Goal: Information Seeking & Learning: Learn about a topic

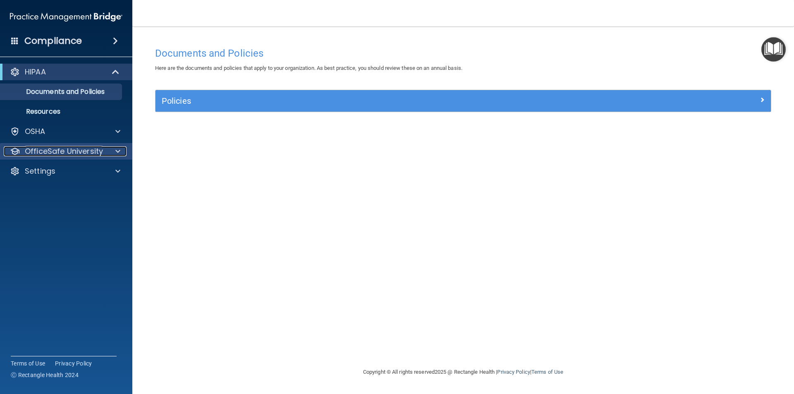
click at [116, 154] on span at bounding box center [117, 151] width 5 height 10
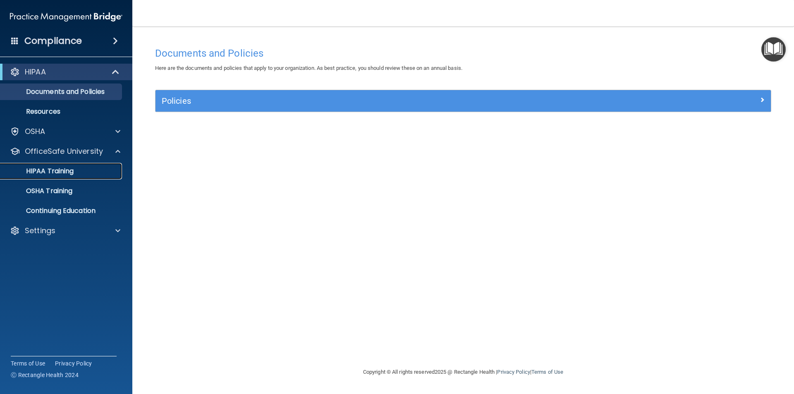
click at [77, 175] on div "HIPAA Training" at bounding box center [61, 171] width 113 height 8
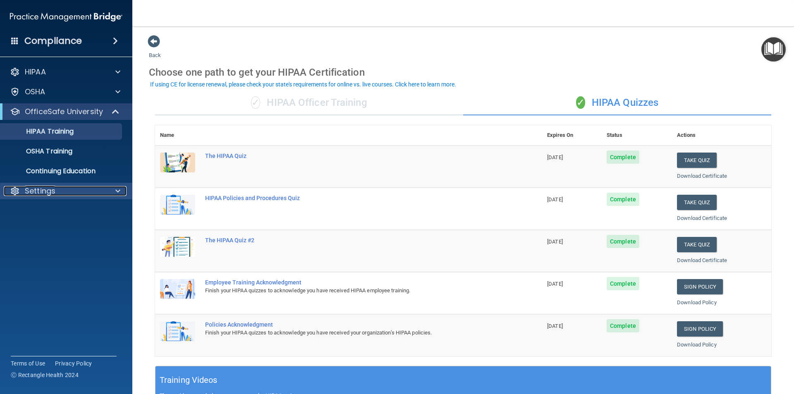
click at [85, 193] on div "Settings" at bounding box center [55, 191] width 103 height 10
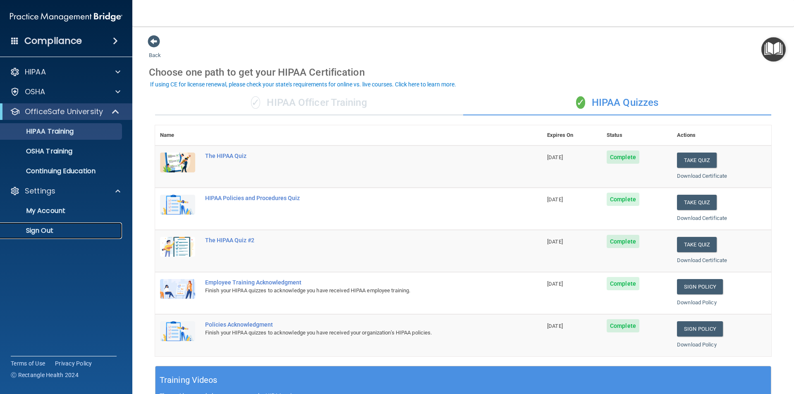
click at [49, 233] on p "Sign Out" at bounding box center [61, 231] width 113 height 8
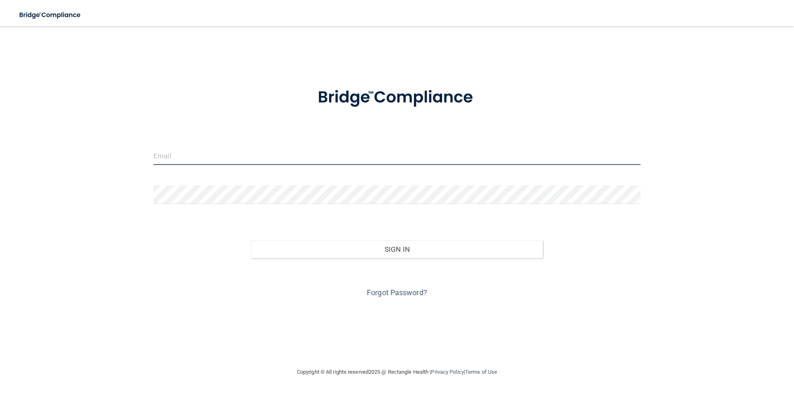
click at [188, 147] on input "email" at bounding box center [396, 155] width 487 height 19
type input "[EMAIL_ADDRESS][DOMAIN_NAME]"
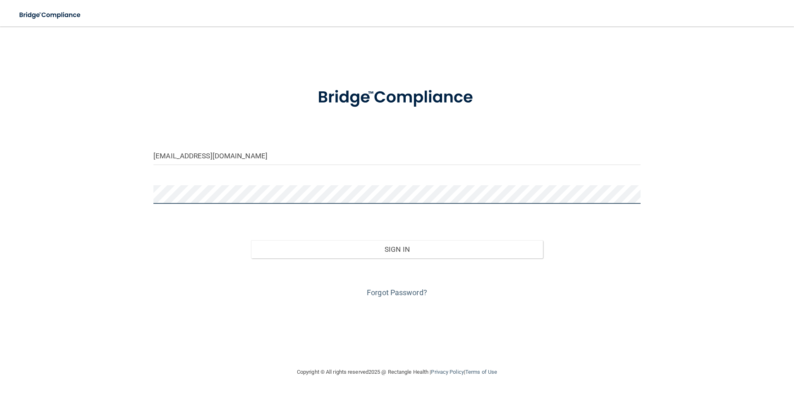
click at [251, 240] on button "Sign In" at bounding box center [397, 249] width 292 height 18
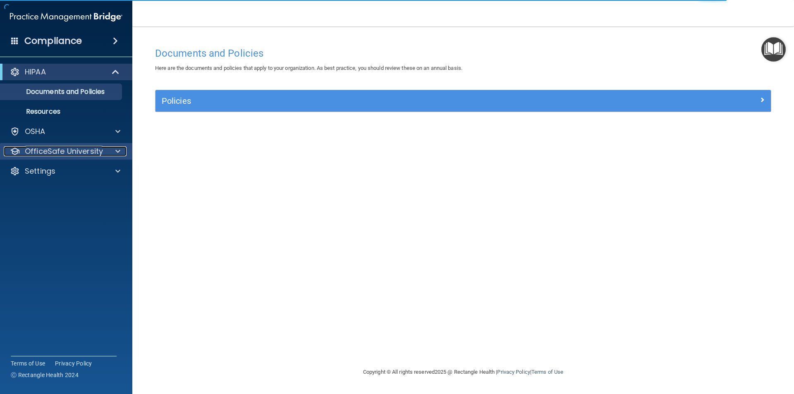
click at [120, 154] on div at bounding box center [116, 151] width 21 height 10
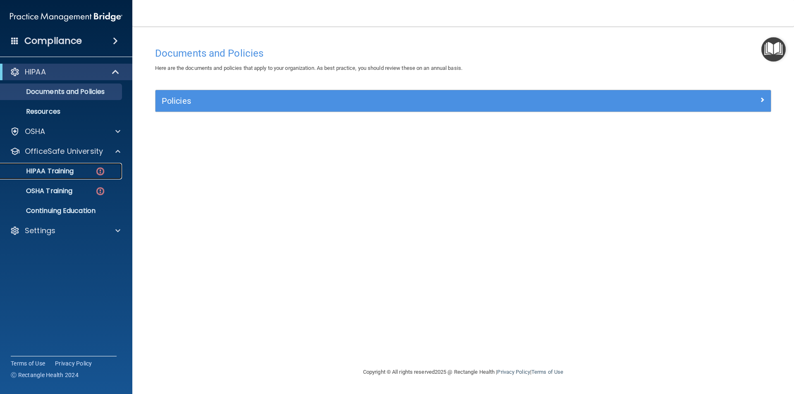
click at [69, 172] on p "HIPAA Training" at bounding box center [39, 171] width 68 height 8
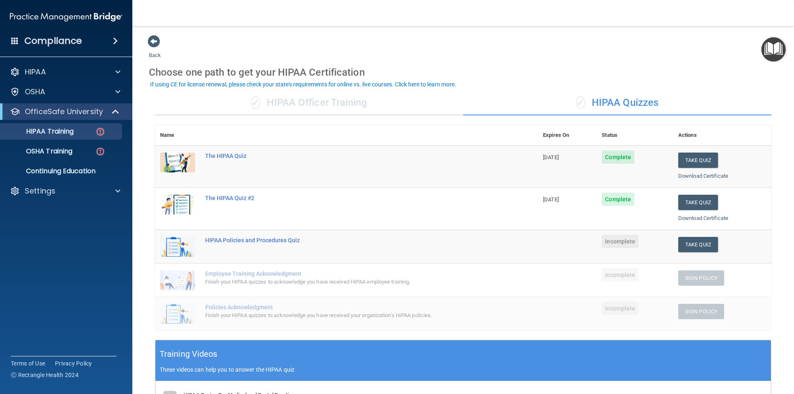
click at [238, 152] on td "The HIPAA Quiz" at bounding box center [369, 167] width 338 height 42
click at [239, 155] on div "The HIPAA Quiz" at bounding box center [351, 156] width 292 height 7
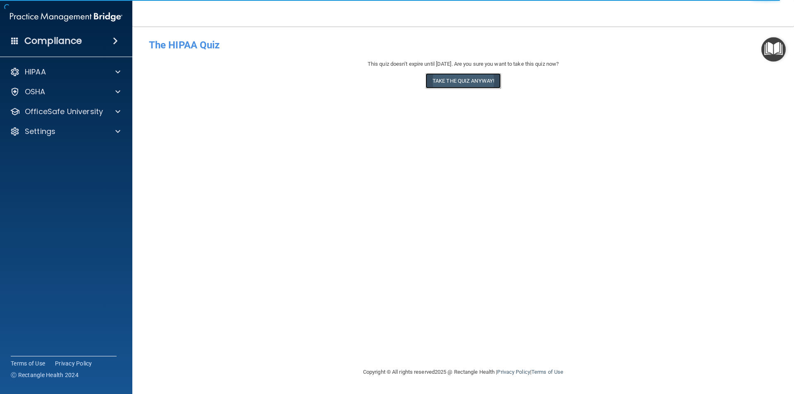
click at [471, 81] on button "Take the quiz anyway!" at bounding box center [463, 80] width 75 height 15
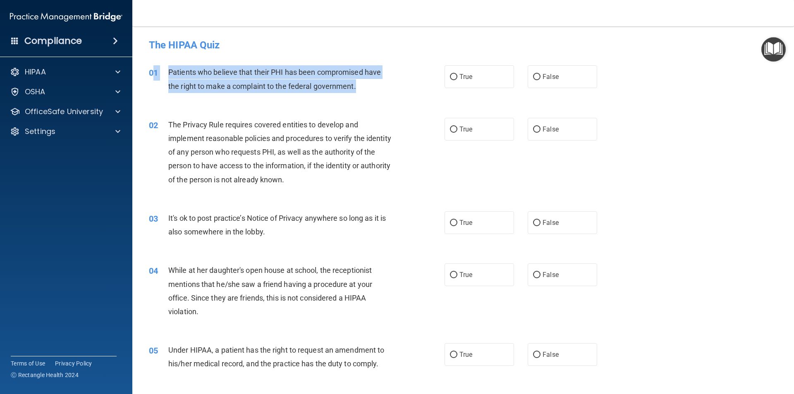
drag, startPoint x: 361, startPoint y: 88, endPoint x: 156, endPoint y: 66, distance: 206.7
click at [156, 66] on div "01 Patients who believe that their PHI has been compromised have the right to m…" at bounding box center [296, 80] width 321 height 31
click at [317, 83] on span "Patients who believe that their PHI has been compromised have the right to make…" at bounding box center [274, 79] width 213 height 22
drag, startPoint x: 358, startPoint y: 85, endPoint x: 188, endPoint y: 79, distance: 169.6
click at [163, 67] on div "01 Patients who believe that their PHI has been compromised have the right to m…" at bounding box center [296, 80] width 321 height 31
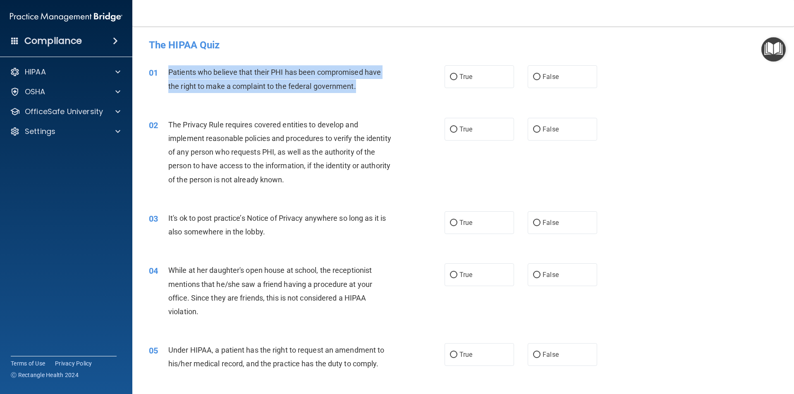
copy div "Patients who believe that their PHI has been compromised have the right to make…"
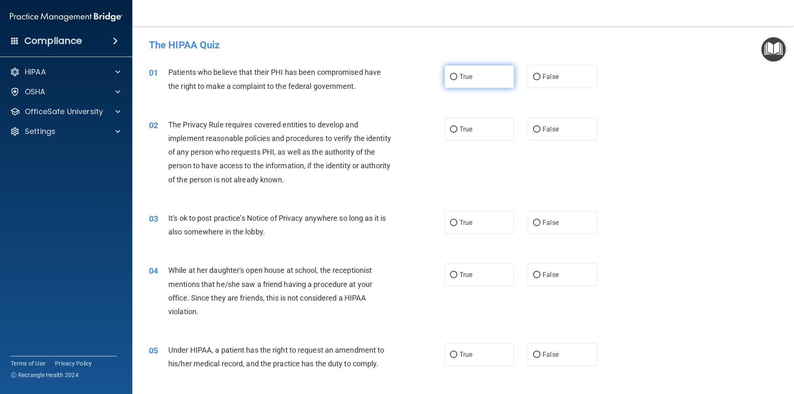
click at [474, 78] on label "True" at bounding box center [479, 76] width 69 height 23
click at [457, 78] on input "True" at bounding box center [453, 77] width 7 height 6
radio input "true"
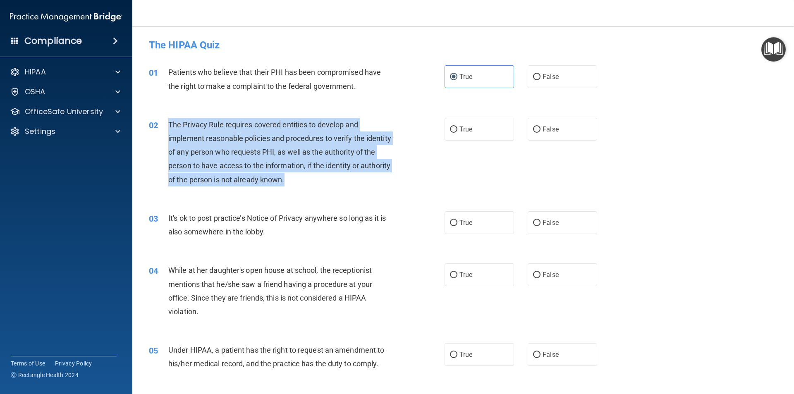
drag, startPoint x: 327, startPoint y: 180, endPoint x: 168, endPoint y: 121, distance: 169.6
click at [168, 121] on div "The Privacy Rule requires covered entities to develop and implement reasonable …" at bounding box center [283, 152] width 231 height 69
copy span "The Privacy Rule requires covered entities to develop and implement reasonable …"
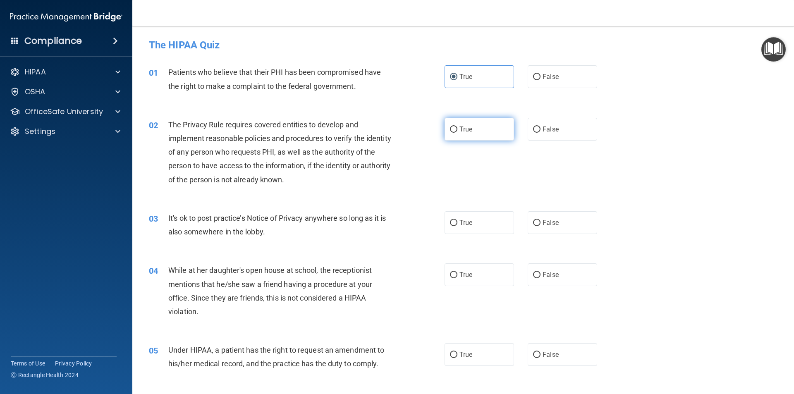
click at [467, 132] on span "True" at bounding box center [465, 129] width 13 height 8
click at [457, 132] on input "True" at bounding box center [453, 130] width 7 height 6
radio input "true"
click at [275, 236] on div "It's ok to post practice’s Notice of Privacy anywhere so long as it is also som…" at bounding box center [283, 224] width 231 height 27
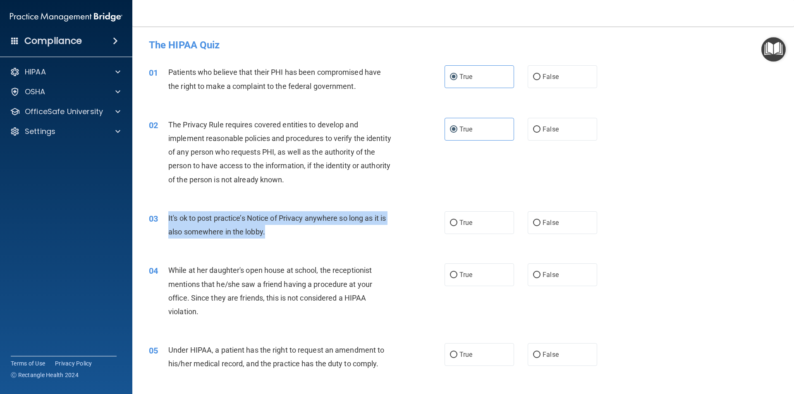
drag, startPoint x: 275, startPoint y: 232, endPoint x: 167, endPoint y: 221, distance: 108.5
click at [167, 221] on div "03 It's ok to post practice’s Notice of Privacy anywhere so long as it is also …" at bounding box center [296, 226] width 321 height 31
copy div "It's ok to post practice’s Notice of Privacy anywhere so long as it is also som…"
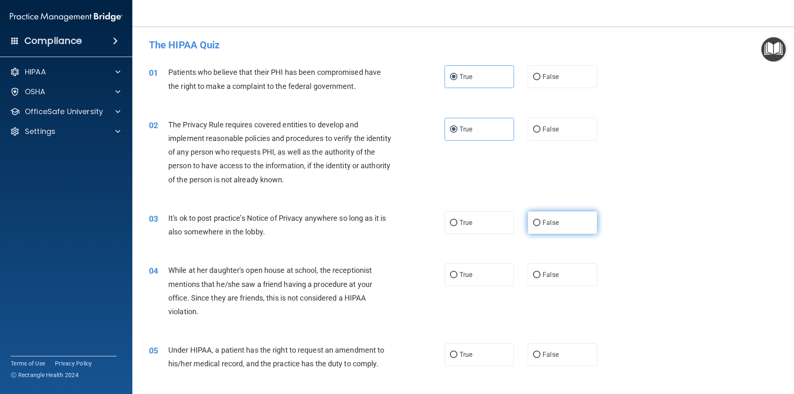
click at [563, 228] on label "False" at bounding box center [562, 222] width 69 height 23
click at [541, 226] on input "False" at bounding box center [536, 223] width 7 height 6
radio input "true"
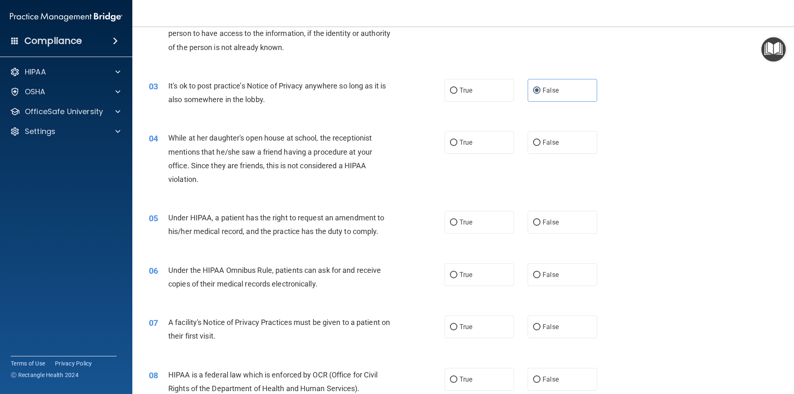
scroll to position [165, 0]
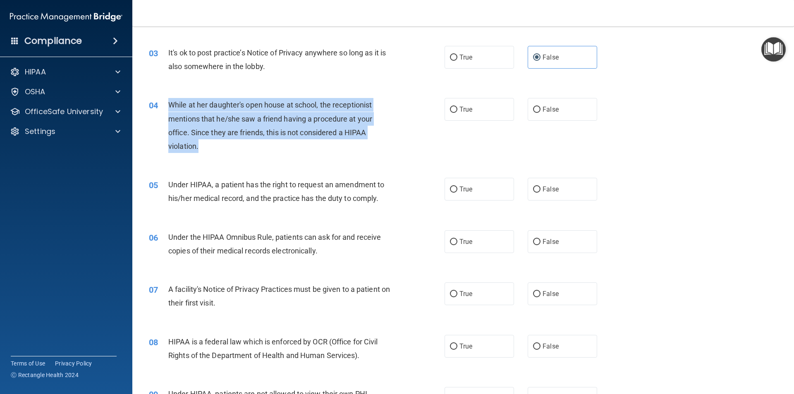
drag, startPoint x: 215, startPoint y: 146, endPoint x: 173, endPoint y: 112, distance: 54.4
click at [165, 107] on div "04 While at her daughter's open house at school, the receptionist mentions that…" at bounding box center [296, 127] width 321 height 59
copy div "While at her daughter's open house at school, the receptionist mentions that he…"
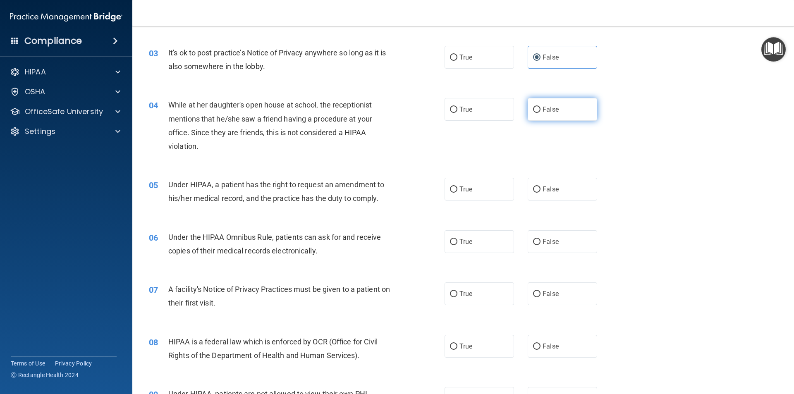
click at [545, 110] on span "False" at bounding box center [551, 109] width 16 height 8
click at [541, 110] on input "False" at bounding box center [536, 110] width 7 height 6
radio input "true"
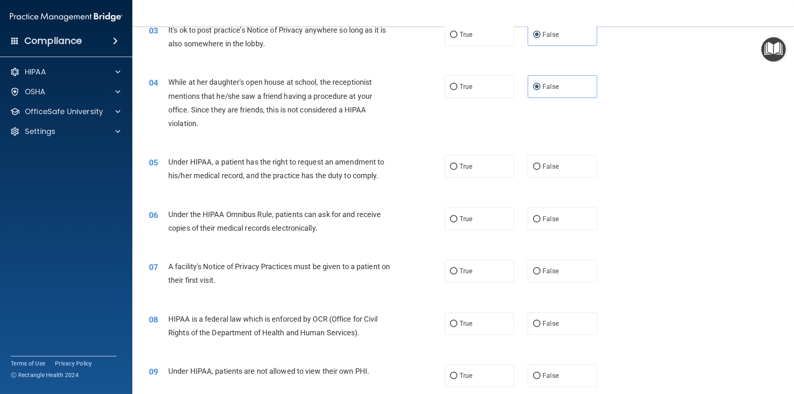
scroll to position [207, 0]
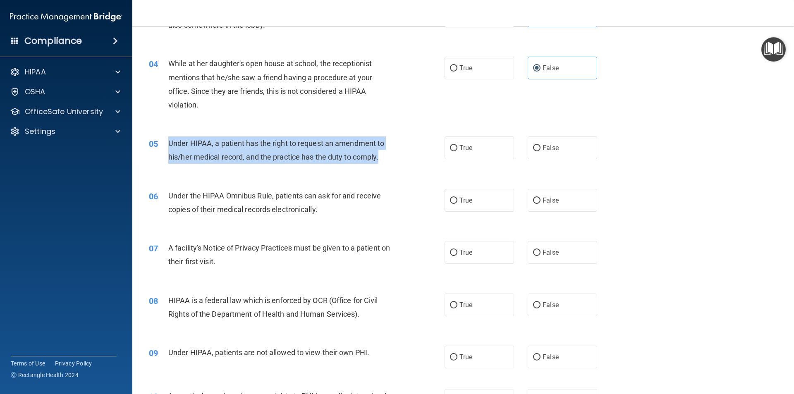
drag, startPoint x: 382, startPoint y: 159, endPoint x: 165, endPoint y: 151, distance: 217.3
click at [165, 151] on div "05 Under HIPAA, a patient has the right to request an amendment to his/her medi…" at bounding box center [296, 151] width 321 height 31
copy div "Under HIPAA, a patient has the right to request an amendment to his/her medical…"
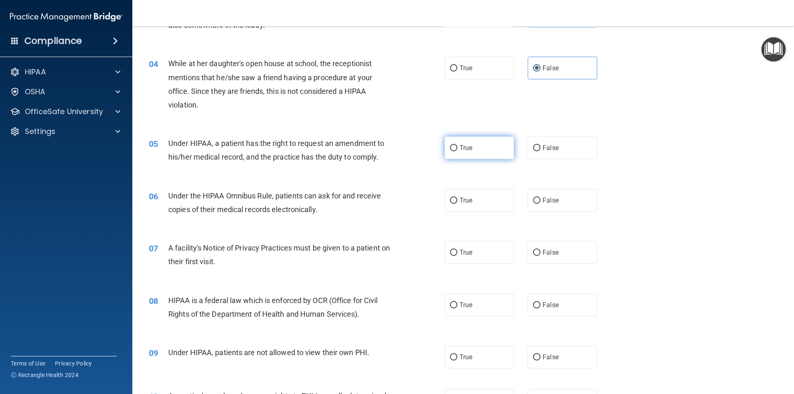
click at [469, 155] on label "True" at bounding box center [479, 147] width 69 height 23
click at [457, 151] on input "True" at bounding box center [453, 148] width 7 height 6
radio input "true"
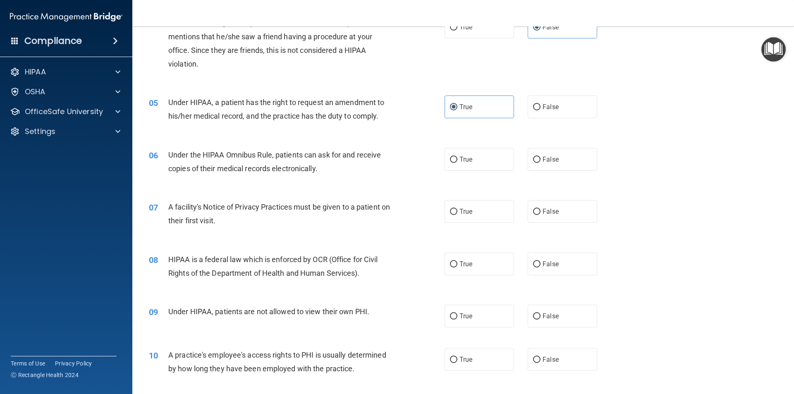
scroll to position [248, 0]
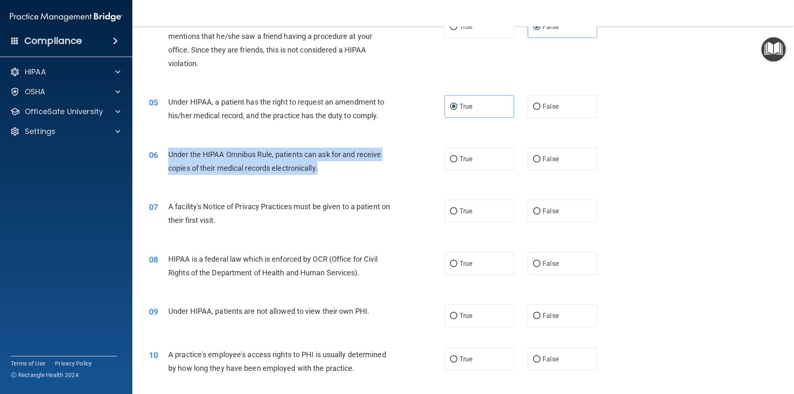
drag, startPoint x: 333, startPoint y: 170, endPoint x: 161, endPoint y: 149, distance: 173.2
click at [161, 149] on div "06 Under the HIPAA Omnibus Rule, patients can ask for and receive copies of the…" at bounding box center [296, 163] width 321 height 31
copy div "Under the HIPAA Omnibus Rule, patients can ask for and receive copies of their …"
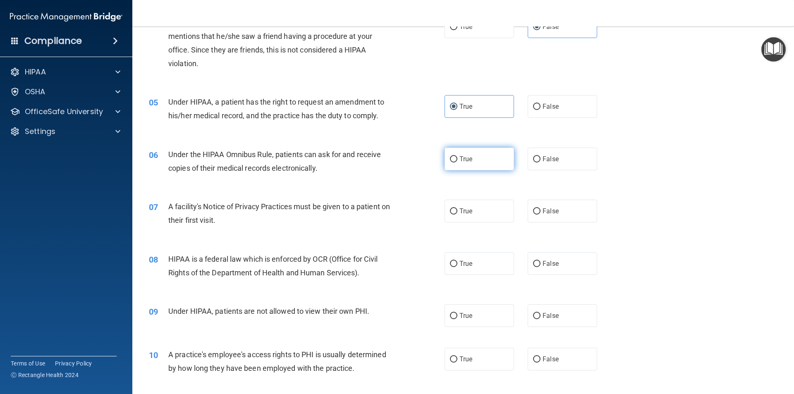
click at [488, 169] on label "True" at bounding box center [479, 159] width 69 height 23
click at [457, 163] on input "True" at bounding box center [453, 159] width 7 height 6
radio input "true"
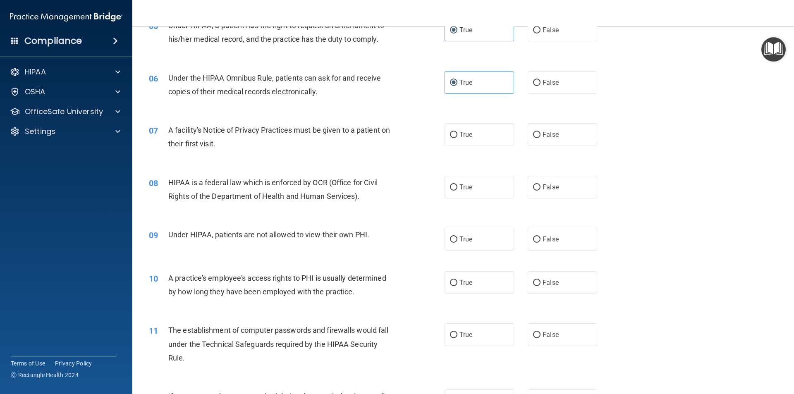
scroll to position [331, 0]
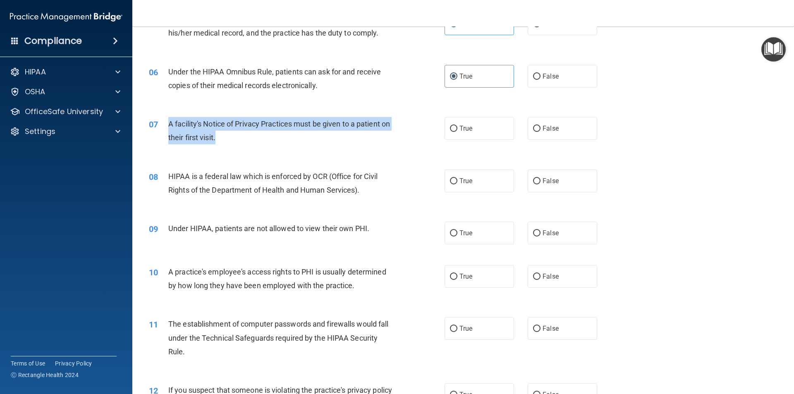
drag, startPoint x: 230, startPoint y: 141, endPoint x: 162, endPoint y: 121, distance: 71.5
click at [162, 121] on div "07 A facility's Notice of Privacy Practices must be given to a patient on their…" at bounding box center [296, 132] width 321 height 31
copy div "A facility's Notice of Privacy Practices must be given to a patient on their fi…"
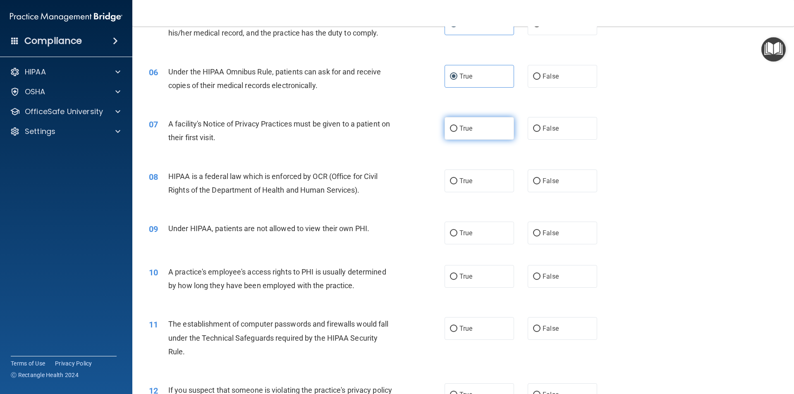
click at [456, 123] on label "True" at bounding box center [479, 128] width 69 height 23
click at [456, 126] on input "True" at bounding box center [453, 129] width 7 height 6
radio input "true"
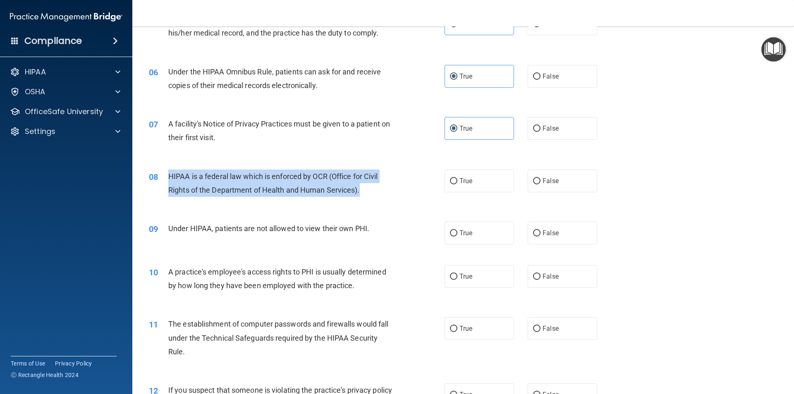
drag, startPoint x: 364, startPoint y: 191, endPoint x: 160, endPoint y: 177, distance: 204.8
click at [160, 177] on div "08 HIPAA is a federal law which is enforced by OCR (Office for Civil Rights of …" at bounding box center [296, 185] width 321 height 31
copy div "HIPAA is a federal law which is enforced by OCR (Office for Civil Rights of the…"
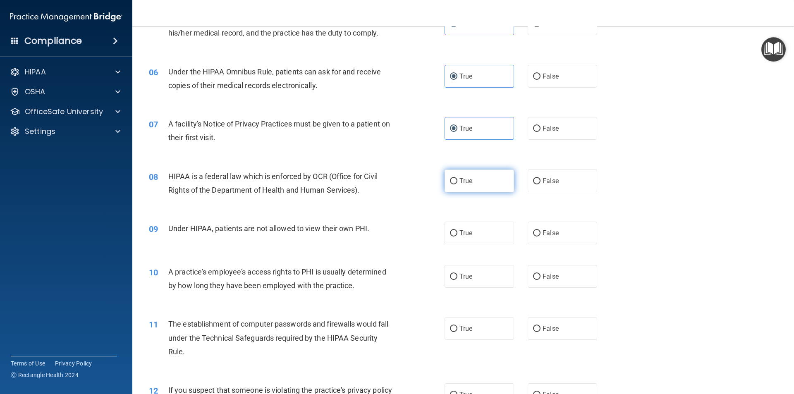
click at [494, 182] on label "True" at bounding box center [479, 181] width 69 height 23
click at [457, 182] on input "True" at bounding box center [453, 181] width 7 height 6
radio input "true"
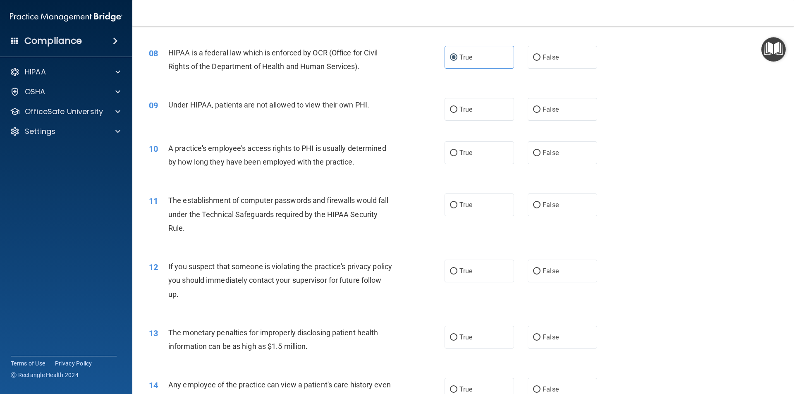
scroll to position [455, 0]
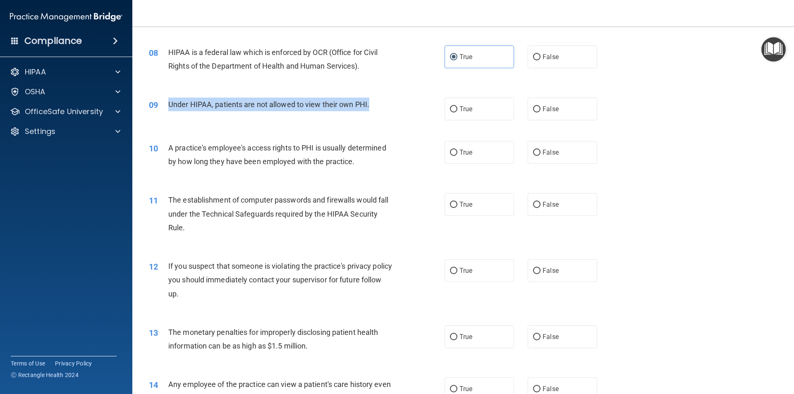
drag, startPoint x: 374, startPoint y: 103, endPoint x: 167, endPoint y: 107, distance: 207.2
click at [167, 107] on div "09 Under HIPAA, patients are not allowed to view their own PHI." at bounding box center [296, 107] width 321 height 18
copy div "Under HIPAA, patients are not allowed to view their own PHI."
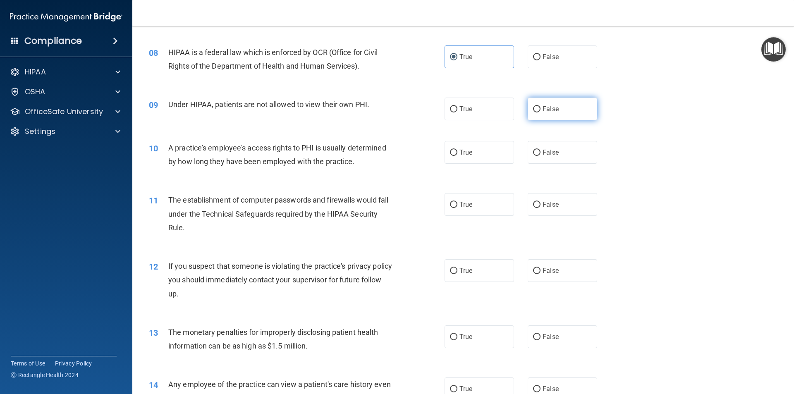
click at [550, 119] on label "False" at bounding box center [562, 109] width 69 height 23
click at [541, 112] on input "False" at bounding box center [536, 109] width 7 height 6
radio input "true"
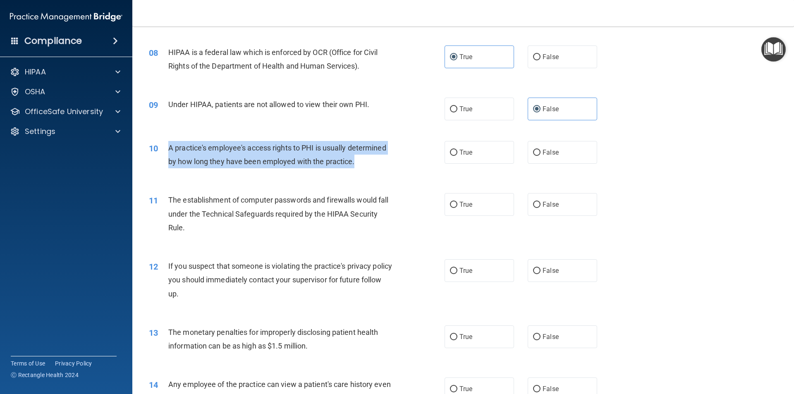
drag, startPoint x: 328, startPoint y: 164, endPoint x: 167, endPoint y: 148, distance: 162.1
click at [167, 148] on div "10 A practice's employee's access rights to PHI is usually determined by how lo…" at bounding box center [296, 156] width 321 height 31
copy div "A practice's employee's access rights to PHI is usually determined by how long …"
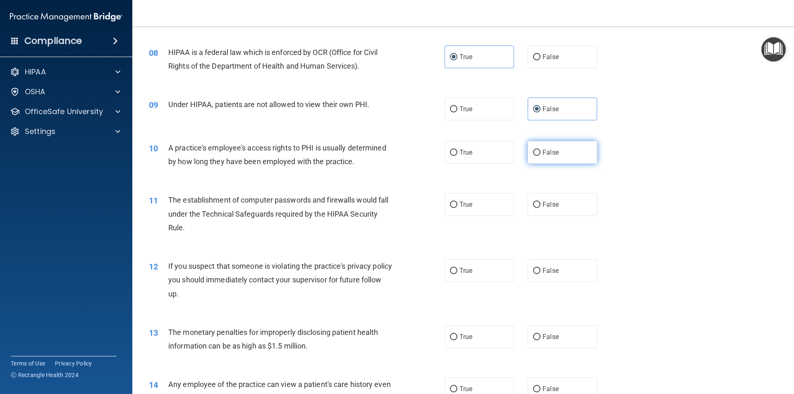
click at [548, 155] on span "False" at bounding box center [551, 152] width 16 height 8
click at [541, 155] on input "False" at bounding box center [536, 153] width 7 height 6
radio input "true"
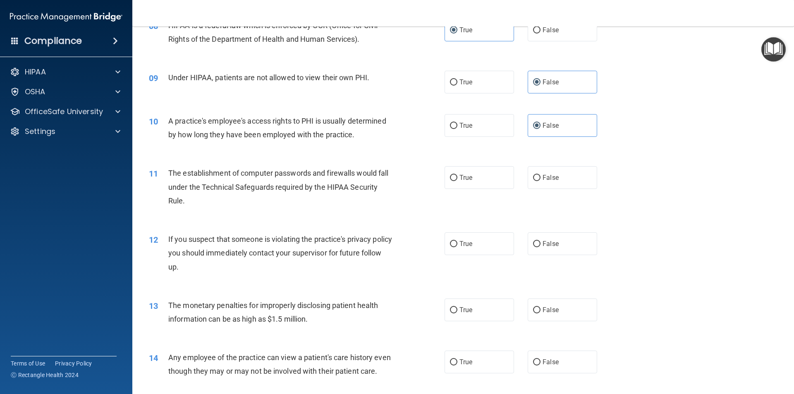
scroll to position [496, 0]
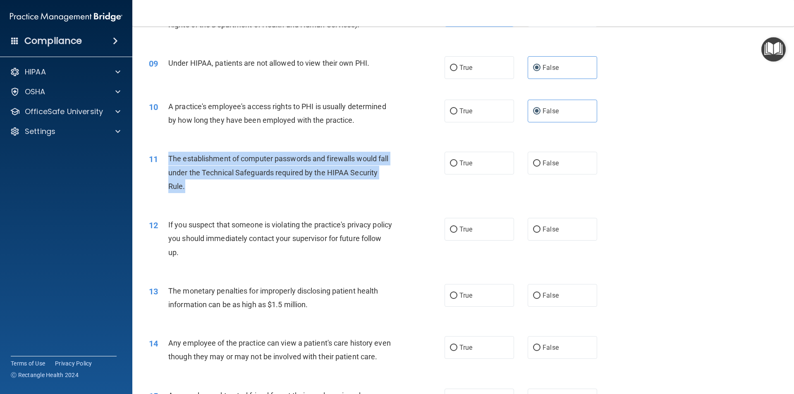
drag, startPoint x: 194, startPoint y: 187, endPoint x: 168, endPoint y: 161, distance: 36.6
click at [167, 161] on div "11 The establishment of computer passwords and firewalls would fall under the T…" at bounding box center [296, 174] width 321 height 45
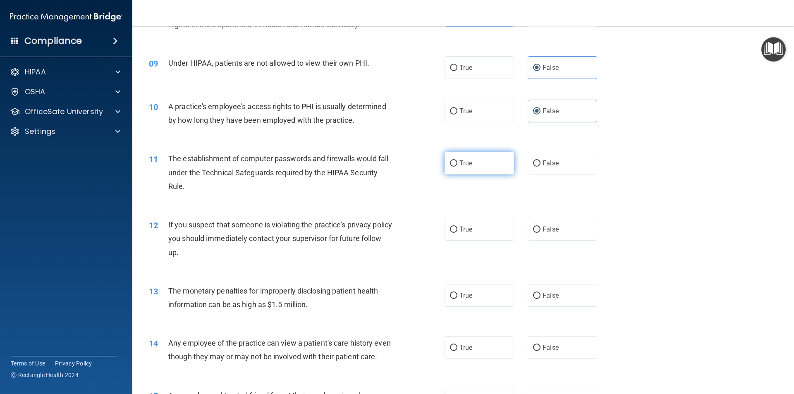
click at [498, 167] on label "True" at bounding box center [479, 163] width 69 height 23
click at [457, 167] on input "True" at bounding box center [453, 163] width 7 height 6
radio input "true"
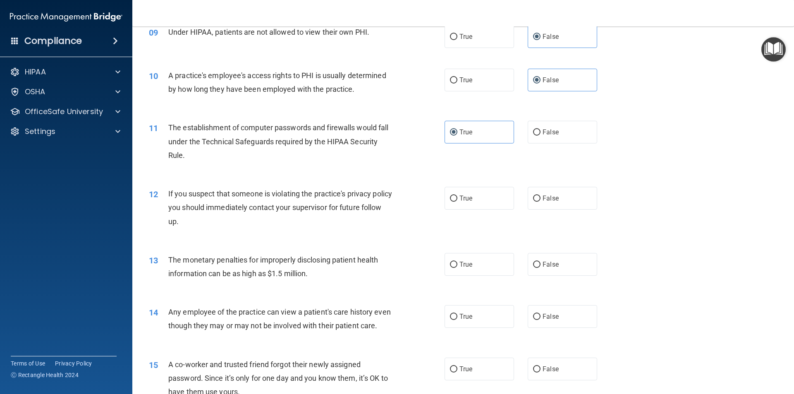
scroll to position [579, 0]
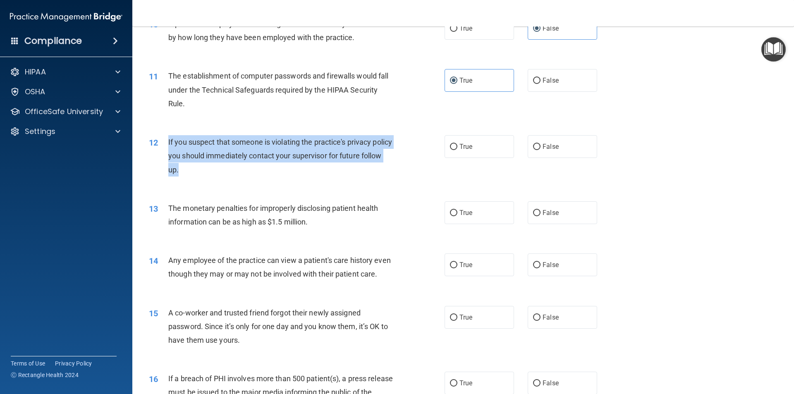
drag, startPoint x: 202, startPoint y: 170, endPoint x: 166, endPoint y: 142, distance: 45.4
click at [166, 142] on div "12 If you suspect that someone is violating the practice's privacy policy you s…" at bounding box center [296, 157] width 321 height 45
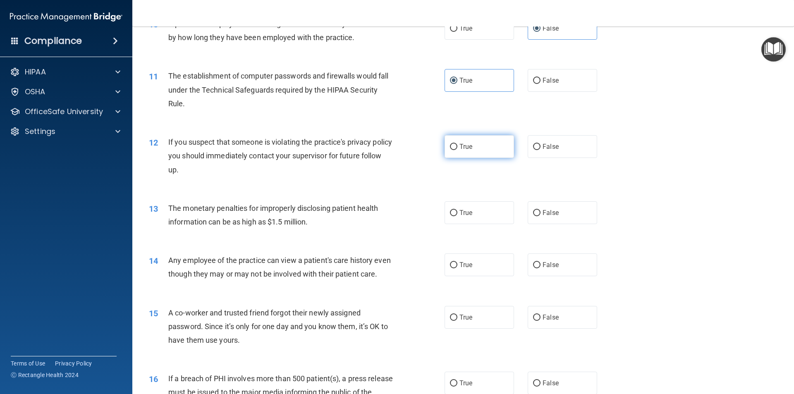
click at [473, 154] on label "True" at bounding box center [479, 146] width 69 height 23
click at [457, 150] on input "True" at bounding box center [453, 147] width 7 height 6
radio input "true"
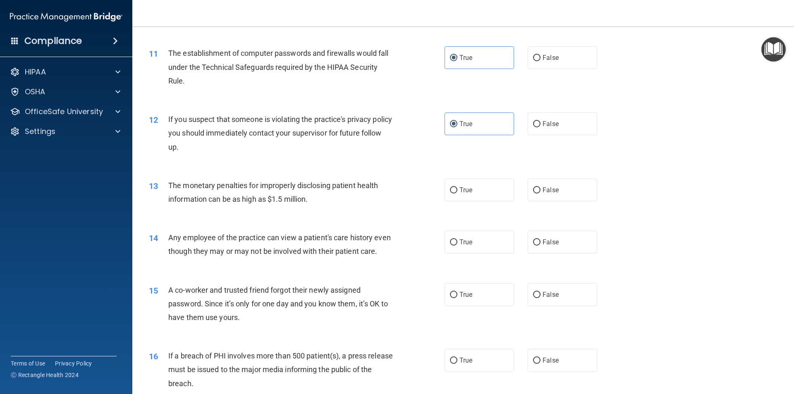
scroll to position [620, 0]
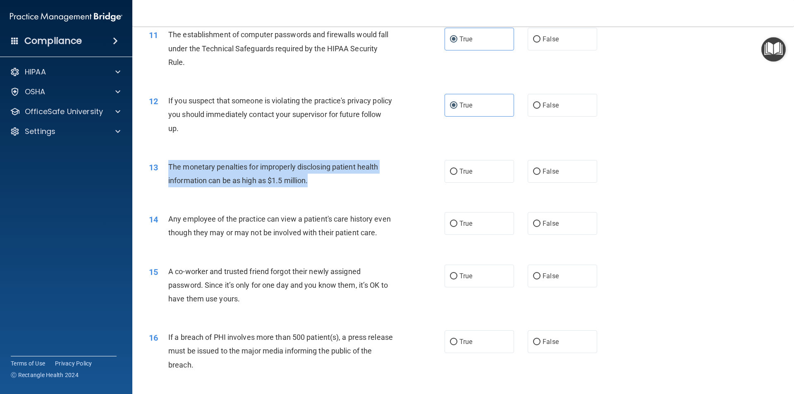
drag, startPoint x: 312, startPoint y: 178, endPoint x: 164, endPoint y: 170, distance: 148.3
click at [164, 170] on div "13 The monetary penalties for improperly disclosing patient health information …" at bounding box center [296, 175] width 321 height 31
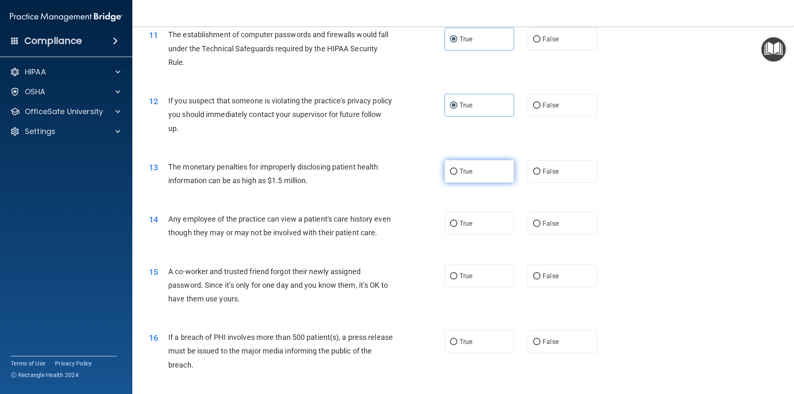
click at [485, 173] on label "True" at bounding box center [479, 171] width 69 height 23
click at [457, 173] on input "True" at bounding box center [453, 172] width 7 height 6
radio input "true"
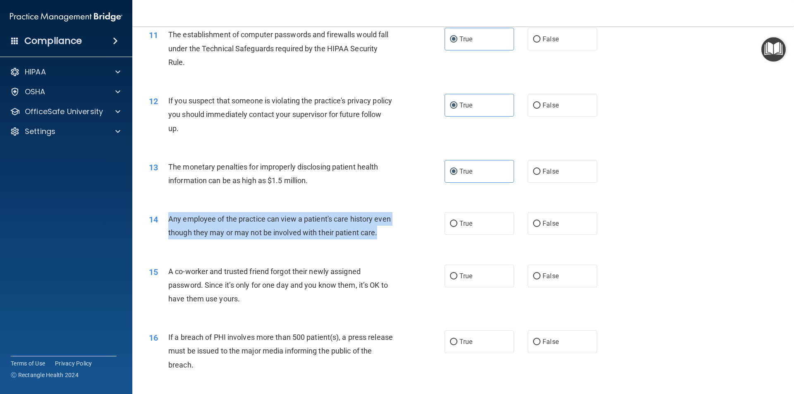
drag, startPoint x: 186, startPoint y: 249, endPoint x: 167, endPoint y: 223, distance: 31.7
click at [167, 223] on div "14 Any employee of the practice can view a patient's care history even though t…" at bounding box center [296, 227] width 321 height 31
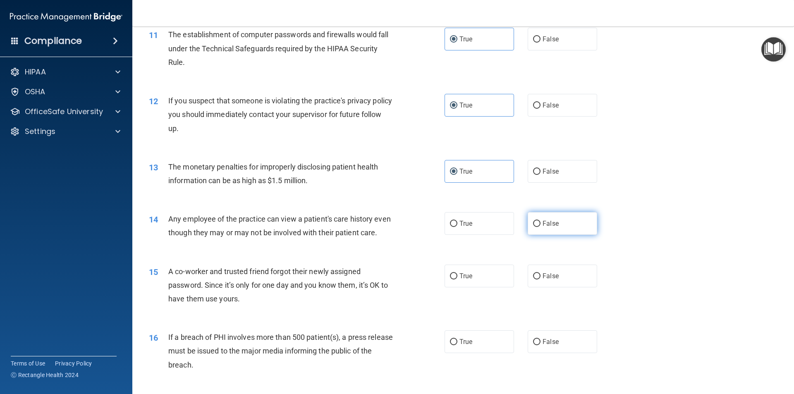
click at [543, 221] on span "False" at bounding box center [551, 224] width 16 height 8
click at [541, 221] on input "False" at bounding box center [536, 224] width 7 height 6
radio input "true"
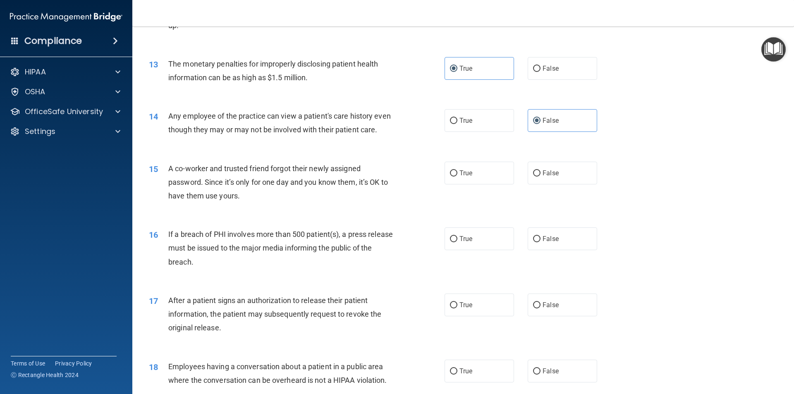
scroll to position [744, 0]
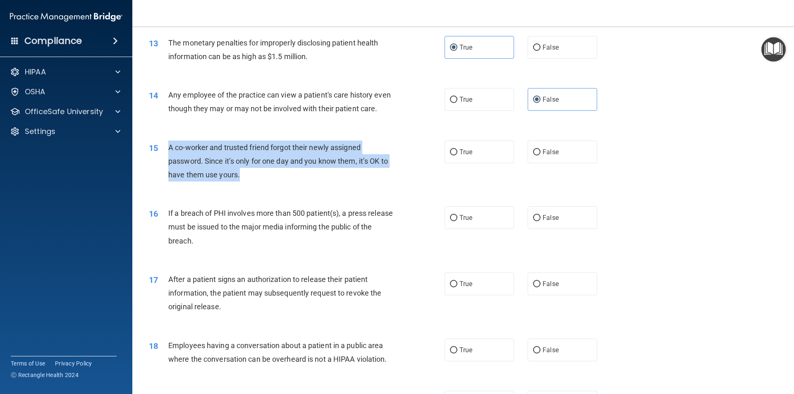
drag, startPoint x: 234, startPoint y: 191, endPoint x: 166, endPoint y: 165, distance: 73.3
click at [166, 165] on div "15 A co-worker and trusted friend forgot their newly assigned password. Since i…" at bounding box center [296, 163] width 321 height 45
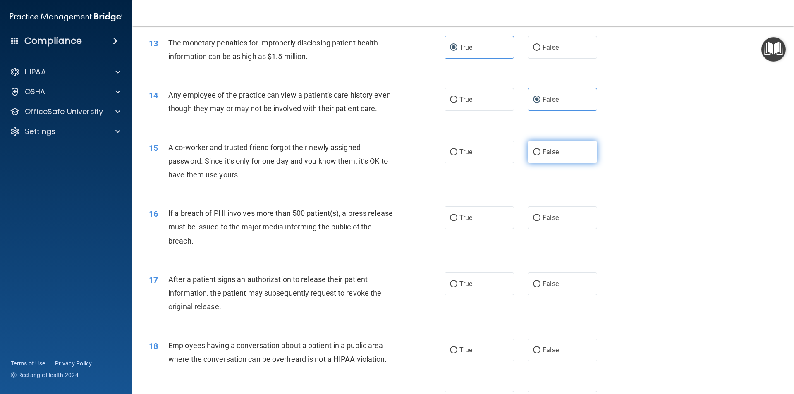
click at [567, 163] on label "False" at bounding box center [562, 152] width 69 height 23
click at [541, 155] on input "False" at bounding box center [536, 152] width 7 height 6
radio input "true"
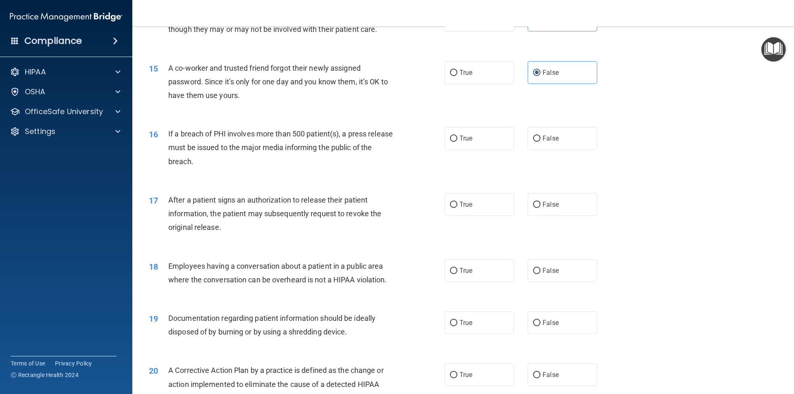
scroll to position [827, 0]
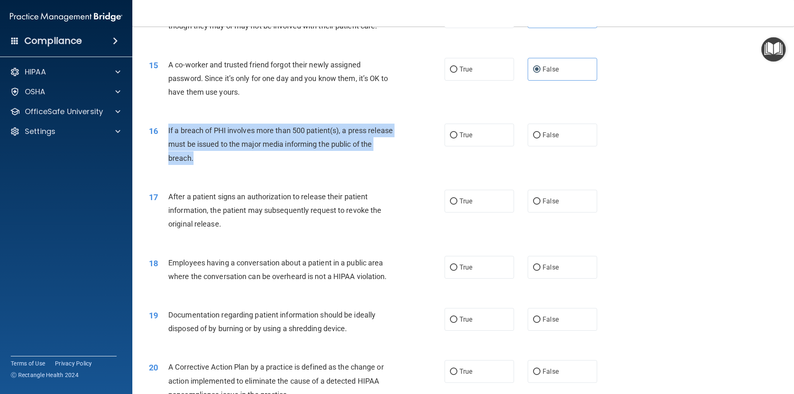
drag, startPoint x: 220, startPoint y: 172, endPoint x: 158, endPoint y: 139, distance: 71.0
click at [158, 139] on div "16 If a breach of PHI involves more than 500 patient(s), a press release must b…" at bounding box center [296, 146] width 321 height 45
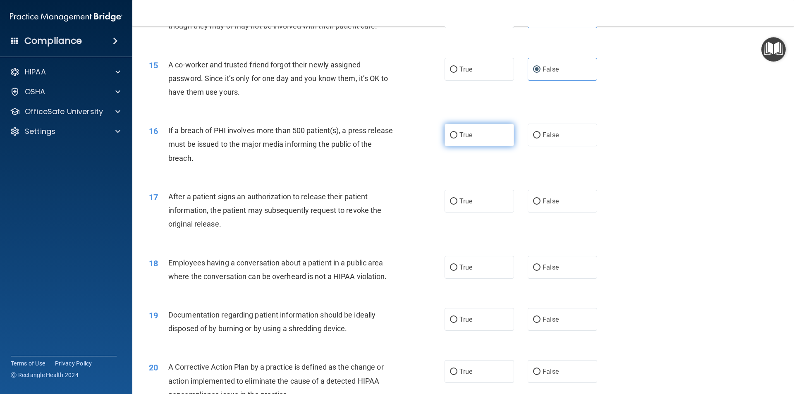
click at [455, 146] on label "True" at bounding box center [479, 135] width 69 height 23
click at [455, 139] on input "True" at bounding box center [453, 135] width 7 height 6
radio input "true"
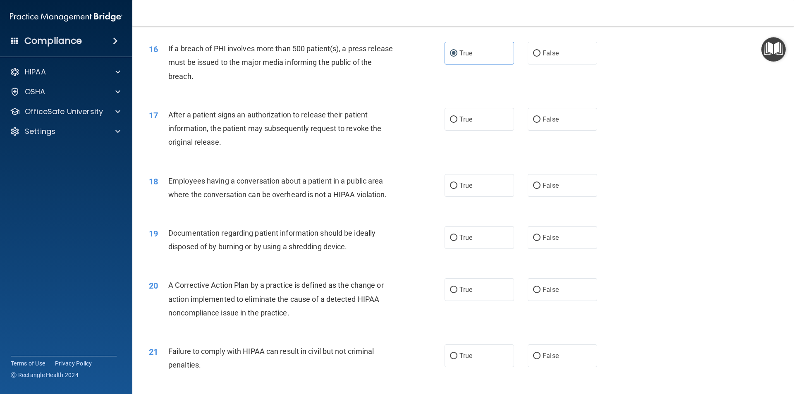
scroll to position [910, 0]
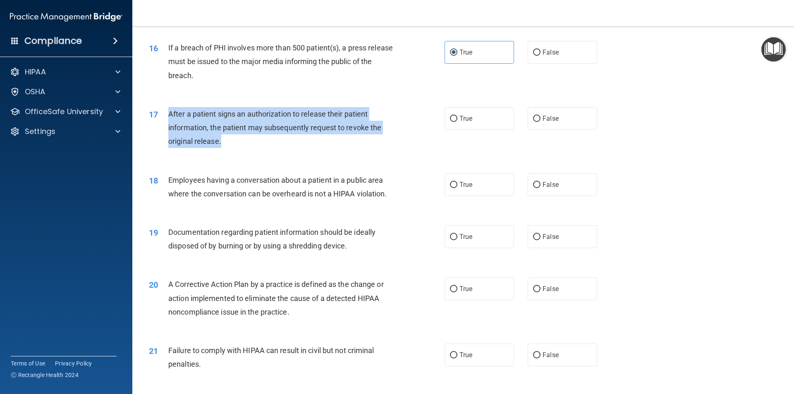
drag, startPoint x: 207, startPoint y: 160, endPoint x: 161, endPoint y: 132, distance: 53.7
click at [161, 132] on div "17 After a patient signs an authorization to release their patient information,…" at bounding box center [296, 129] width 321 height 45
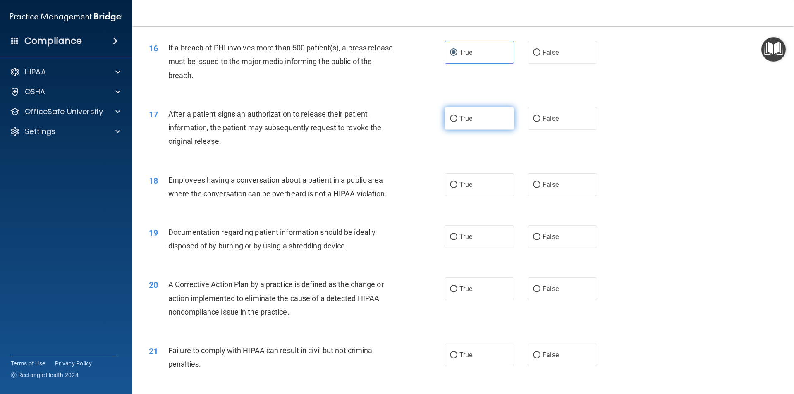
click at [490, 129] on label "True" at bounding box center [479, 118] width 69 height 23
click at [457, 122] on input "True" at bounding box center [453, 119] width 7 height 6
radio input "true"
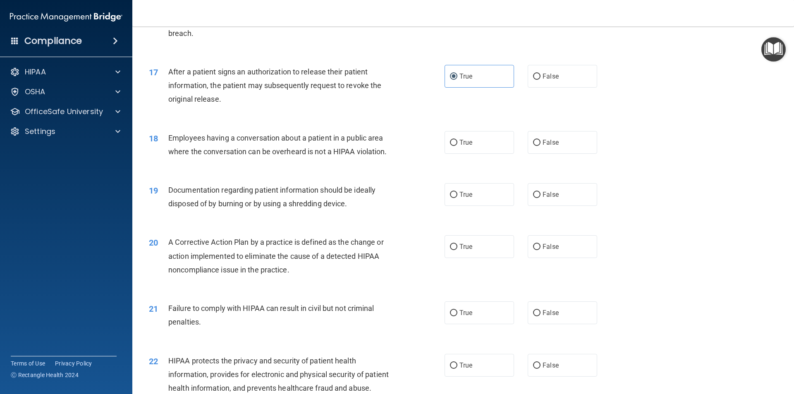
scroll to position [993, 0]
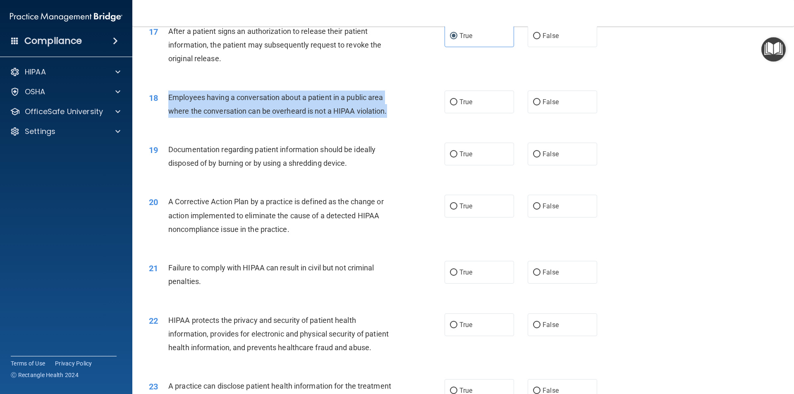
drag, startPoint x: 390, startPoint y: 126, endPoint x: 169, endPoint y: 112, distance: 221.7
click at [169, 112] on div "Employees having a conversation about a patient in a public area where the conv…" at bounding box center [283, 104] width 231 height 27
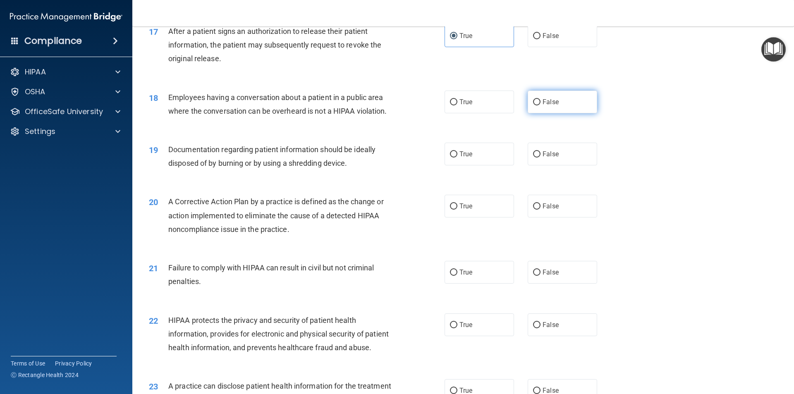
click at [562, 113] on label "False" at bounding box center [562, 102] width 69 height 23
click at [541, 105] on input "False" at bounding box center [536, 102] width 7 height 6
radio input "true"
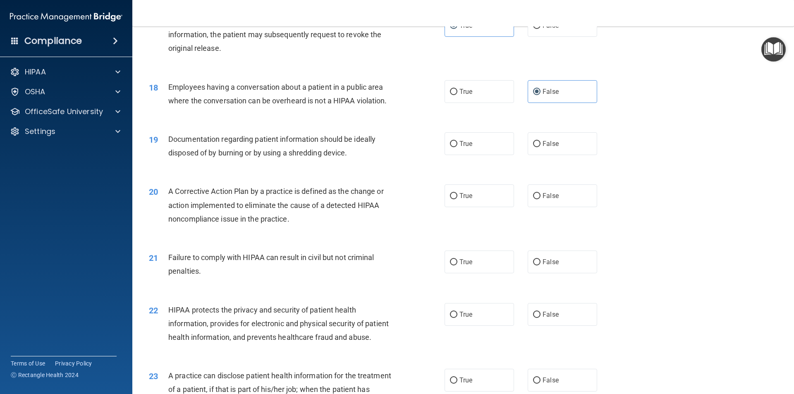
scroll to position [1034, 0]
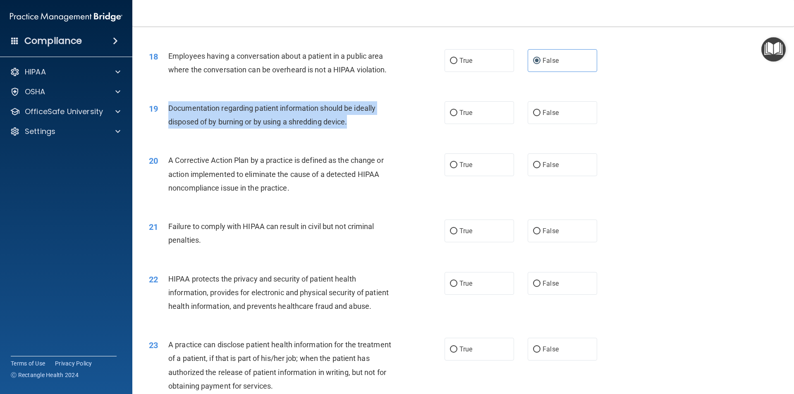
drag, startPoint x: 358, startPoint y: 136, endPoint x: 167, endPoint y: 119, distance: 191.4
click at [167, 119] on div "19 Documentation regarding patient information should be ideally disposed of by…" at bounding box center [296, 116] width 321 height 31
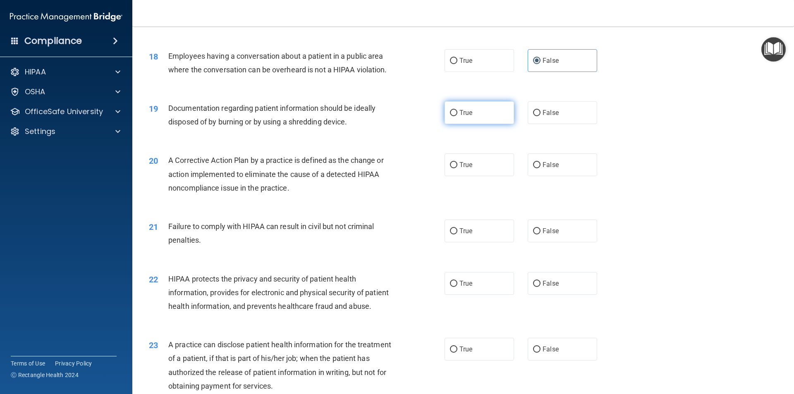
click at [474, 124] on label "True" at bounding box center [479, 112] width 69 height 23
click at [457, 116] on input "True" at bounding box center [453, 113] width 7 height 6
radio input "true"
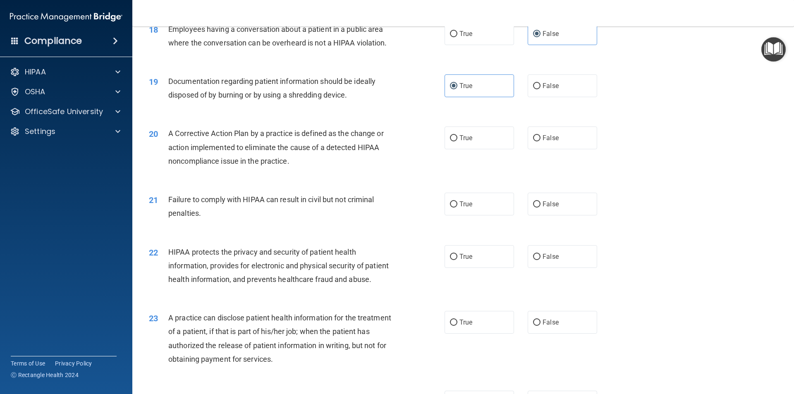
scroll to position [1075, 0]
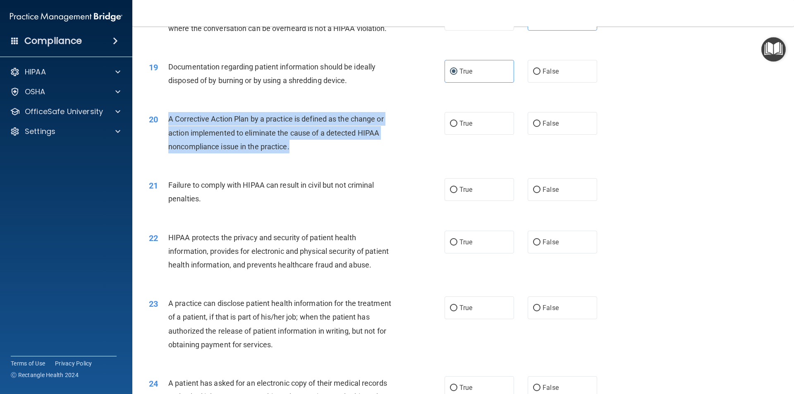
drag, startPoint x: 306, startPoint y: 161, endPoint x: 164, endPoint y: 131, distance: 144.9
click at [164, 131] on div "20 A Corrective Action Plan by a practice is defined as the change or action im…" at bounding box center [296, 134] width 321 height 45
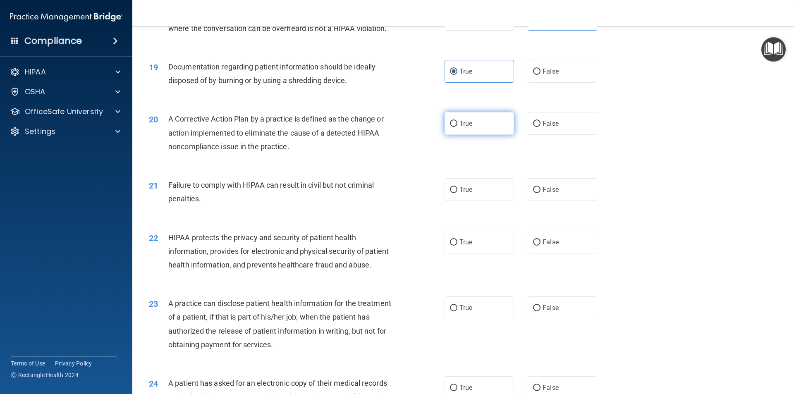
click at [500, 135] on label "True" at bounding box center [479, 123] width 69 height 23
click at [457, 127] on input "True" at bounding box center [453, 124] width 7 height 6
radio input "true"
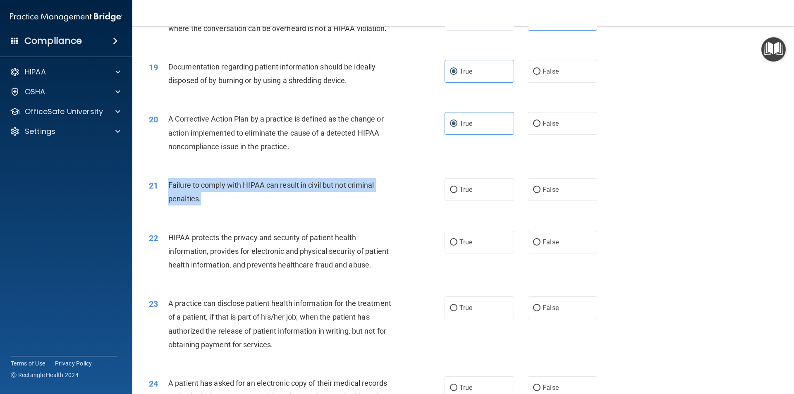
drag, startPoint x: 213, startPoint y: 213, endPoint x: 170, endPoint y: 198, distance: 45.5
click at [170, 198] on div "Failure to comply with HIPAA can result in civil but not criminal penalties." at bounding box center [283, 191] width 231 height 27
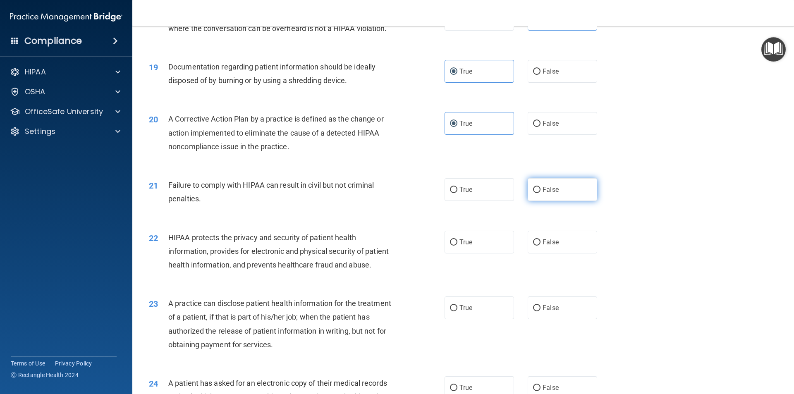
click at [569, 199] on label "False" at bounding box center [562, 189] width 69 height 23
click at [541, 193] on input "False" at bounding box center [536, 190] width 7 height 6
radio input "true"
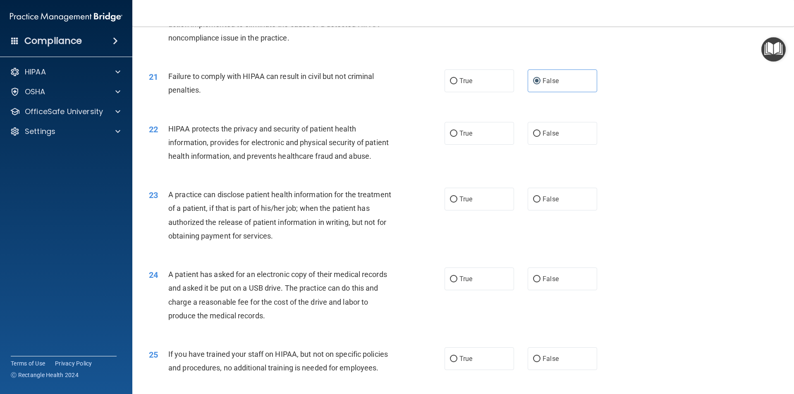
scroll to position [1199, 0]
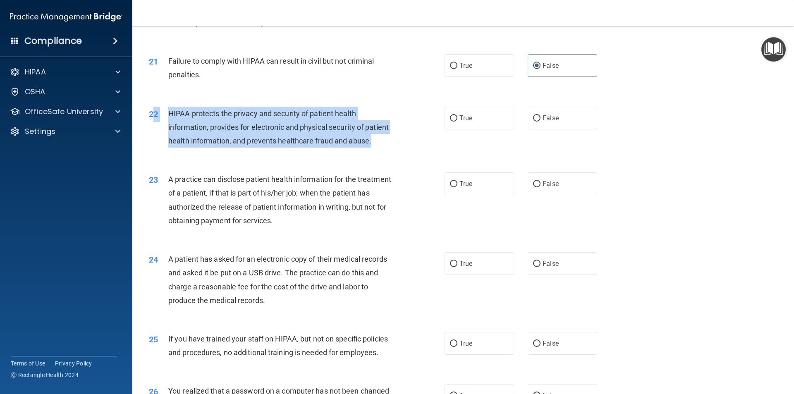
drag, startPoint x: 208, startPoint y: 170, endPoint x: 155, endPoint y: 127, distance: 67.7
click at [155, 127] on div "22 HIPAA protects the privacy and security of patient health information, provi…" at bounding box center [296, 129] width 321 height 45
click at [205, 148] on div "HIPAA protects the privacy and security of patient health information, provides…" at bounding box center [283, 127] width 231 height 41
drag, startPoint x: 201, startPoint y: 170, endPoint x: 168, endPoint y: 129, distance: 52.1
click at [168, 129] on div "HIPAA protects the privacy and security of patient health information, provides…" at bounding box center [283, 127] width 231 height 41
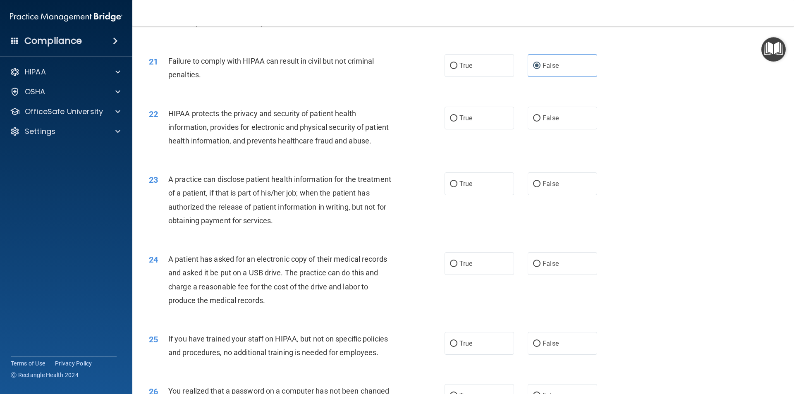
click at [266, 163] on div "22 HIPAA protects the privacy and security of patient health information, provi…" at bounding box center [463, 129] width 641 height 66
click at [473, 129] on label "True" at bounding box center [479, 118] width 69 height 23
click at [457, 122] on input "True" at bounding box center [453, 118] width 7 height 6
radio input "true"
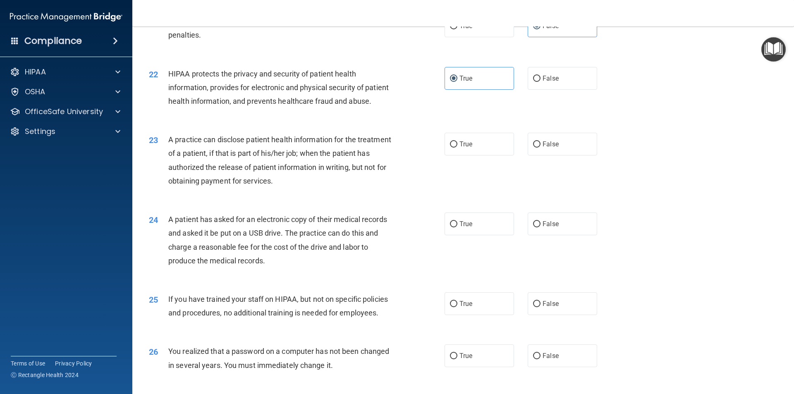
scroll to position [1241, 0]
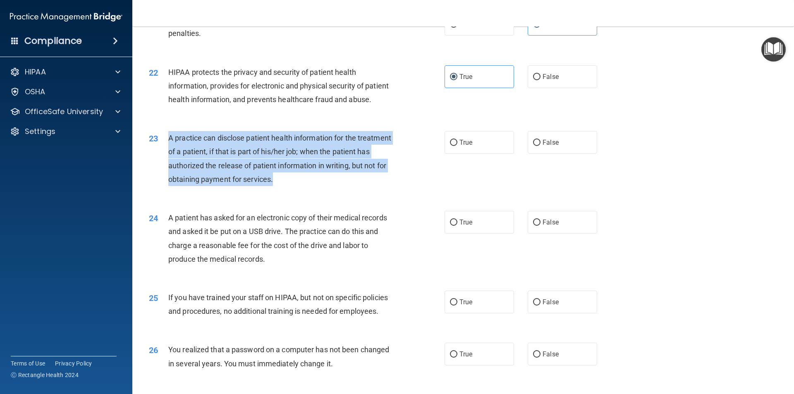
drag, startPoint x: 313, startPoint y: 207, endPoint x: 170, endPoint y: 168, distance: 149.0
click at [170, 168] on div "A practice can disclose patient health information for the treatment of a patie…" at bounding box center [283, 158] width 231 height 55
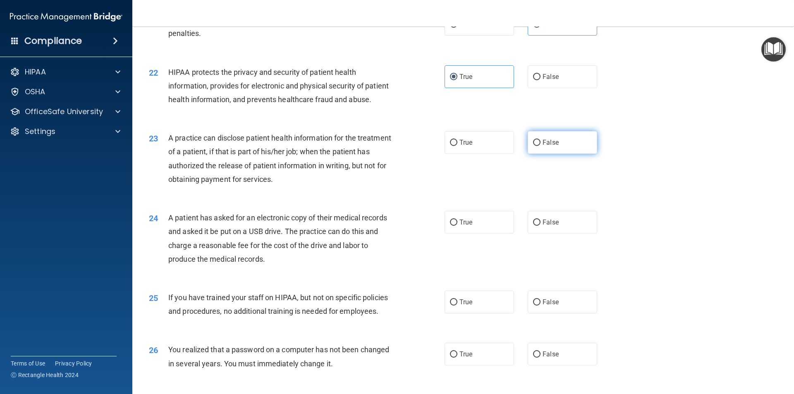
click at [555, 154] on label "False" at bounding box center [562, 142] width 69 height 23
click at [541, 146] on input "False" at bounding box center [536, 143] width 7 height 6
radio input "true"
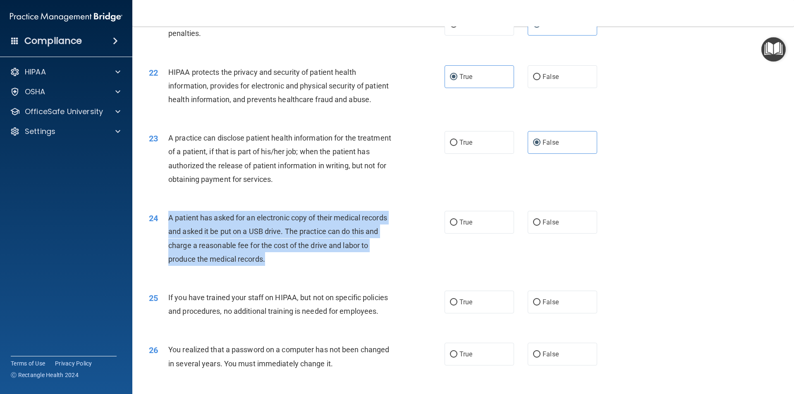
drag, startPoint x: 280, startPoint y: 286, endPoint x: 166, endPoint y: 243, distance: 121.4
click at [166, 243] on div "24 A patient has asked for an electronic copy of their medical records and aske…" at bounding box center [296, 240] width 321 height 59
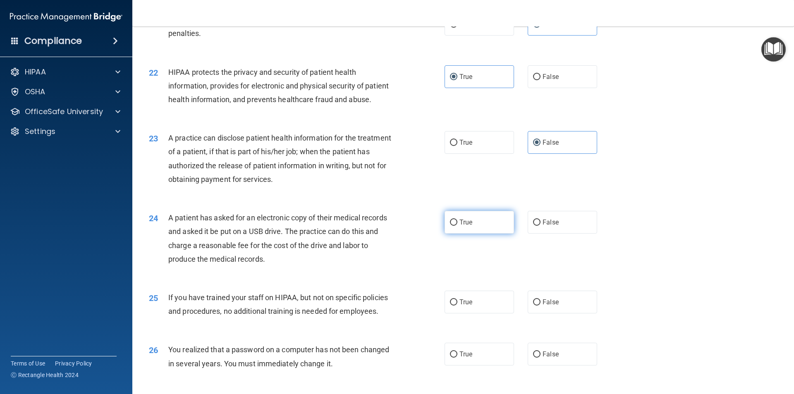
click at [492, 234] on label "True" at bounding box center [479, 222] width 69 height 23
click at [457, 226] on input "True" at bounding box center [453, 223] width 7 height 6
radio input "true"
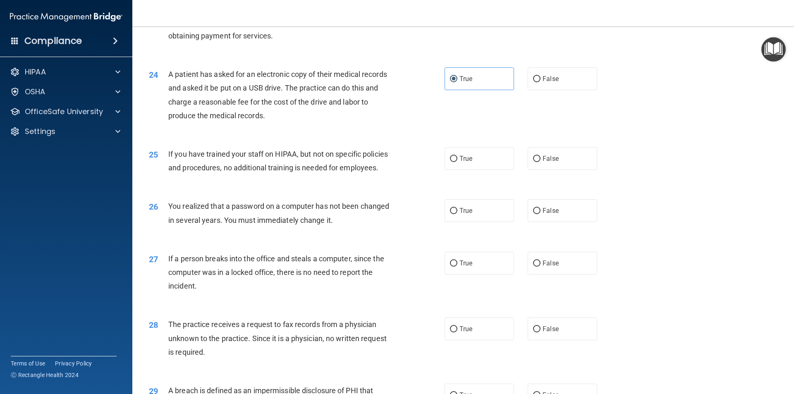
scroll to position [1406, 0]
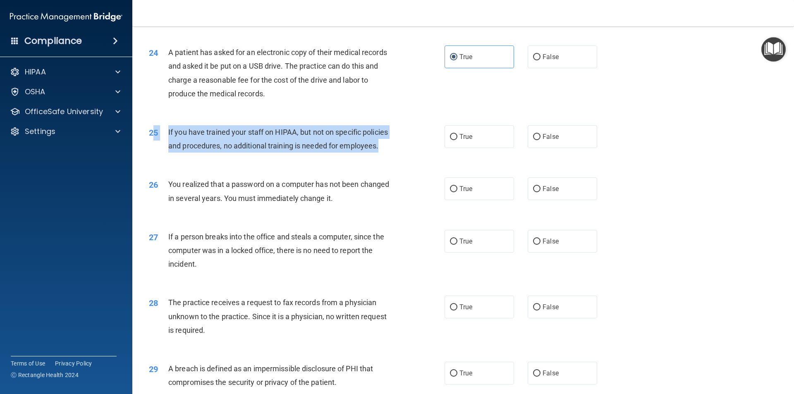
drag, startPoint x: 369, startPoint y: 175, endPoint x: 156, endPoint y: 163, distance: 213.3
click at [156, 157] on div "25 If you have trained your staff on HIPAA, but not on specific policies and pr…" at bounding box center [296, 140] width 321 height 31
drag, startPoint x: 317, startPoint y: 167, endPoint x: 373, endPoint y: 174, distance: 55.9
click at [318, 153] on div "If you have trained your staff on HIPAA, but not on specific policies and proce…" at bounding box center [283, 138] width 231 height 27
click at [387, 153] on div "If you have trained your staff on HIPAA, but not on specific policies and proce…" at bounding box center [283, 138] width 231 height 27
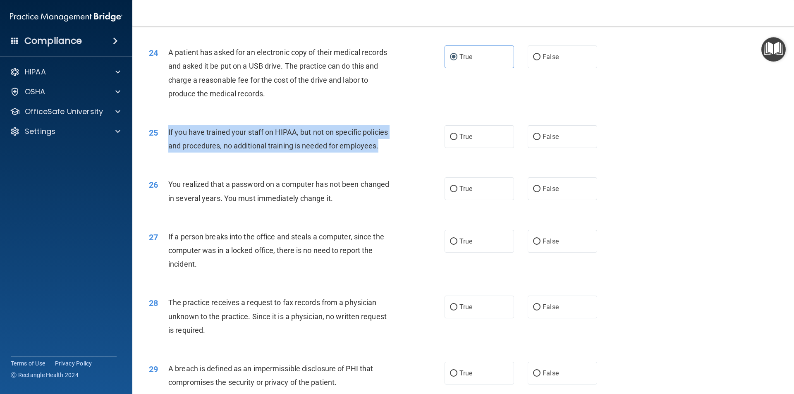
drag, startPoint x: 385, startPoint y: 175, endPoint x: 167, endPoint y: 162, distance: 217.9
click at [167, 157] on div "25 If you have trained your staff on HIPAA, but not on specific policies and pr…" at bounding box center [296, 140] width 321 height 31
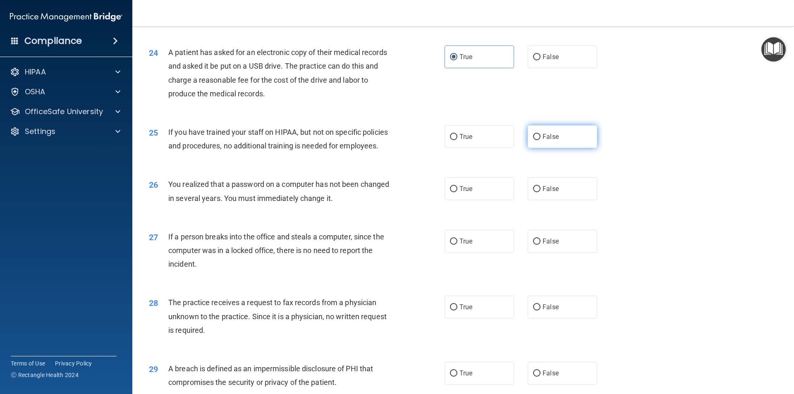
click at [554, 141] on span "False" at bounding box center [551, 137] width 16 height 8
click at [541, 140] on input "False" at bounding box center [536, 137] width 7 height 6
radio input "true"
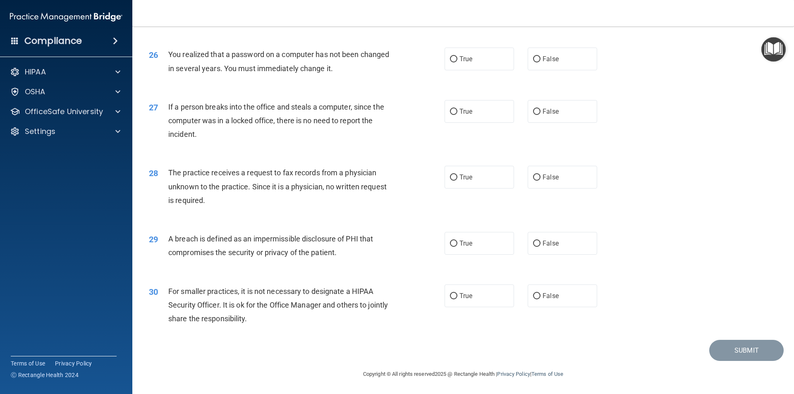
scroll to position [1563, 0]
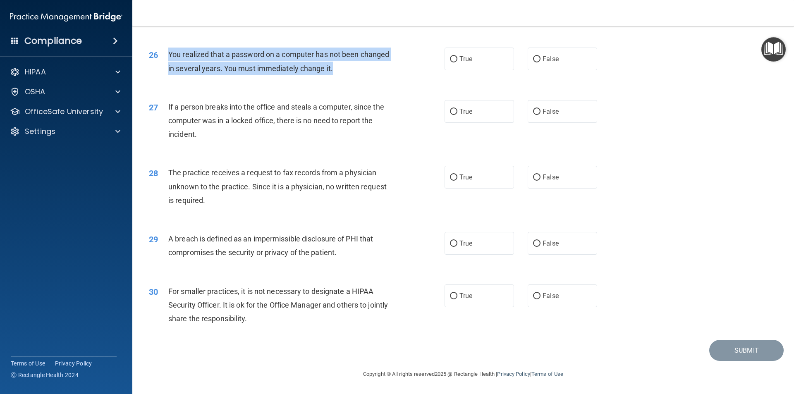
drag, startPoint x: 348, startPoint y: 65, endPoint x: 163, endPoint y: 54, distance: 185.6
click at [163, 54] on div "26 You realized that a password on a computer has not been changed in several y…" at bounding box center [296, 63] width 321 height 31
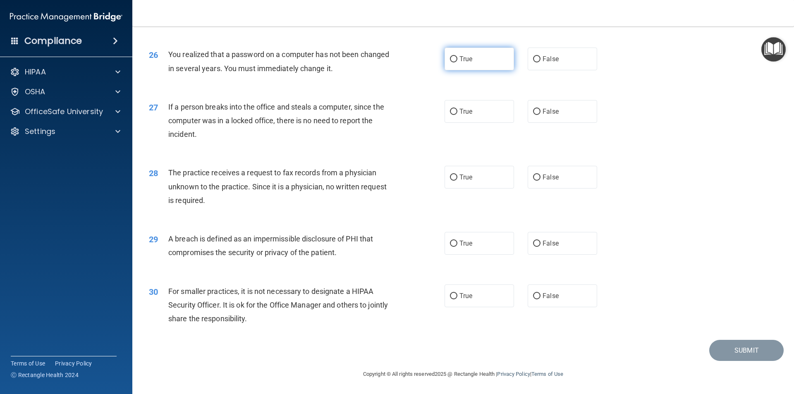
click at [478, 49] on label "True" at bounding box center [479, 59] width 69 height 23
click at [457, 56] on input "True" at bounding box center [453, 59] width 7 height 6
radio input "true"
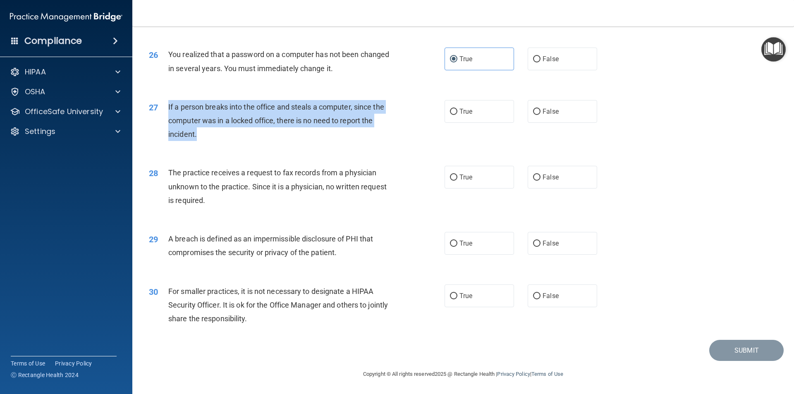
drag, startPoint x: 216, startPoint y: 134, endPoint x: 167, endPoint y: 109, distance: 54.6
click at [167, 109] on div "27 If a person breaks into the office and steals a computer, since the computer…" at bounding box center [296, 122] width 321 height 45
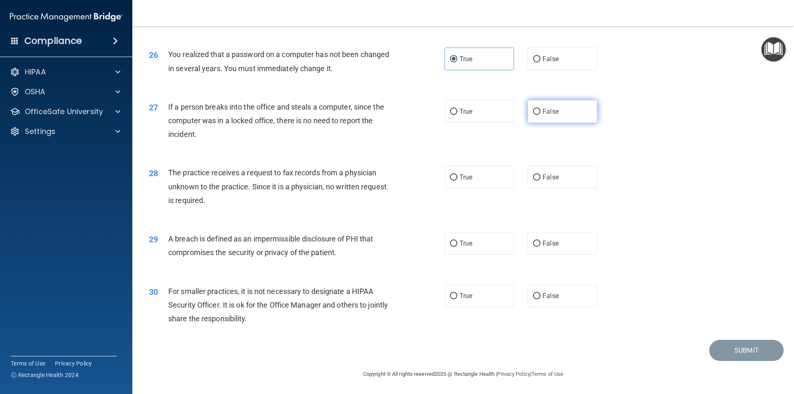
click at [562, 117] on label "False" at bounding box center [562, 111] width 69 height 23
click at [541, 115] on input "False" at bounding box center [536, 112] width 7 height 6
radio input "true"
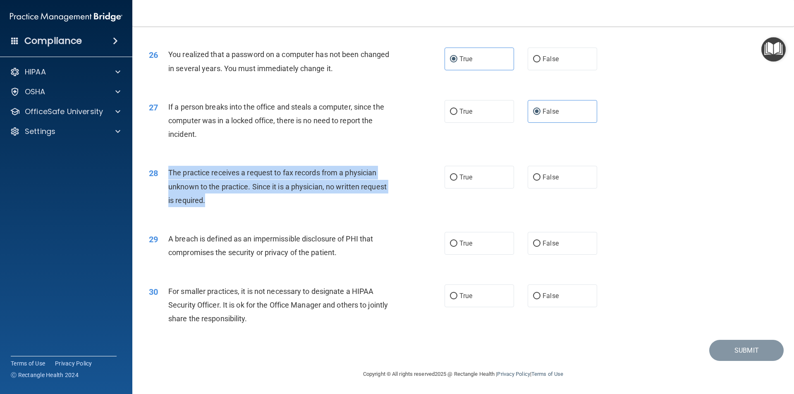
drag, startPoint x: 194, startPoint y: 200, endPoint x: 167, endPoint y: 174, distance: 37.1
click at [167, 174] on div "28 The practice receives a request to fax records from a physician unknown to t…" at bounding box center [296, 188] width 321 height 45
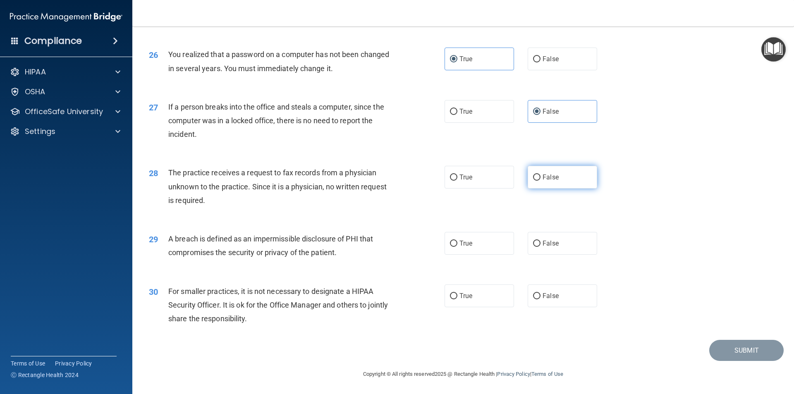
click at [561, 182] on label "False" at bounding box center [562, 177] width 69 height 23
click at [541, 181] on input "False" at bounding box center [536, 178] width 7 height 6
radio input "true"
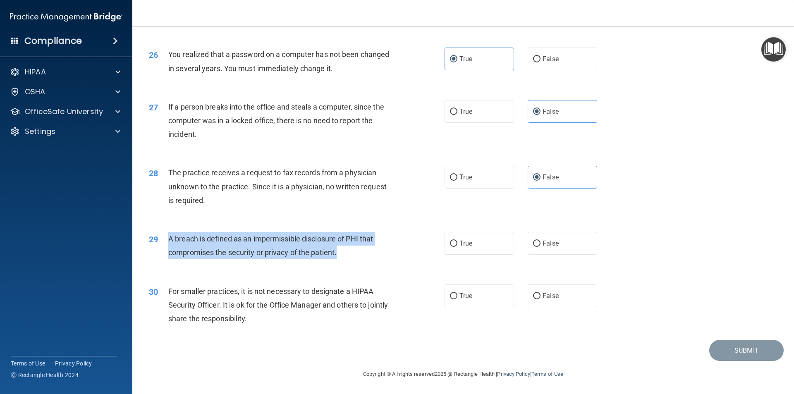
drag, startPoint x: 351, startPoint y: 254, endPoint x: 169, endPoint y: 241, distance: 182.4
click at [169, 241] on div "A breach is defined as an impermissible disclosure of PHI that compromises the …" at bounding box center [283, 245] width 231 height 27
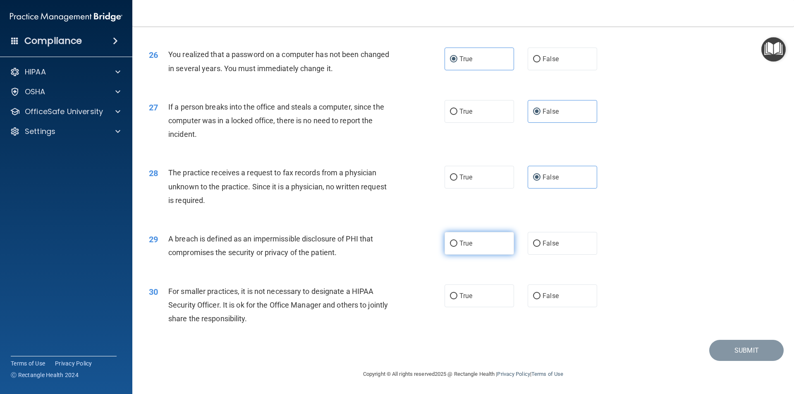
click at [499, 242] on label "True" at bounding box center [479, 243] width 69 height 23
click at [457, 242] on input "True" at bounding box center [453, 244] width 7 height 6
radio input "true"
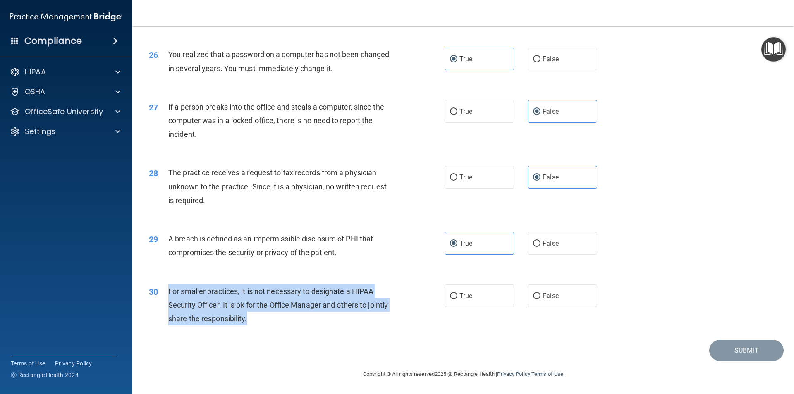
drag, startPoint x: 282, startPoint y: 319, endPoint x: 169, endPoint y: 294, distance: 115.9
click at [169, 294] on div "For smaller practices, it is not necessary to designate a HIPAA Security Office…" at bounding box center [283, 305] width 231 height 41
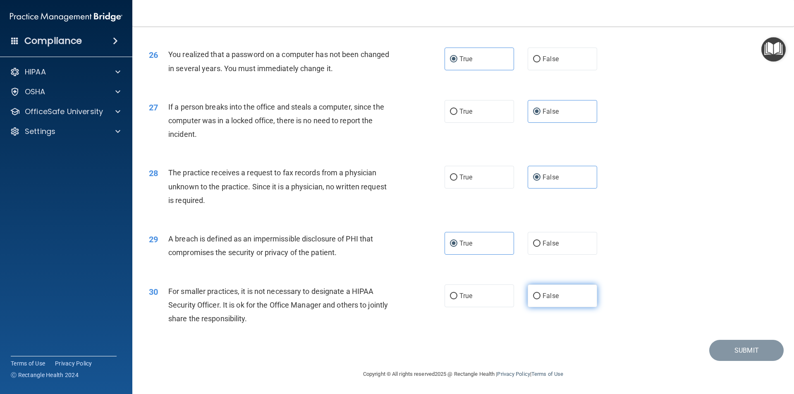
click at [570, 293] on label "False" at bounding box center [562, 296] width 69 height 23
click at [541, 293] on input "False" at bounding box center [536, 296] width 7 height 6
radio input "true"
click at [741, 348] on button "Submit" at bounding box center [746, 350] width 74 height 21
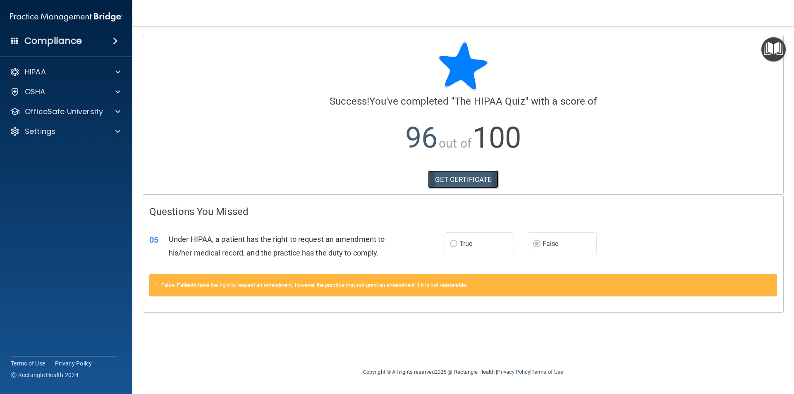
click at [471, 184] on link "GET CERTIFICATE" at bounding box center [463, 179] width 71 height 18
click at [589, 158] on p "96 out of 100" at bounding box center [463, 137] width 628 height 53
click at [119, 112] on span at bounding box center [117, 112] width 5 height 10
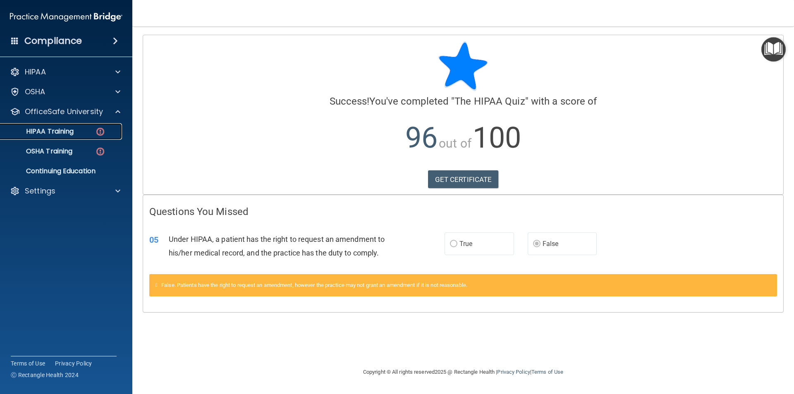
click at [73, 135] on p "HIPAA Training" at bounding box center [39, 131] width 68 height 8
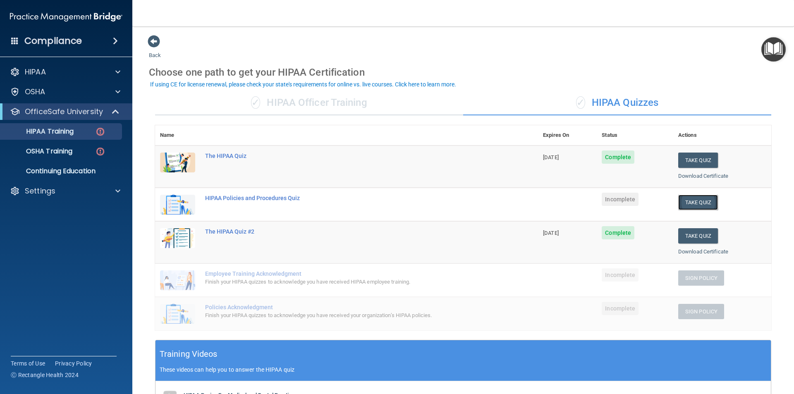
click at [701, 204] on button "Take Quiz" at bounding box center [698, 202] width 40 height 15
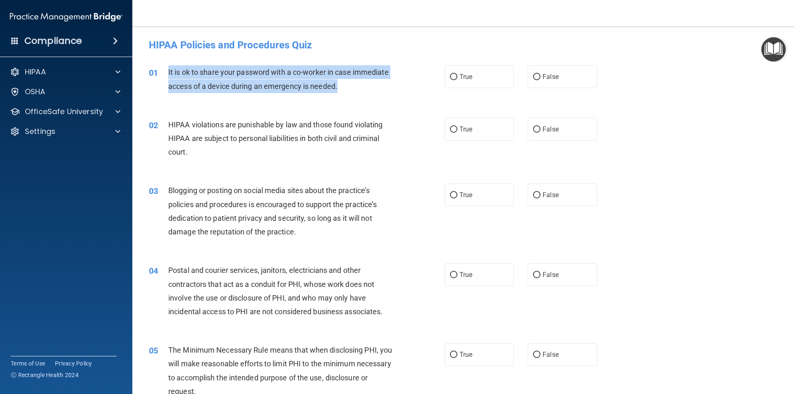
drag, startPoint x: 341, startPoint y: 87, endPoint x: 167, endPoint y: 72, distance: 174.3
click at [167, 72] on div "01 It is ok to share your password with a co-worker in case immediate access of…" at bounding box center [296, 80] width 321 height 31
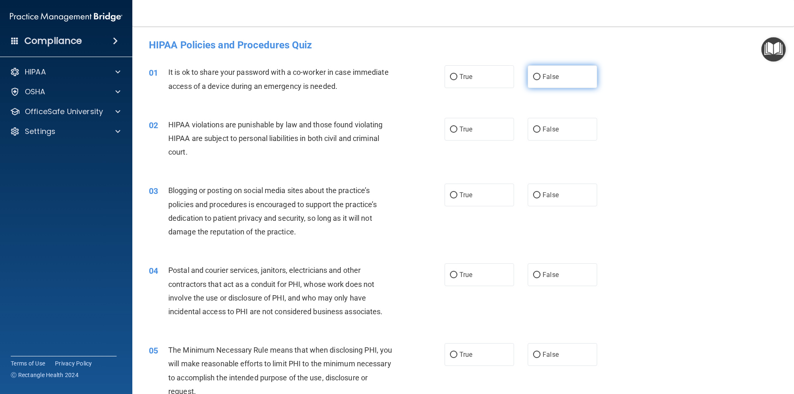
click at [555, 81] on label "False" at bounding box center [562, 76] width 69 height 23
click at [541, 80] on input "False" at bounding box center [536, 77] width 7 height 6
radio input "true"
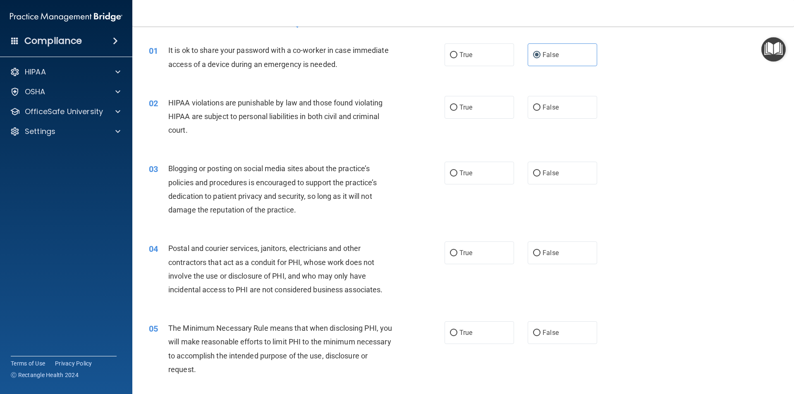
scroll to position [41, 0]
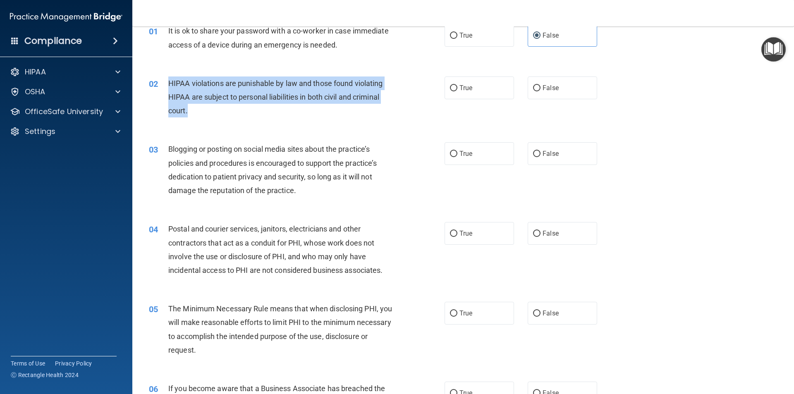
drag, startPoint x: 196, startPoint y: 110, endPoint x: 163, endPoint y: 84, distance: 43.0
click at [163, 84] on div "02 HIPAA violations are punishable by law and those found violating HIPAA are s…" at bounding box center [296, 99] width 321 height 45
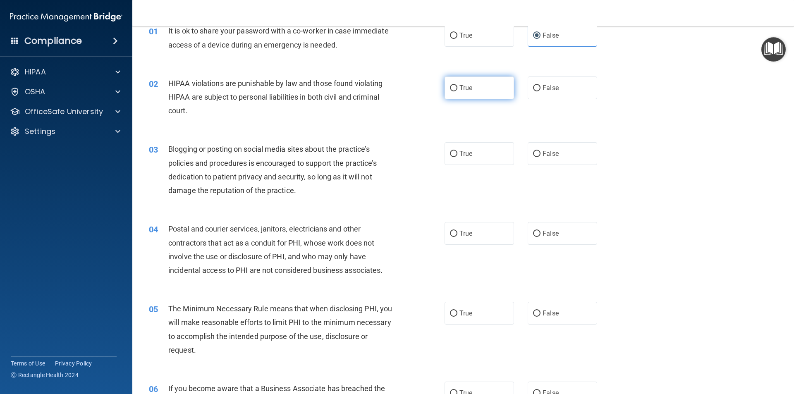
click at [465, 87] on span "True" at bounding box center [465, 88] width 13 height 8
click at [457, 87] on input "True" at bounding box center [453, 88] width 7 height 6
radio input "true"
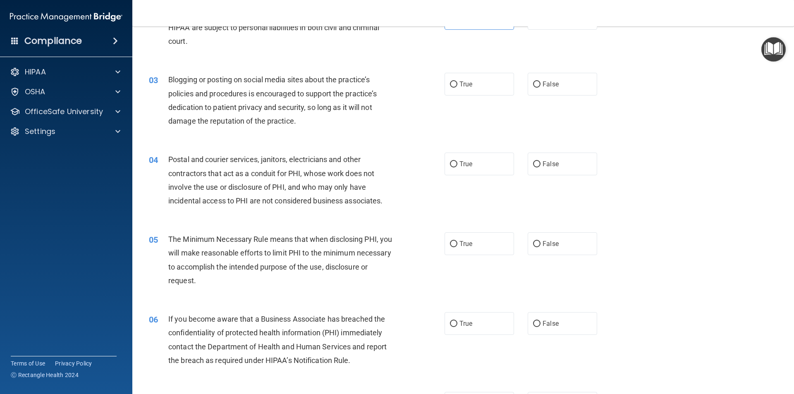
scroll to position [124, 0]
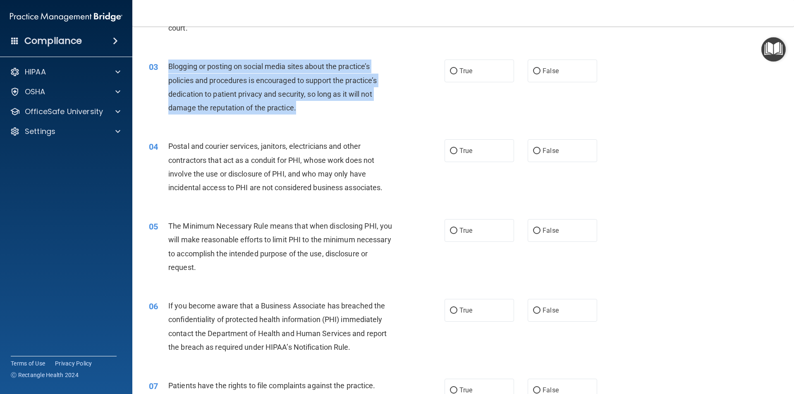
drag, startPoint x: 301, startPoint y: 110, endPoint x: 167, endPoint y: 66, distance: 140.6
click at [167, 66] on div "03 Blogging or posting on social media sites about the practice’s policies and …" at bounding box center [296, 89] width 321 height 59
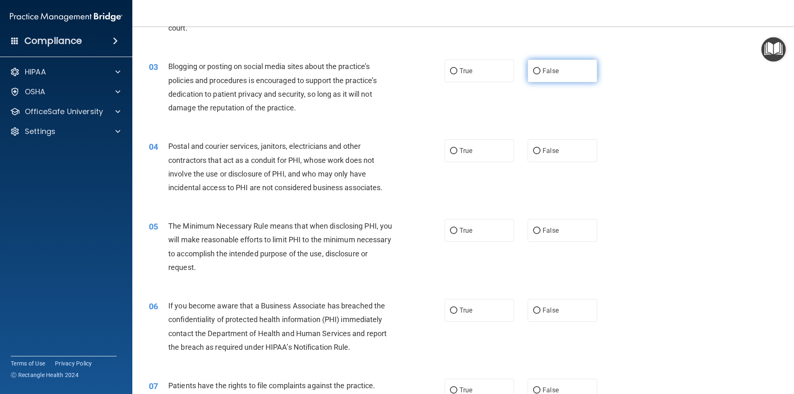
click at [540, 74] on label "False" at bounding box center [562, 71] width 69 height 23
click at [540, 74] on input "False" at bounding box center [536, 71] width 7 height 6
radio input "true"
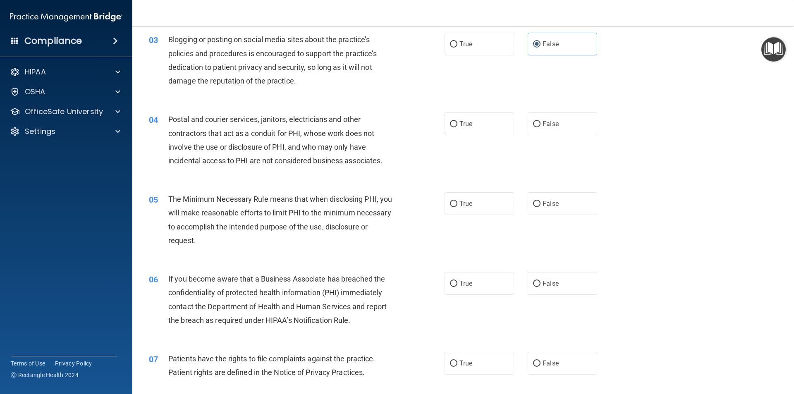
scroll to position [165, 0]
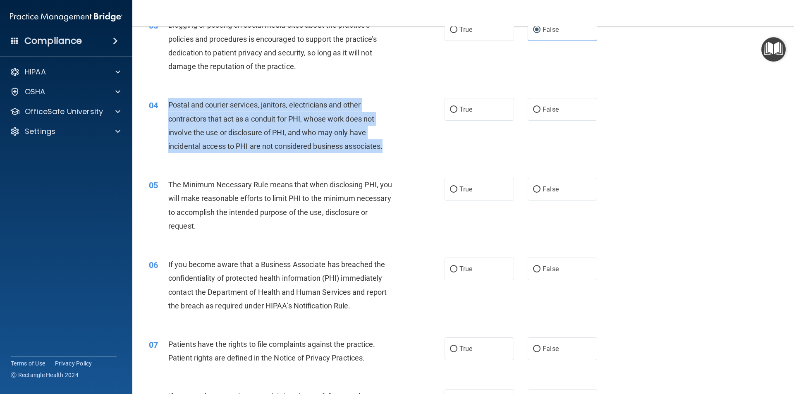
drag, startPoint x: 372, startPoint y: 146, endPoint x: 169, endPoint y: 105, distance: 207.1
click at [169, 105] on div "Postal and courier services, janitors, electricians and other contractors that …" at bounding box center [283, 125] width 231 height 55
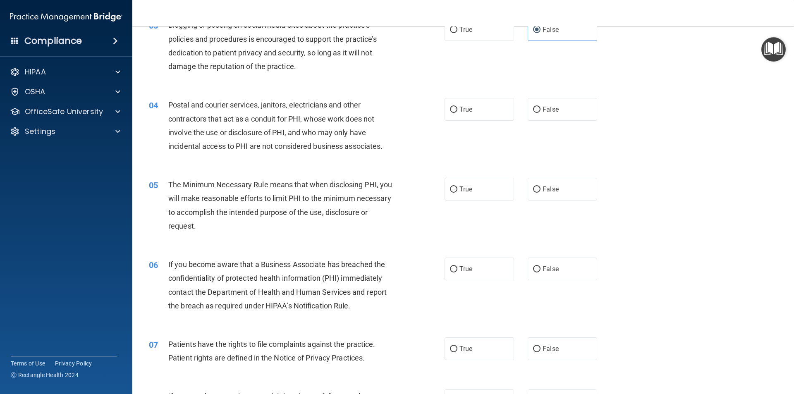
drag, startPoint x: 468, startPoint y: 112, endPoint x: 459, endPoint y: 125, distance: 15.4
click at [468, 112] on span "True" at bounding box center [465, 109] width 13 height 8
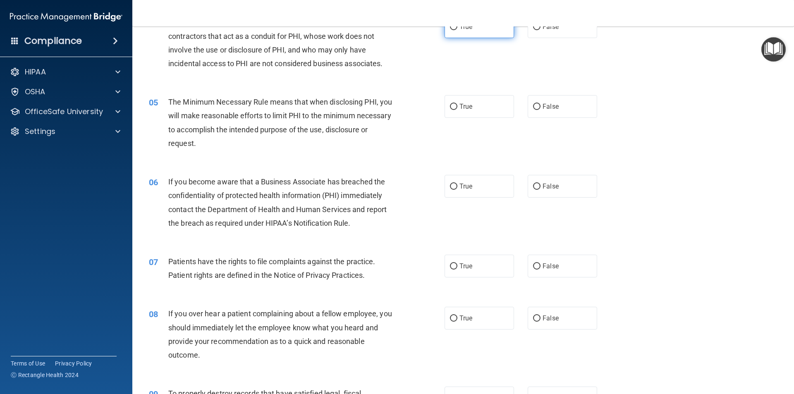
click at [464, 36] on label "True" at bounding box center [479, 26] width 69 height 23
click at [457, 30] on input "True" at bounding box center [453, 27] width 7 height 6
radio input "true"
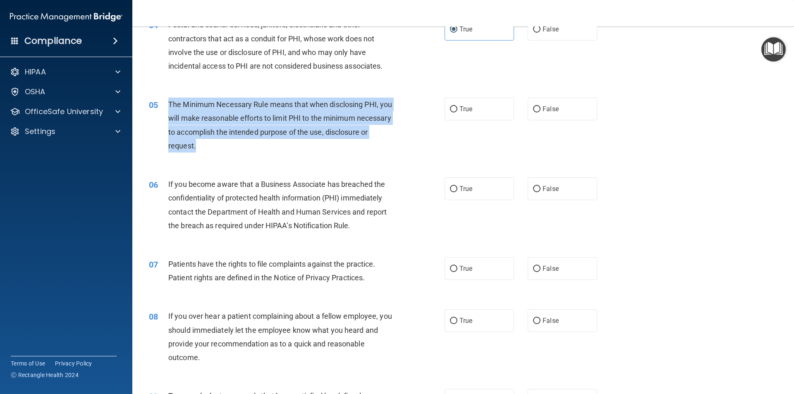
drag, startPoint x: 247, startPoint y: 148, endPoint x: 168, endPoint y: 109, distance: 87.7
click at [168, 109] on div "The Minimum Necessary Rule means that when disclosing PHI, you will make reason…" at bounding box center [283, 125] width 231 height 55
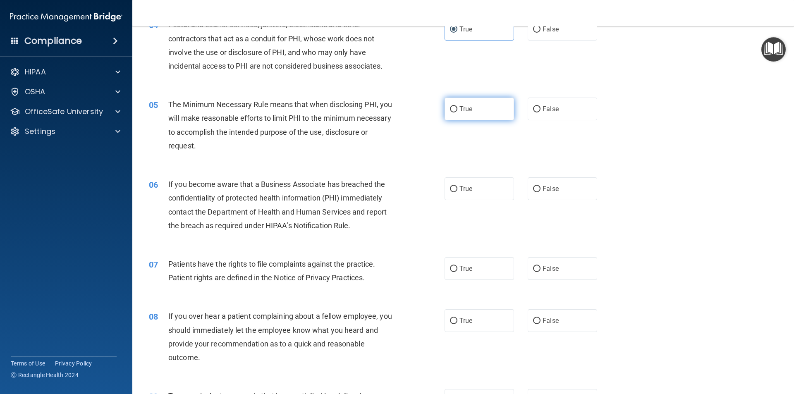
click at [448, 114] on label "True" at bounding box center [479, 109] width 69 height 23
click at [450, 112] on input "True" at bounding box center [453, 109] width 7 height 6
radio input "true"
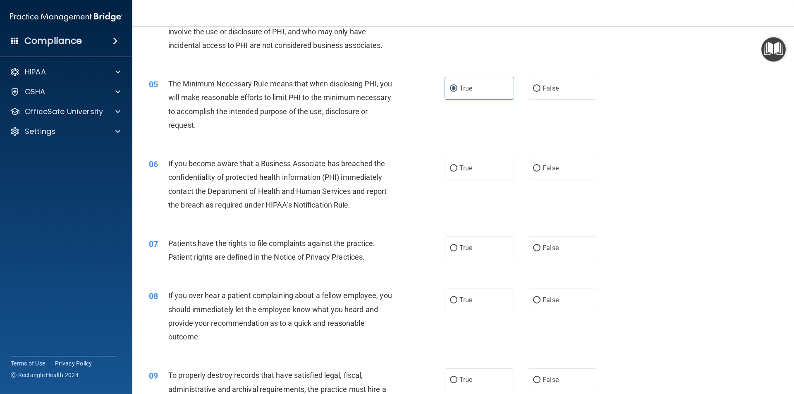
scroll to position [287, 0]
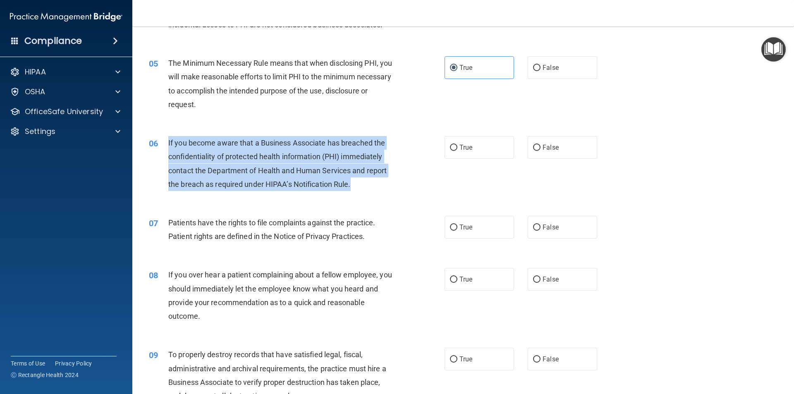
drag, startPoint x: 359, startPoint y: 183, endPoint x: 168, endPoint y: 148, distance: 194.2
click at [168, 148] on div "If you become aware that a Business Associate has breached the confidentiality …" at bounding box center [283, 163] width 231 height 55
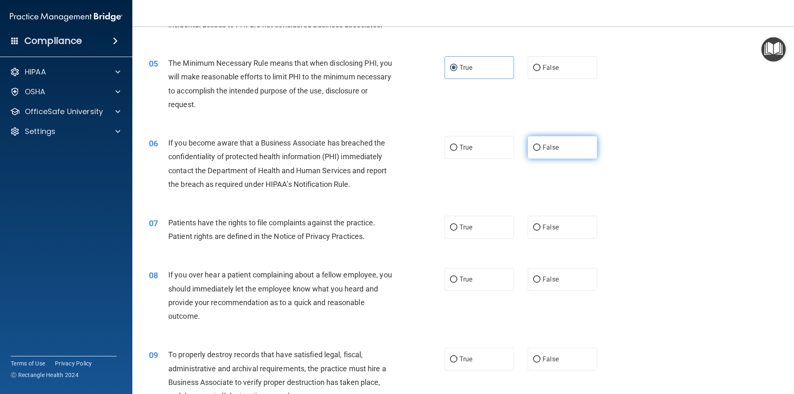
click at [529, 141] on label "False" at bounding box center [562, 147] width 69 height 23
click at [533, 145] on input "False" at bounding box center [536, 148] width 7 height 6
radio input "true"
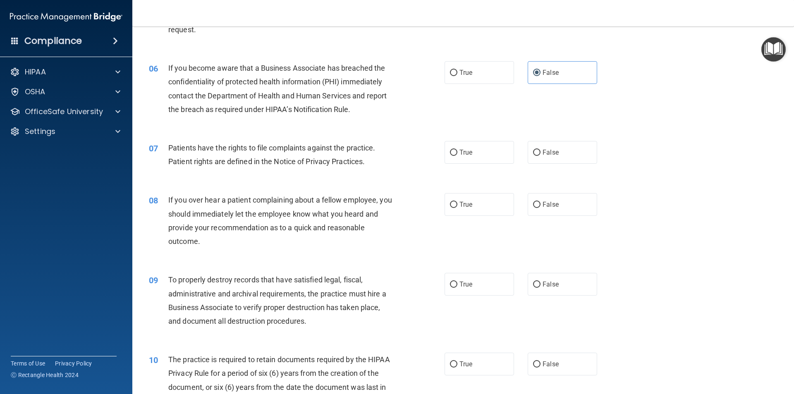
scroll to position [370, 0]
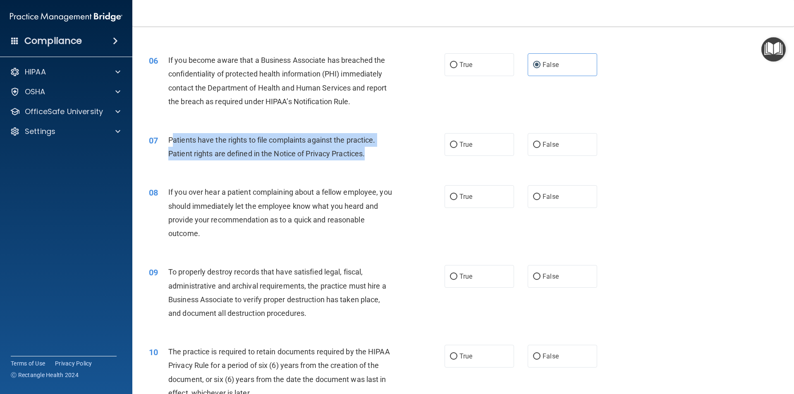
drag, startPoint x: 373, startPoint y: 156, endPoint x: 171, endPoint y: 140, distance: 202.4
click at [171, 140] on div "Patients have the rights to file complaints against the practice. Patient right…" at bounding box center [283, 146] width 231 height 27
click at [372, 149] on div "Patients have the rights to file complaints against the practice. Patient right…" at bounding box center [283, 146] width 231 height 27
drag, startPoint x: 372, startPoint y: 154, endPoint x: 170, endPoint y: 140, distance: 203.1
click at [170, 140] on div "Patients have the rights to file complaints against the practice. Patient right…" at bounding box center [283, 146] width 231 height 27
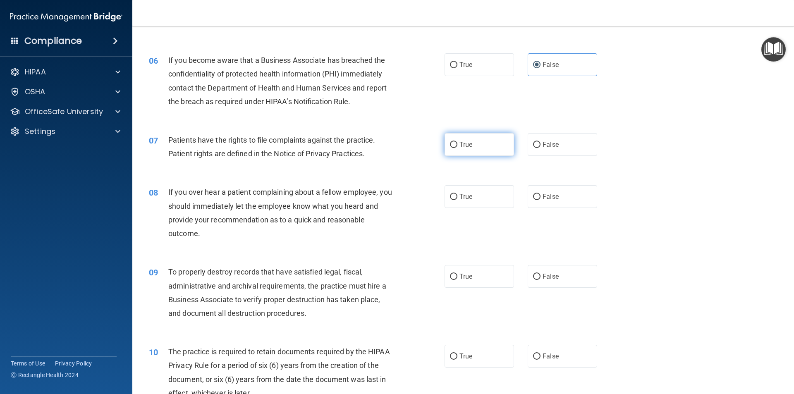
drag, startPoint x: 476, startPoint y: 140, endPoint x: 453, endPoint y: 153, distance: 26.5
click at [476, 140] on label "True" at bounding box center [479, 144] width 69 height 23
click at [457, 142] on input "True" at bounding box center [453, 145] width 7 height 6
radio input "true"
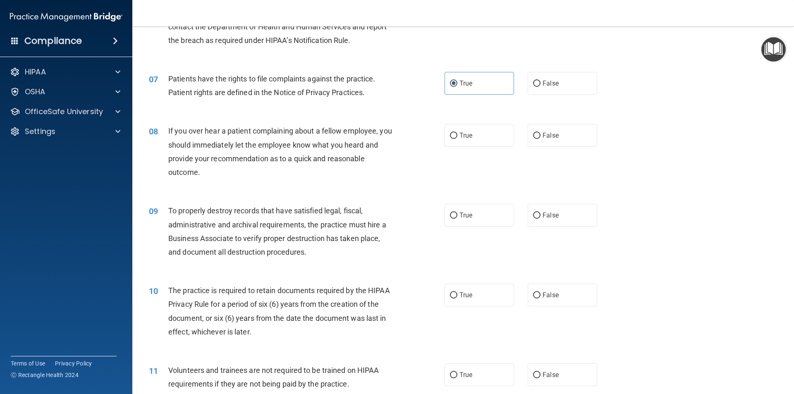
scroll to position [452, 0]
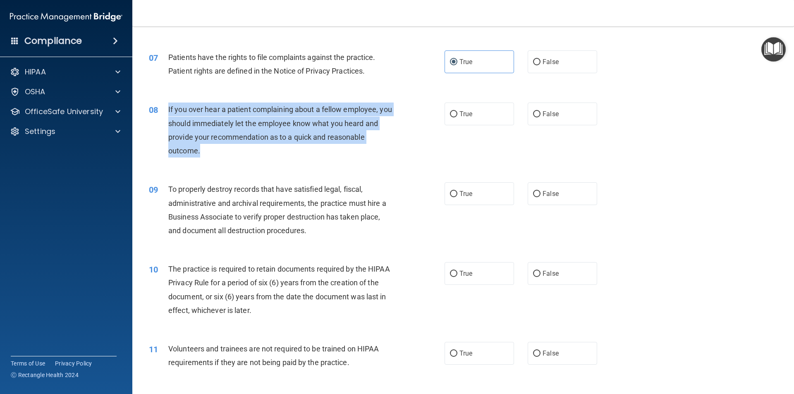
drag, startPoint x: 202, startPoint y: 150, endPoint x: 166, endPoint y: 113, distance: 51.5
click at [166, 113] on div "08 If you over hear a patient complaining about a fellow employee, you should i…" at bounding box center [296, 132] width 321 height 59
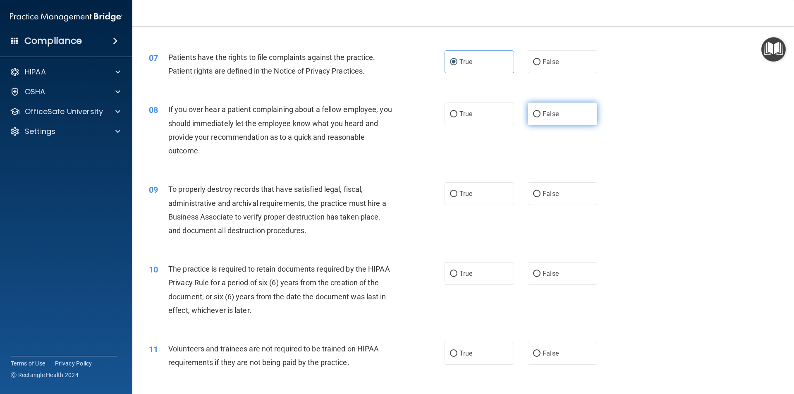
click at [557, 109] on label "False" at bounding box center [562, 114] width 69 height 23
click at [541, 111] on input "False" at bounding box center [536, 114] width 7 height 6
radio input "true"
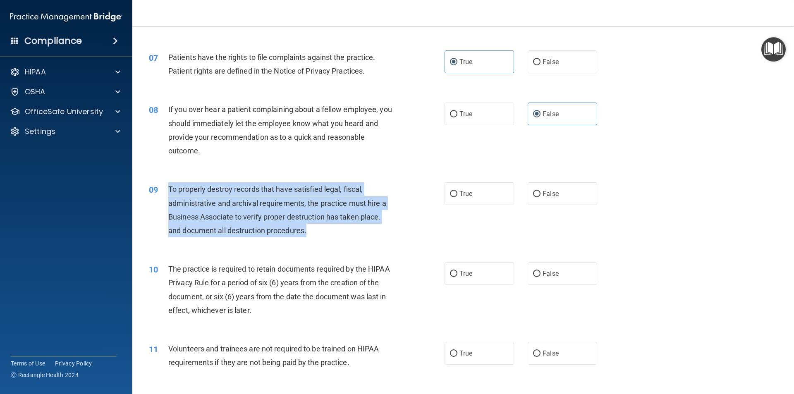
drag, startPoint x: 316, startPoint y: 231, endPoint x: 167, endPoint y: 188, distance: 154.1
click at [167, 188] on div "09 To properly destroy records that have satisfied legal, fiscal, administrativ…" at bounding box center [296, 211] width 321 height 59
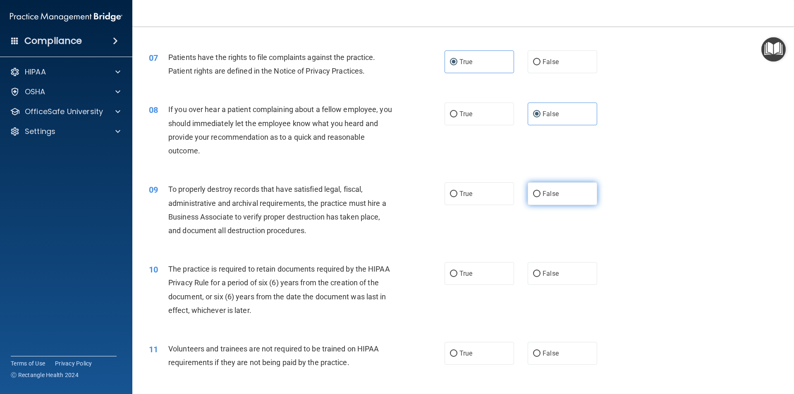
click at [569, 200] on label "False" at bounding box center [562, 193] width 69 height 23
click at [541, 197] on input "False" at bounding box center [536, 194] width 7 height 6
radio input "true"
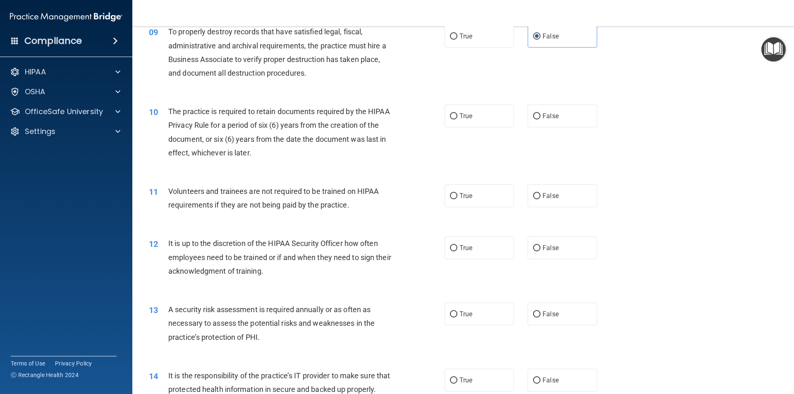
scroll to position [618, 0]
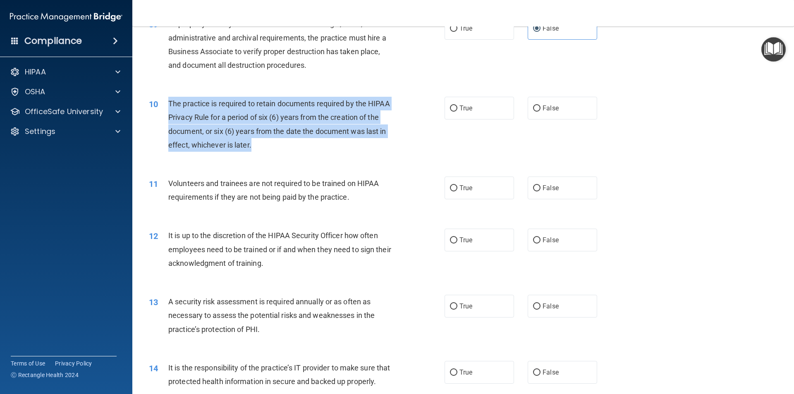
drag, startPoint x: 241, startPoint y: 144, endPoint x: 168, endPoint y: 103, distance: 83.7
click at [168, 103] on div "The practice is required to retain documents required by the HIPAA Privacy Rule…" at bounding box center [283, 124] width 231 height 55
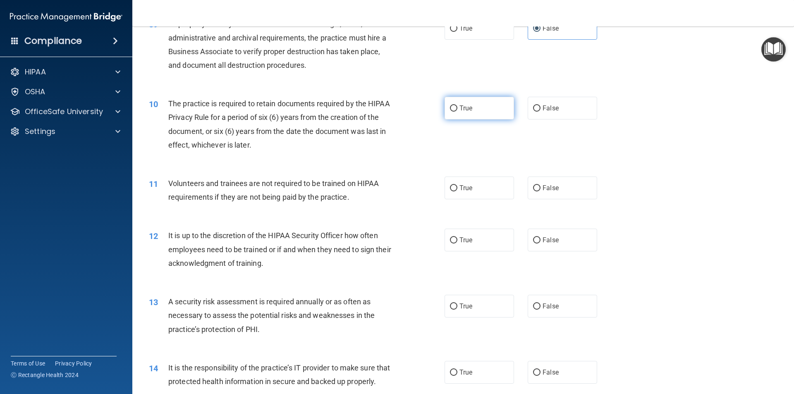
click at [454, 118] on label "True" at bounding box center [479, 108] width 69 height 23
click at [454, 112] on input "True" at bounding box center [453, 108] width 7 height 6
radio input "true"
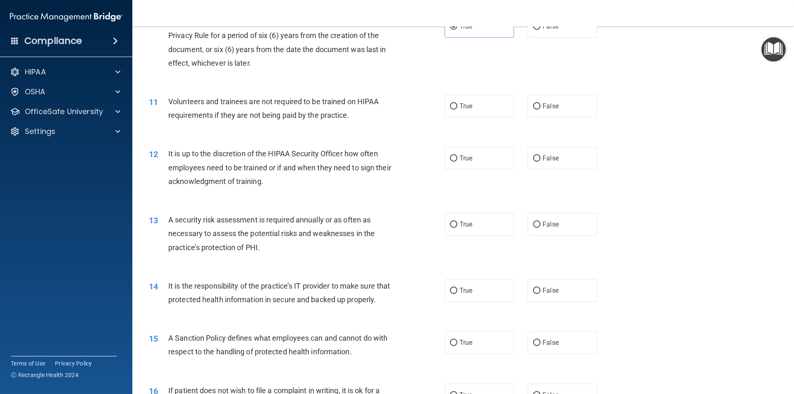
scroll to position [701, 0]
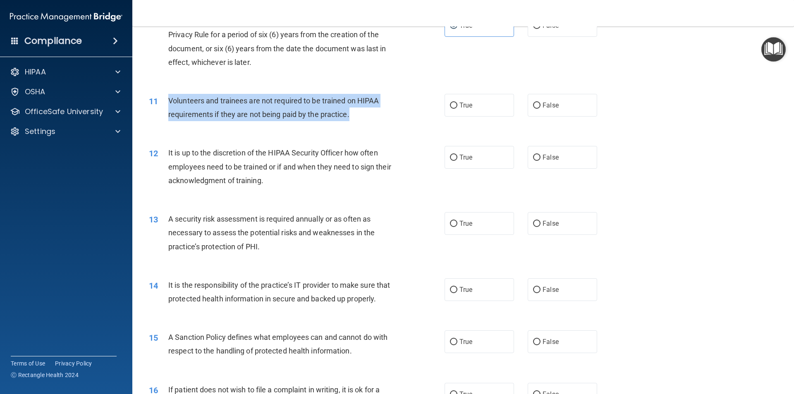
drag, startPoint x: 354, startPoint y: 114, endPoint x: 163, endPoint y: 99, distance: 192.1
click at [163, 99] on div "11 Volunteers and trainees are not required to be trained on HIPAA requirements…" at bounding box center [296, 109] width 321 height 31
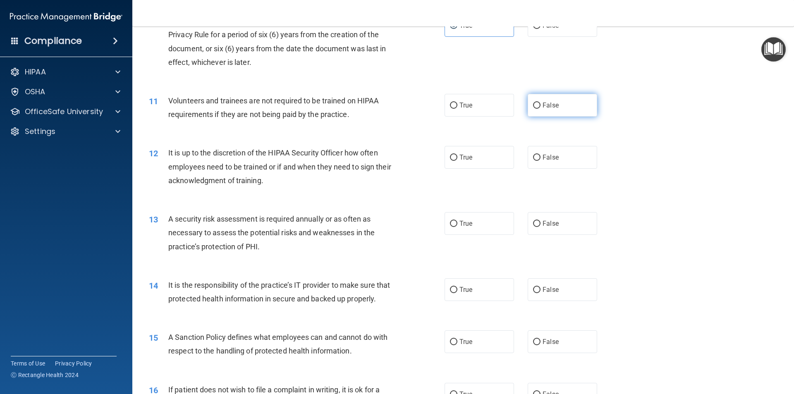
click at [563, 114] on label "False" at bounding box center [562, 105] width 69 height 23
click at [541, 109] on input "False" at bounding box center [536, 106] width 7 height 6
radio input "true"
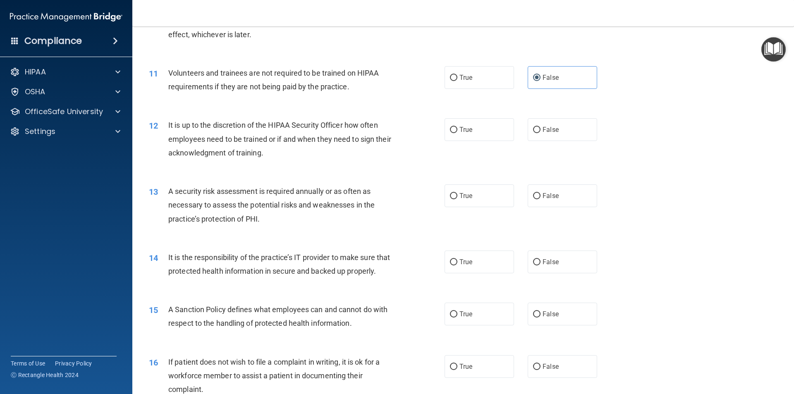
scroll to position [742, 0]
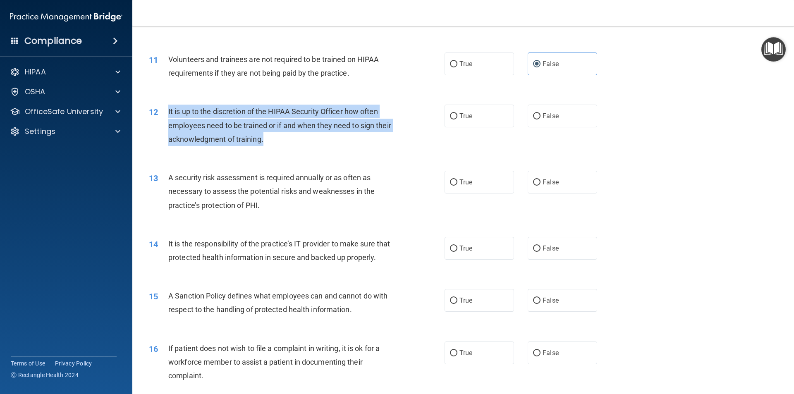
drag, startPoint x: 242, startPoint y: 140, endPoint x: 160, endPoint y: 119, distance: 84.1
click at [160, 119] on div "12 It is up to the discretion of the HIPAA Security Officer how often employees…" at bounding box center [296, 127] width 321 height 45
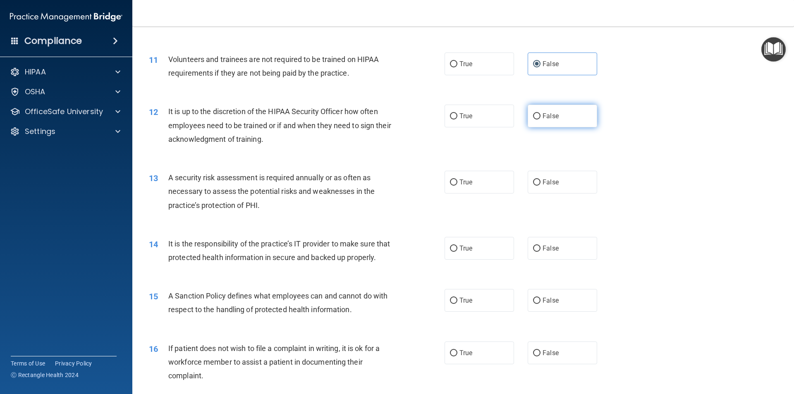
click at [555, 108] on label "False" at bounding box center [562, 116] width 69 height 23
click at [541, 113] on input "False" at bounding box center [536, 116] width 7 height 6
radio input "true"
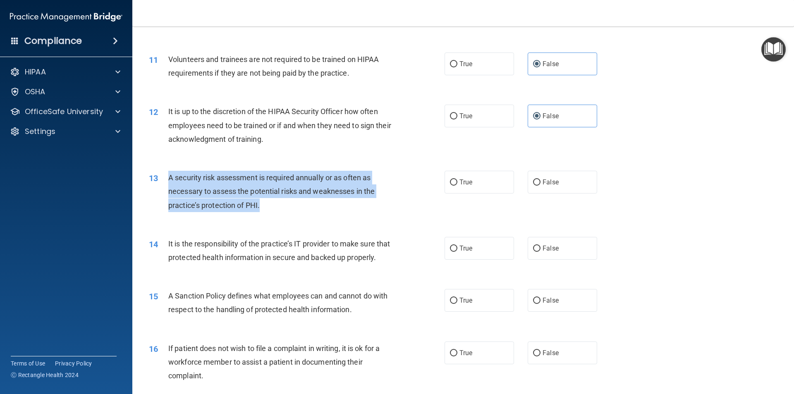
drag, startPoint x: 266, startPoint y: 205, endPoint x: 168, endPoint y: 182, distance: 99.9
click at [168, 182] on div "A security risk assessment is required annually or as often as necessary to ass…" at bounding box center [283, 191] width 231 height 41
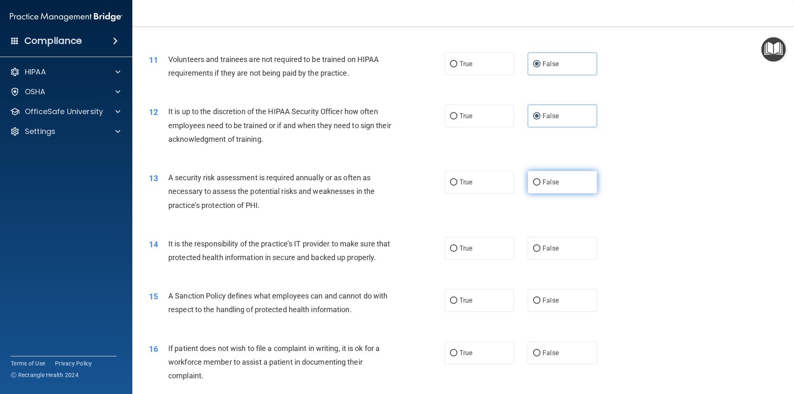
drag, startPoint x: 569, startPoint y: 183, endPoint x: 565, endPoint y: 187, distance: 5.8
click at [568, 183] on label "False" at bounding box center [562, 182] width 69 height 23
click at [541, 183] on input "False" at bounding box center [536, 182] width 7 height 6
radio input "true"
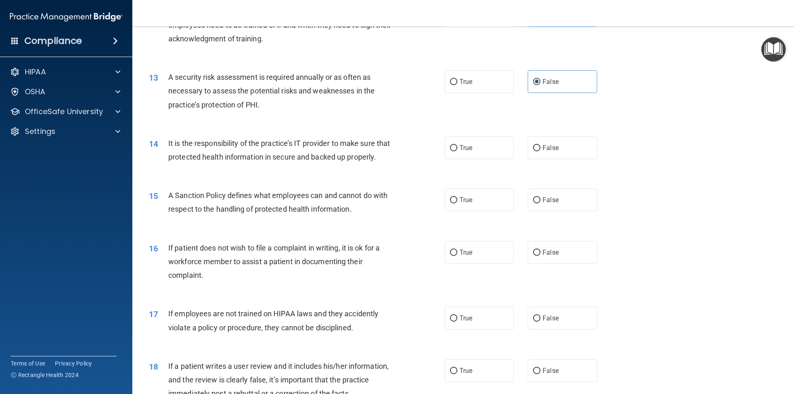
scroll to position [866, 0]
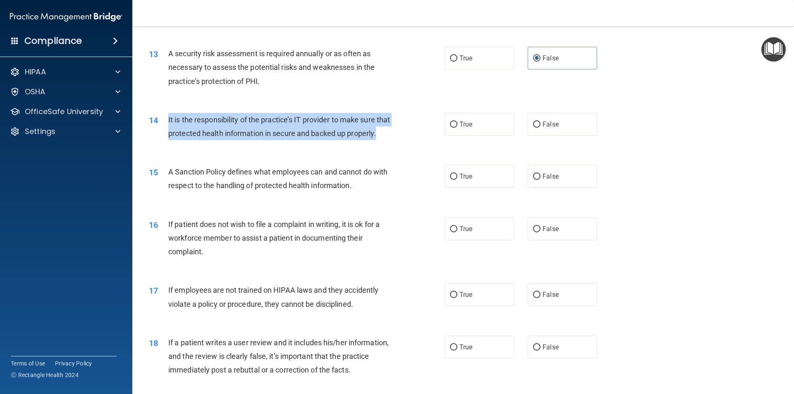
drag, startPoint x: 202, startPoint y: 148, endPoint x: 163, endPoint y: 121, distance: 47.8
click at [163, 121] on div "14 It is the responsibility of the practice’s IT provider to make sure that pro…" at bounding box center [296, 128] width 321 height 31
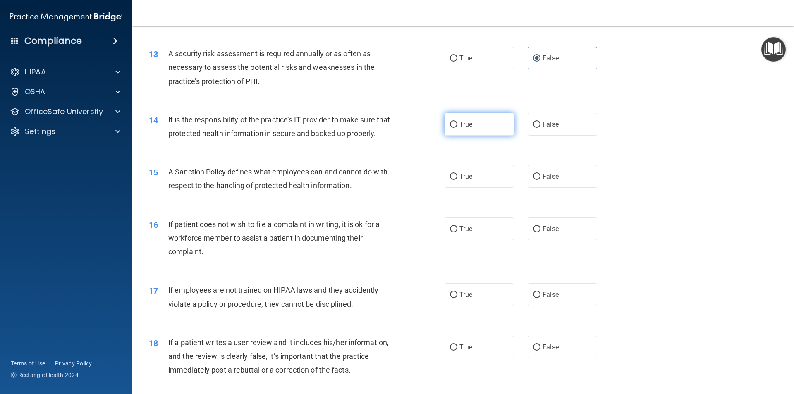
click at [470, 126] on label "True" at bounding box center [479, 124] width 69 height 23
click at [457, 126] on input "True" at bounding box center [453, 125] width 7 height 6
radio input "true"
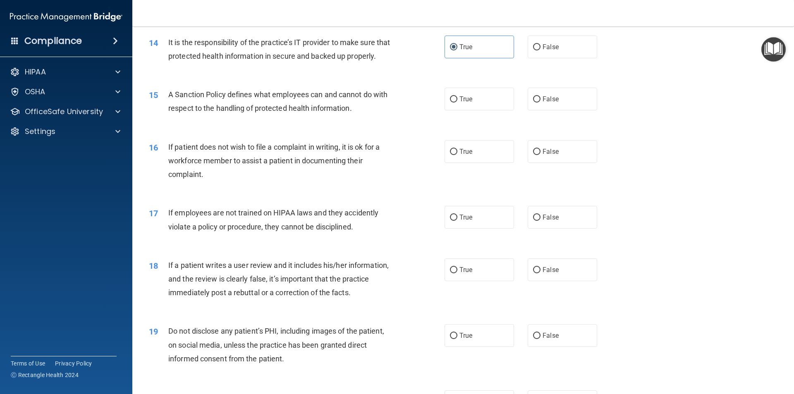
scroll to position [949, 0]
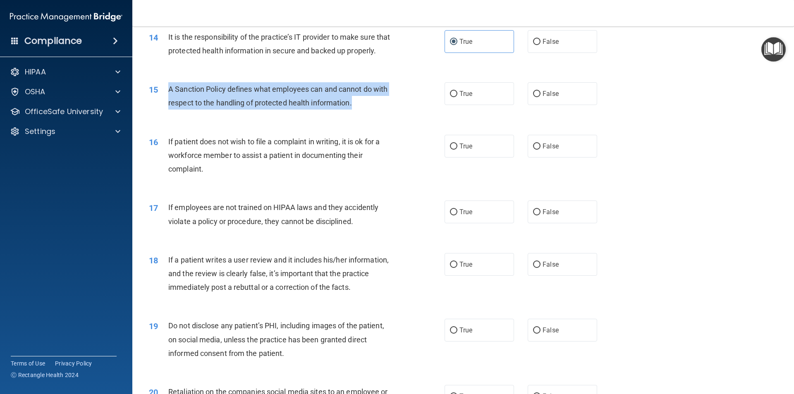
drag, startPoint x: 370, startPoint y: 120, endPoint x: 165, endPoint y: 110, distance: 205.8
click at [165, 110] on div "15 A Sanction Policy defines what employees can and cannot do with respect to t…" at bounding box center [296, 97] width 321 height 31
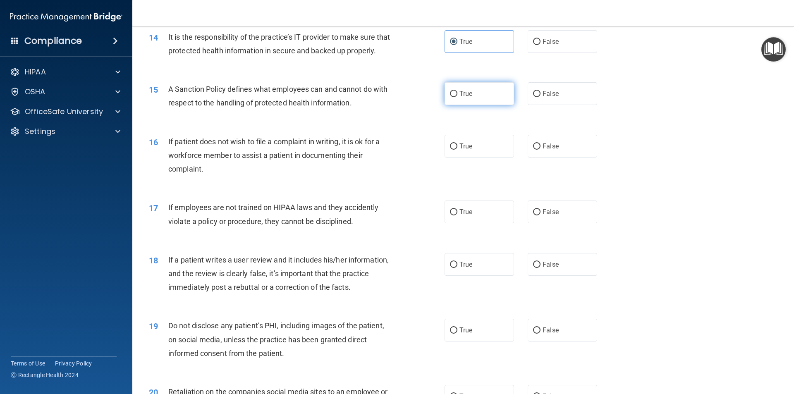
click at [494, 105] on label "True" at bounding box center [479, 93] width 69 height 23
click at [457, 97] on input "True" at bounding box center [453, 94] width 7 height 6
radio input "true"
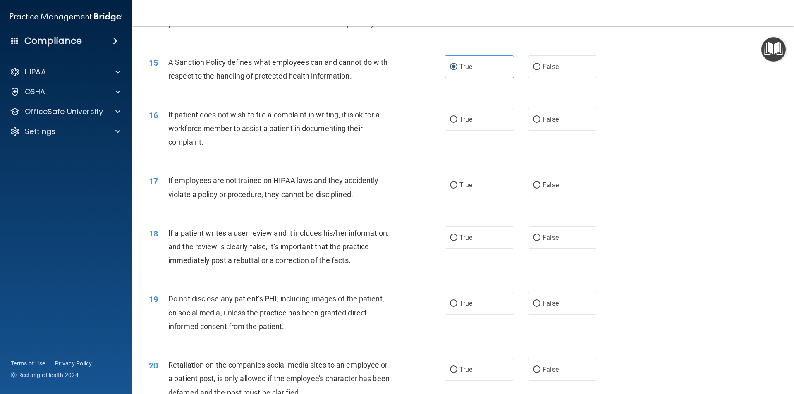
scroll to position [990, 0]
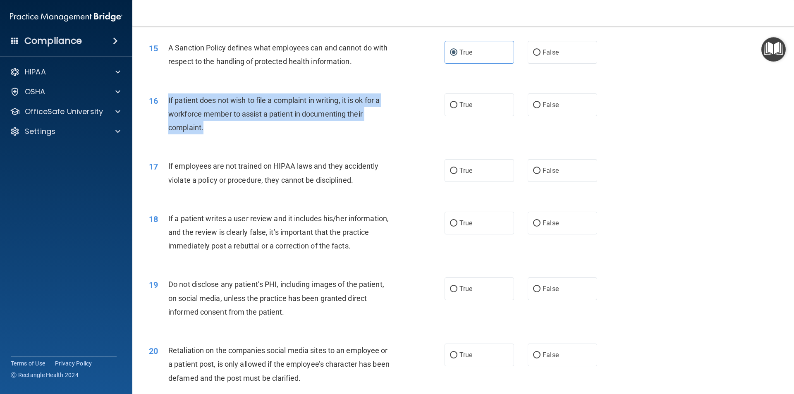
drag, startPoint x: 209, startPoint y: 140, endPoint x: 164, endPoint y: 112, distance: 52.9
click at [164, 112] on div "16 If patient does not wish to file a complaint in writing, it is ok for a work…" at bounding box center [296, 115] width 321 height 45
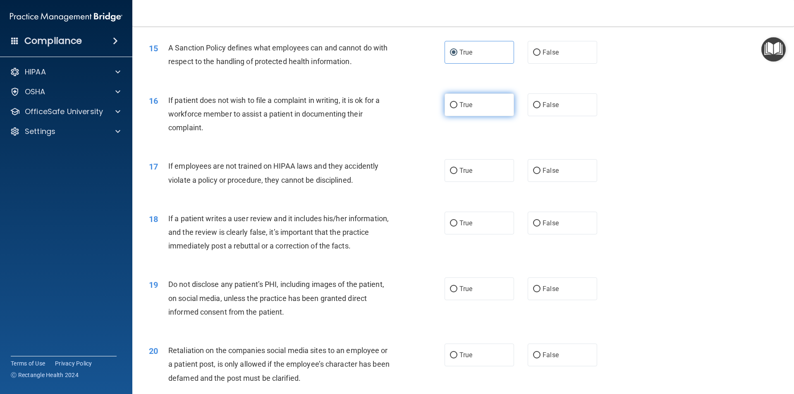
click at [447, 116] on label "True" at bounding box center [479, 104] width 69 height 23
click at [450, 108] on input "True" at bounding box center [453, 105] width 7 height 6
radio input "true"
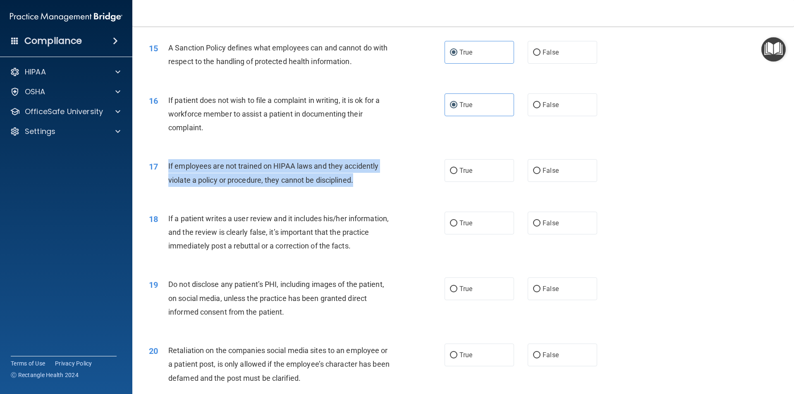
drag, startPoint x: 362, startPoint y: 191, endPoint x: 168, endPoint y: 181, distance: 193.8
click at [168, 181] on div "If employees are not trained on HIPAA laws and they accidently violate a policy…" at bounding box center [283, 172] width 231 height 27
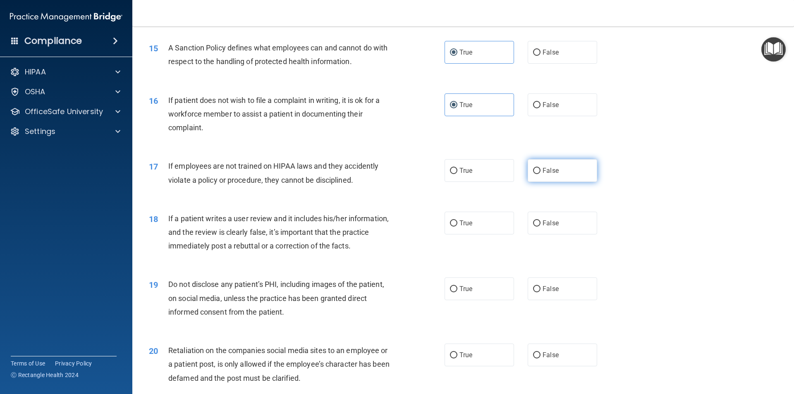
click at [552, 175] on span "False" at bounding box center [551, 171] width 16 height 8
click at [541, 174] on input "False" at bounding box center [536, 171] width 7 height 6
radio input "true"
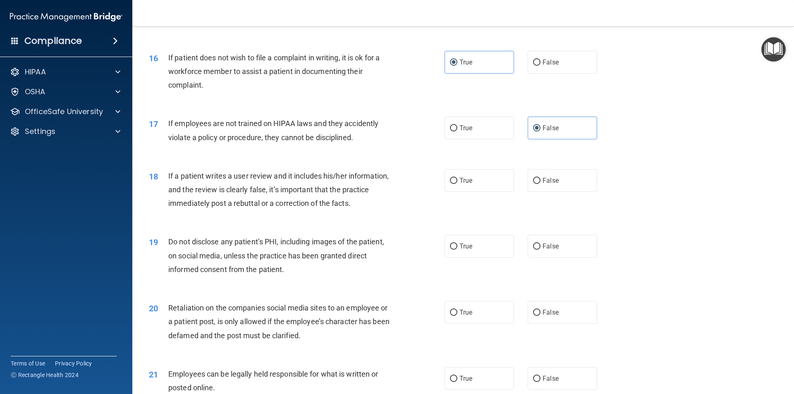
scroll to position [1073, 0]
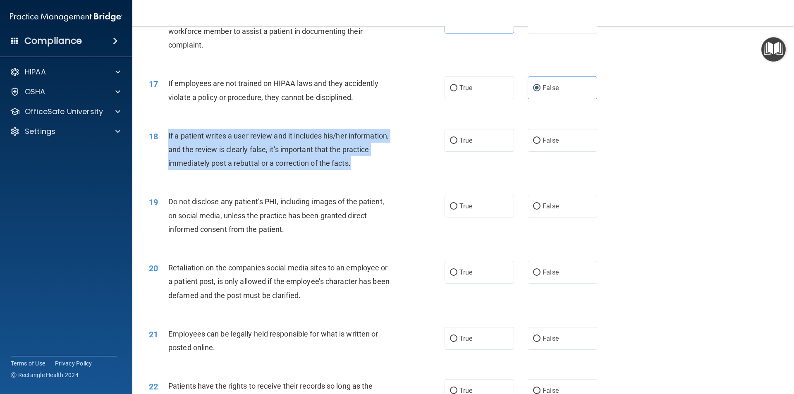
drag, startPoint x: 359, startPoint y: 178, endPoint x: 167, endPoint y: 152, distance: 193.3
click at [167, 152] on div "18 If a patient writes a user review and it includes his/her information, and t…" at bounding box center [296, 151] width 321 height 45
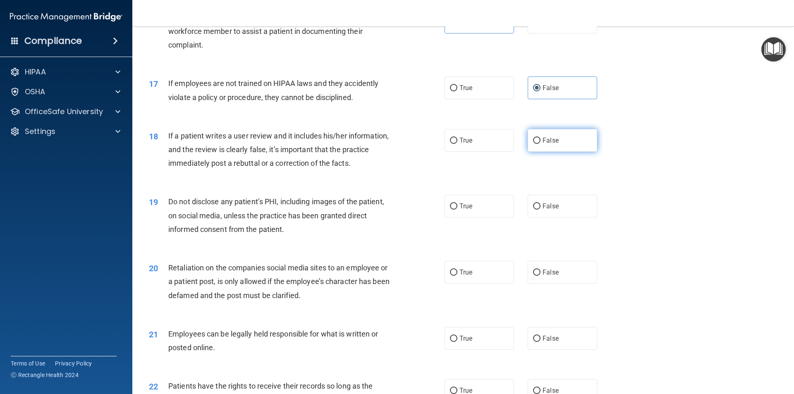
click at [563, 152] on label "False" at bounding box center [562, 140] width 69 height 23
click at [541, 144] on input "False" at bounding box center [536, 141] width 7 height 6
radio input "true"
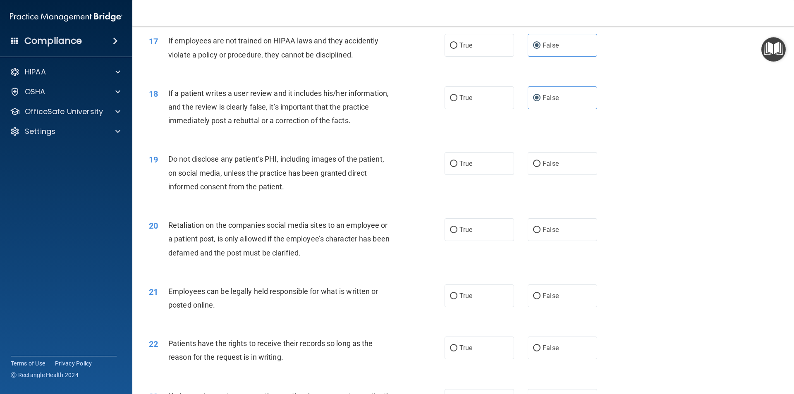
scroll to position [1155, 0]
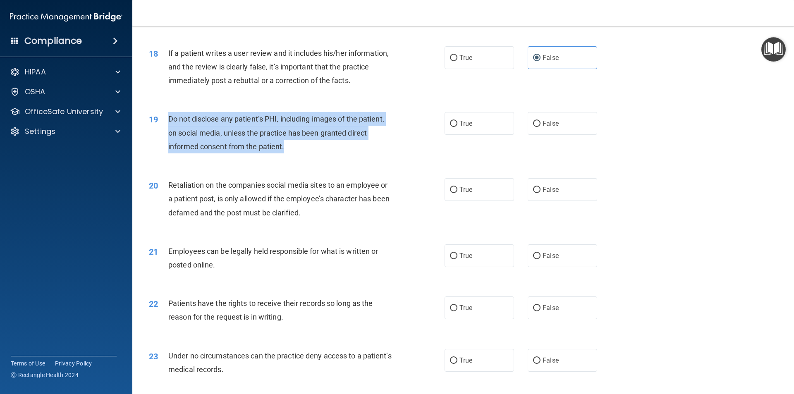
drag, startPoint x: 296, startPoint y: 160, endPoint x: 168, endPoint y: 134, distance: 130.4
click at [168, 134] on div "Do not disclose any patient’s PHI, including images of the patient, on social m…" at bounding box center [283, 132] width 231 height 41
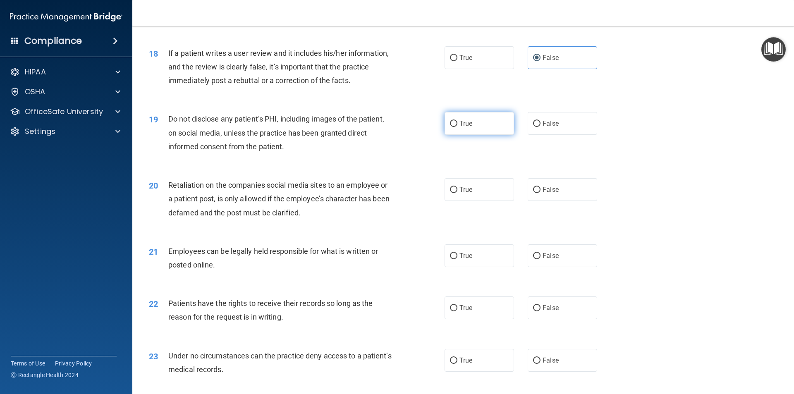
click at [476, 135] on label "True" at bounding box center [479, 123] width 69 height 23
click at [457, 127] on input "True" at bounding box center [453, 124] width 7 height 6
radio input "true"
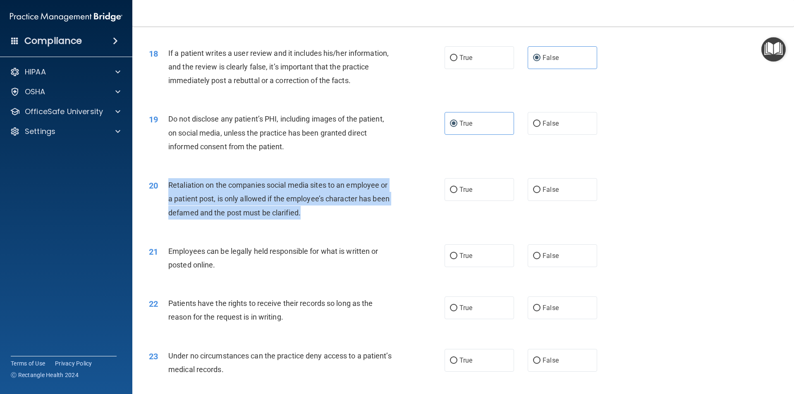
drag, startPoint x: 309, startPoint y: 228, endPoint x: 165, endPoint y: 201, distance: 146.9
click at [165, 201] on div "20 Retaliation on the companies social media sites to an employee or a patient …" at bounding box center [296, 200] width 321 height 45
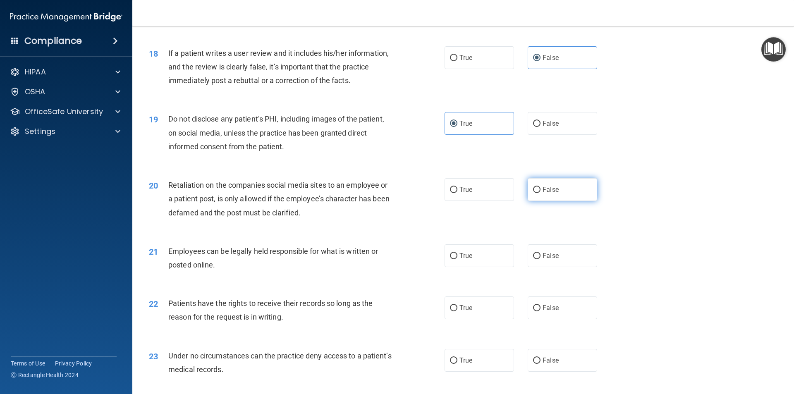
click at [557, 201] on label "False" at bounding box center [562, 189] width 69 height 23
click at [541, 193] on input "False" at bounding box center [536, 190] width 7 height 6
radio input "true"
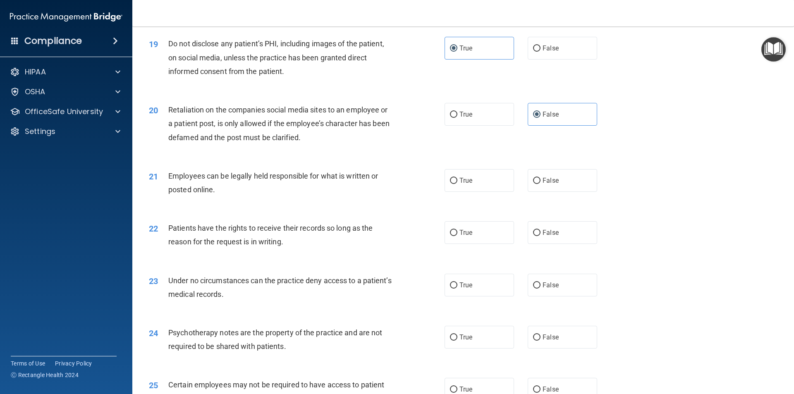
scroll to position [1238, 0]
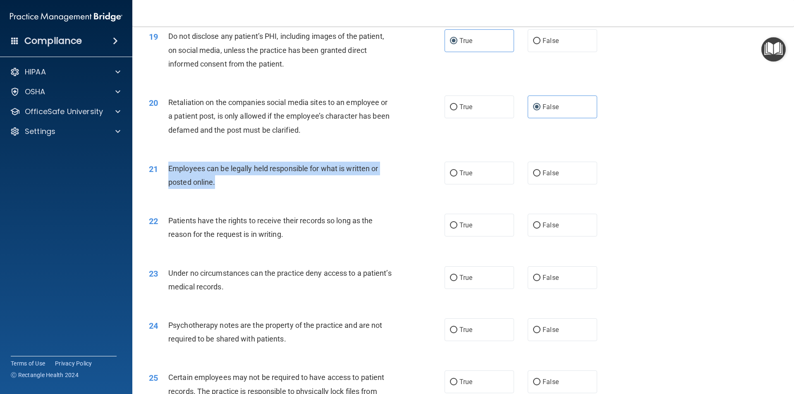
drag, startPoint x: 220, startPoint y: 197, endPoint x: 161, endPoint y: 184, distance: 60.6
click at [161, 184] on div "21 Employees can be legally held responsible for what is written or posted onli…" at bounding box center [296, 177] width 321 height 31
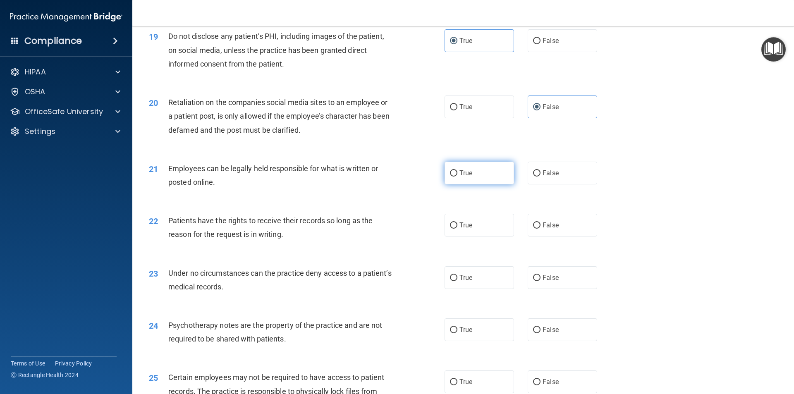
click at [484, 184] on label "True" at bounding box center [479, 173] width 69 height 23
click at [457, 177] on input "True" at bounding box center [453, 173] width 7 height 6
radio input "true"
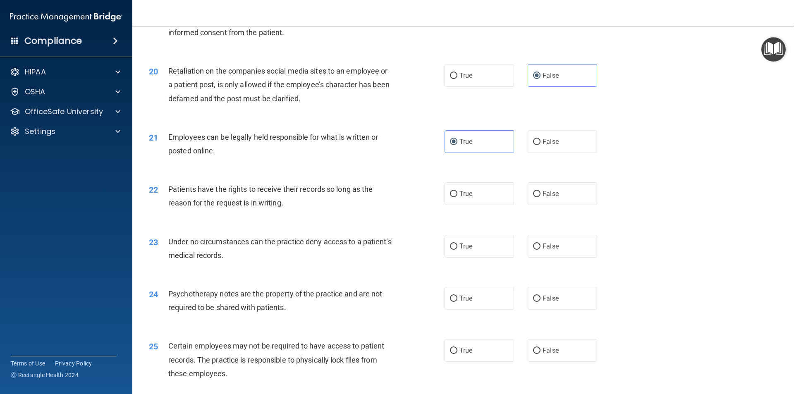
scroll to position [1321, 0]
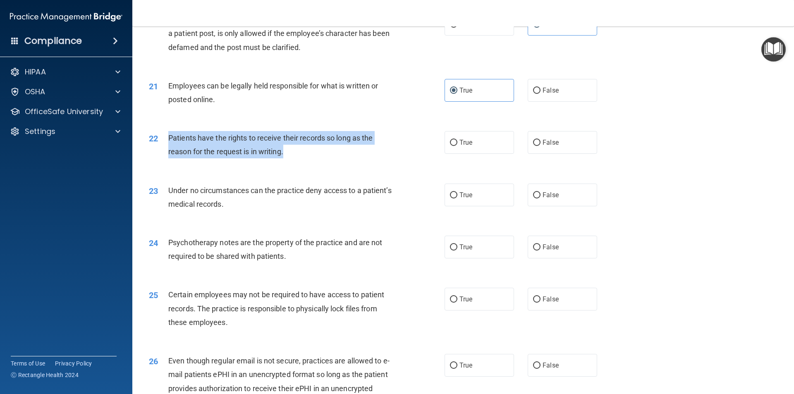
drag, startPoint x: 271, startPoint y: 175, endPoint x: 165, endPoint y: 151, distance: 109.0
click at [165, 151] on div "22 Patients have the rights to receive their records so long as the reason for …" at bounding box center [296, 146] width 321 height 31
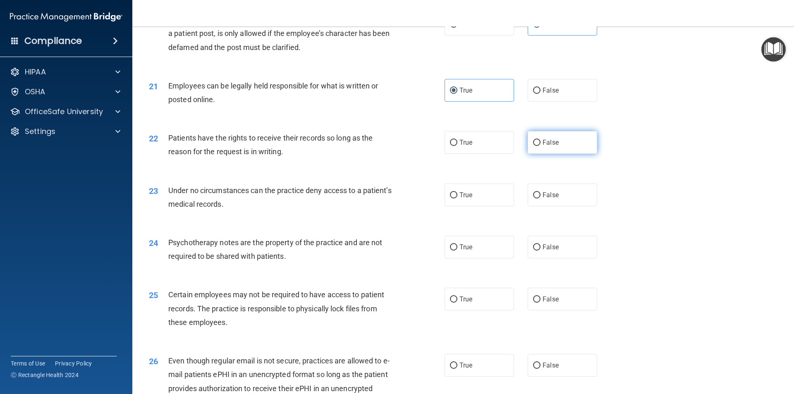
click at [550, 146] on span "False" at bounding box center [551, 143] width 16 height 8
click at [541, 146] on input "False" at bounding box center [536, 143] width 7 height 6
radio input "true"
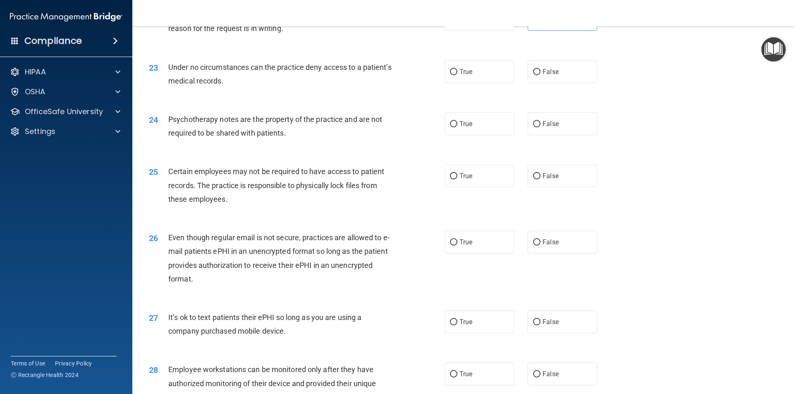
scroll to position [1445, 0]
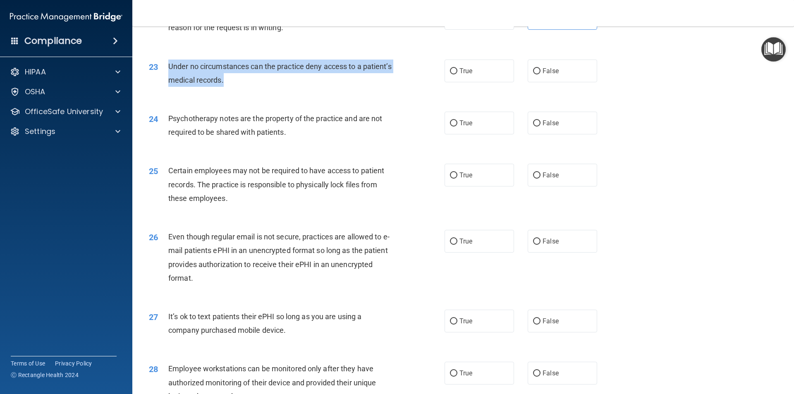
drag, startPoint x: 263, startPoint y: 94, endPoint x: 166, endPoint y: 79, distance: 98.4
click at [166, 79] on div "23 Under no circumstances can the practice deny access to a patient’s medical r…" at bounding box center [296, 75] width 321 height 31
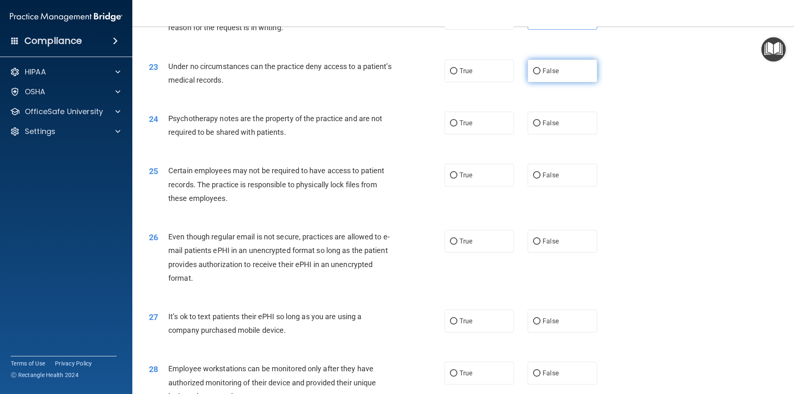
click at [579, 82] on label "False" at bounding box center [562, 71] width 69 height 23
click at [541, 74] on input "False" at bounding box center [536, 71] width 7 height 6
radio input "true"
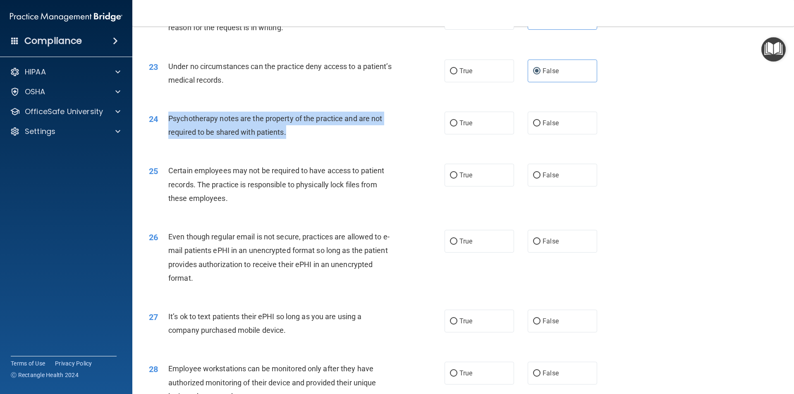
drag, startPoint x: 293, startPoint y: 148, endPoint x: 163, endPoint y: 141, distance: 130.0
click at [163, 141] on div "24 Psychotherapy notes are the property of the practice and are not required to…" at bounding box center [296, 127] width 321 height 31
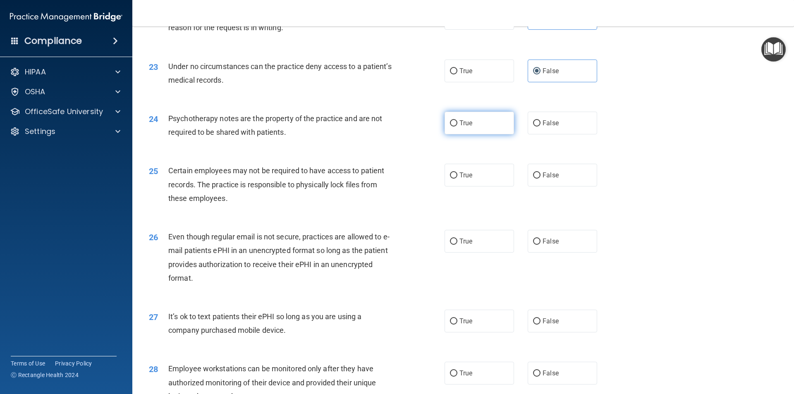
click at [482, 134] on label "True" at bounding box center [479, 123] width 69 height 23
click at [457, 127] on input "True" at bounding box center [453, 123] width 7 height 6
radio input "true"
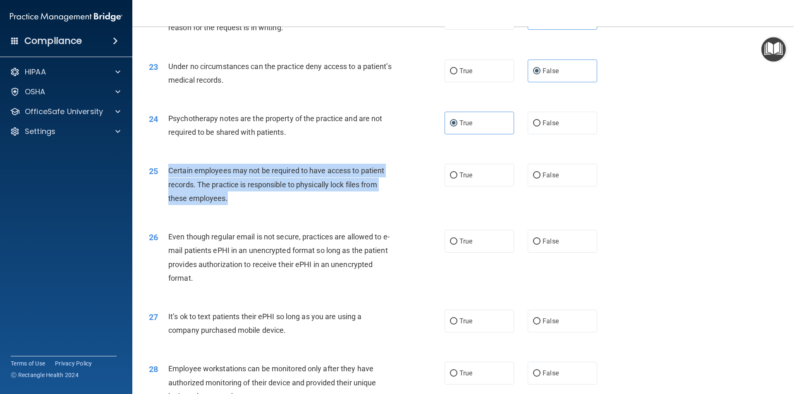
drag, startPoint x: 237, startPoint y: 212, endPoint x: 166, endPoint y: 185, distance: 75.7
click at [166, 185] on div "25 Certain employees may not be required to have access to patient records. The…" at bounding box center [296, 186] width 321 height 45
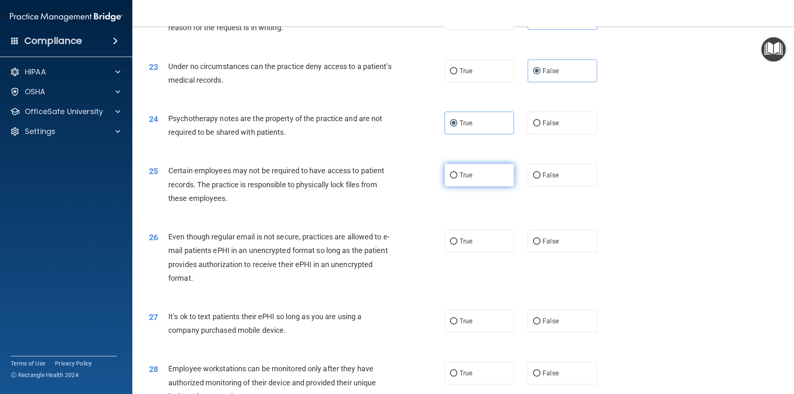
click at [481, 185] on label "True" at bounding box center [479, 175] width 69 height 23
click at [457, 179] on input "True" at bounding box center [453, 175] width 7 height 6
radio input "true"
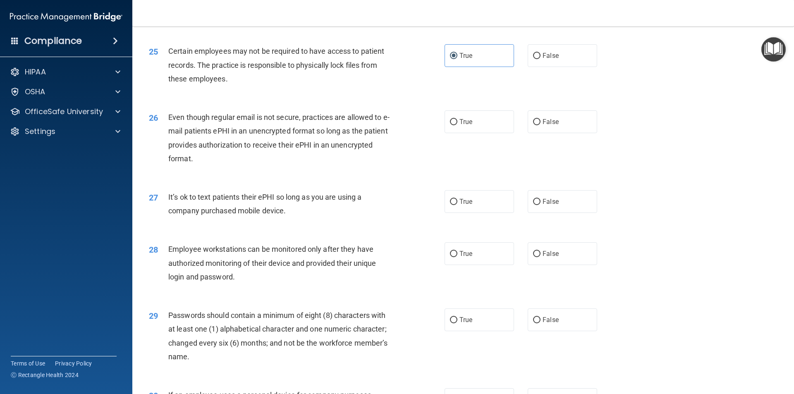
scroll to position [1569, 0]
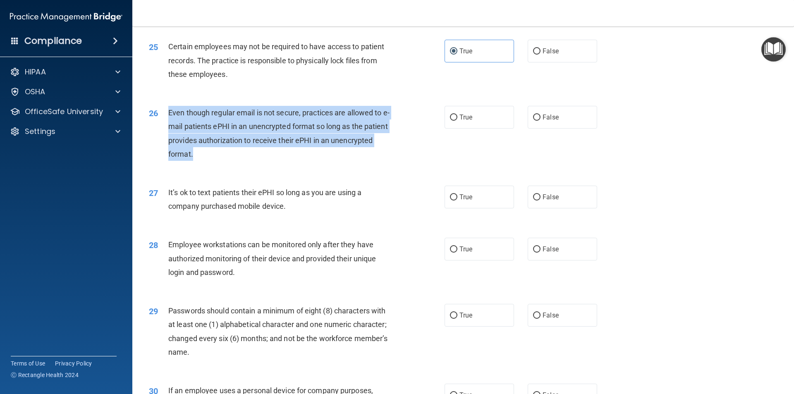
drag, startPoint x: 200, startPoint y: 167, endPoint x: 167, endPoint y: 127, distance: 52.3
click at [167, 127] on div "26 Even though regular email is not secure, practices are allowed to e-mail pat…" at bounding box center [296, 135] width 321 height 59
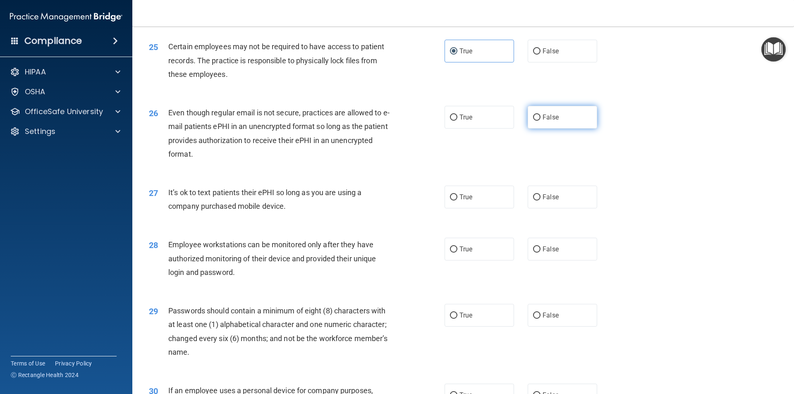
click at [536, 129] on label "False" at bounding box center [562, 117] width 69 height 23
click at [536, 121] on input "False" at bounding box center [536, 118] width 7 height 6
radio input "true"
drag, startPoint x: 255, startPoint y: 218, endPoint x: 169, endPoint y: 204, distance: 87.2
click at [169, 204] on div "It’s ok to text patients their ePHI so long as you are using a company purchase…" at bounding box center [283, 199] width 231 height 27
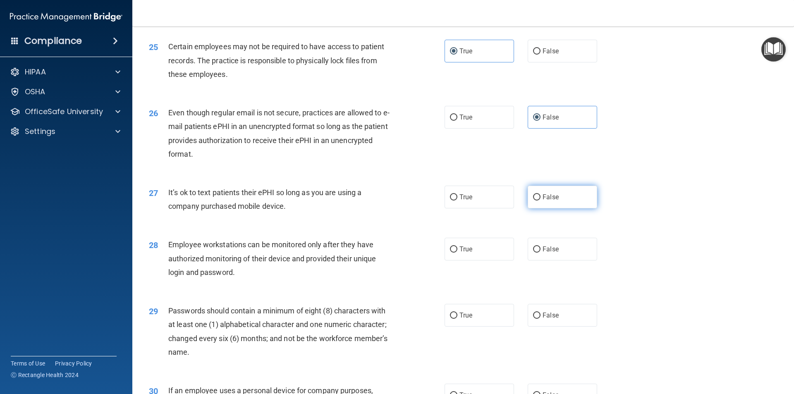
click at [543, 201] on span "False" at bounding box center [551, 197] width 16 height 8
click at [541, 201] on input "False" at bounding box center [536, 197] width 7 height 6
radio input "true"
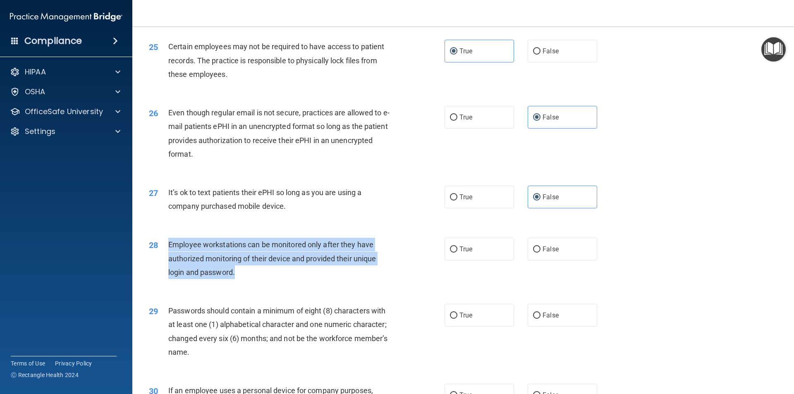
drag, startPoint x: 246, startPoint y: 288, endPoint x: 166, endPoint y: 263, distance: 84.3
click at [166, 263] on div "28 Employee workstations can be monitored only after they have authorized monit…" at bounding box center [296, 260] width 321 height 45
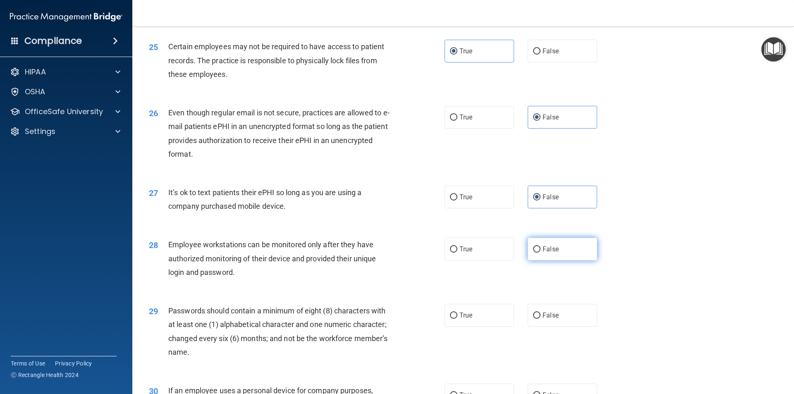
drag, startPoint x: 569, startPoint y: 265, endPoint x: 418, endPoint y: 304, distance: 155.8
click at [567, 261] on label "False" at bounding box center [562, 249] width 69 height 23
click at [541, 253] on input "False" at bounding box center [536, 249] width 7 height 6
radio input "true"
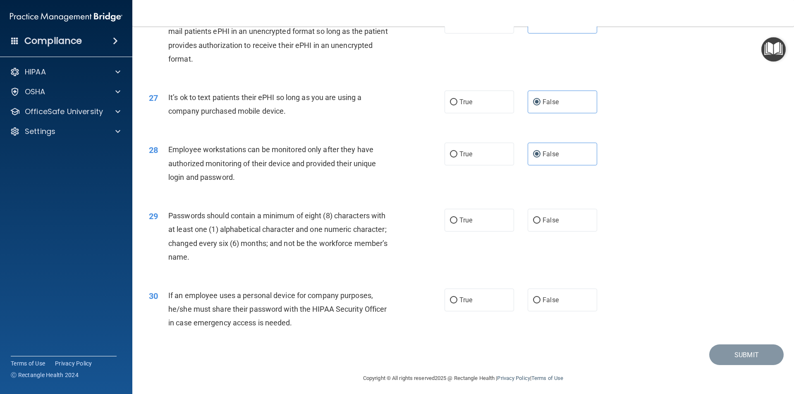
scroll to position [1682, 0]
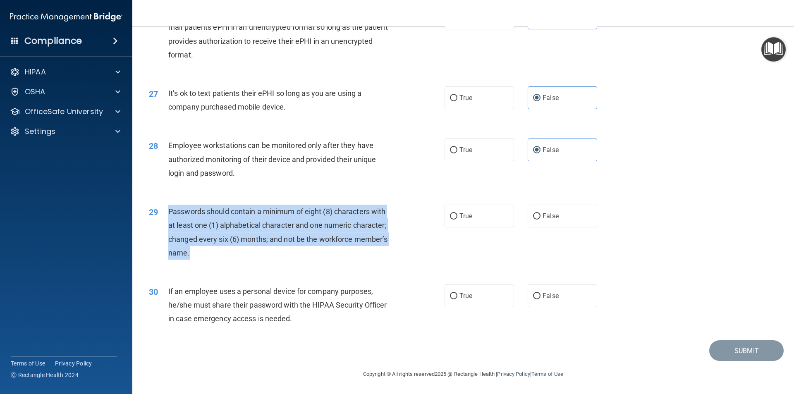
drag, startPoint x: 190, startPoint y: 254, endPoint x: 165, endPoint y: 215, distance: 46.7
click at [165, 215] on div "29 Passwords should contain a minimum of eight (8) characters with at least one…" at bounding box center [296, 234] width 321 height 59
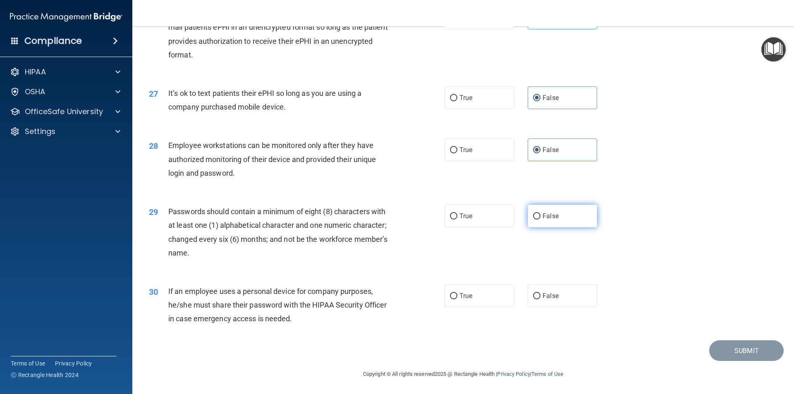
click at [558, 213] on label "False" at bounding box center [562, 216] width 69 height 23
click at [541, 213] on input "False" at bounding box center [536, 216] width 7 height 6
radio input "true"
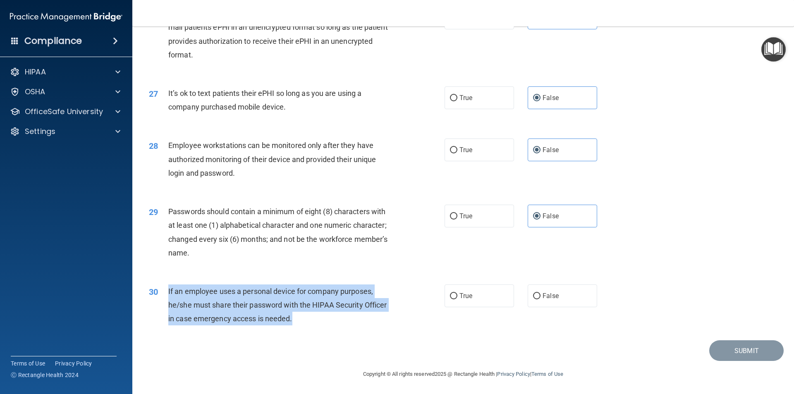
drag, startPoint x: 302, startPoint y: 321, endPoint x: 167, endPoint y: 292, distance: 137.9
click at [167, 292] on div "30 If an employee uses a personal device for company purposes, he/she must shar…" at bounding box center [296, 307] width 321 height 45
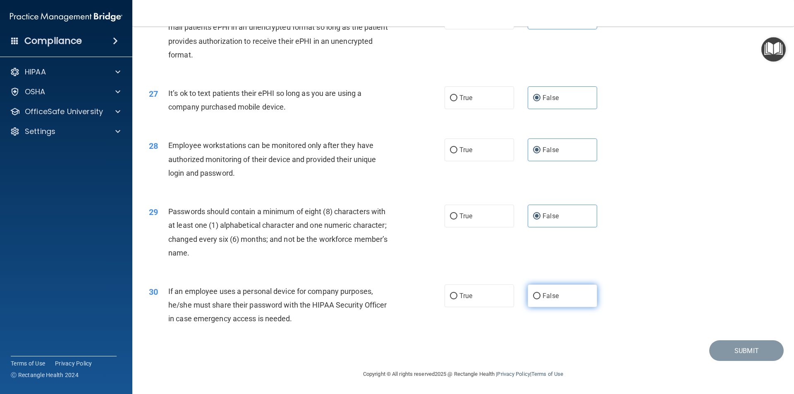
click at [569, 299] on label "False" at bounding box center [562, 296] width 69 height 23
click at [541, 299] on input "False" at bounding box center [536, 296] width 7 height 6
radio input "true"
click at [754, 348] on button "Submit" at bounding box center [746, 350] width 74 height 21
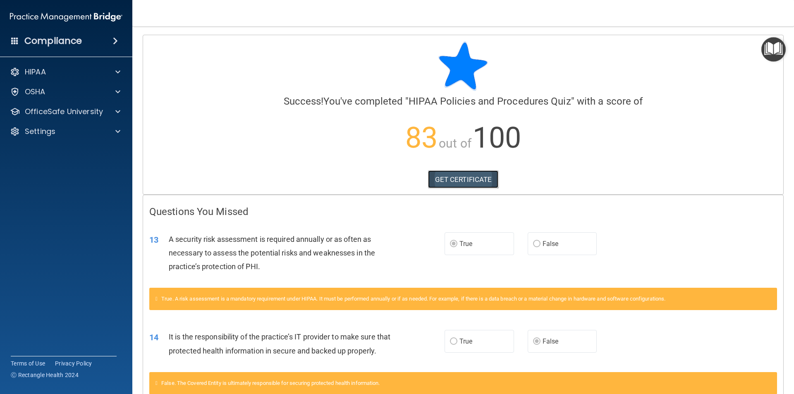
click at [474, 183] on link "GET CERTIFICATE" at bounding box center [463, 179] width 71 height 18
click at [121, 114] on div at bounding box center [116, 112] width 21 height 10
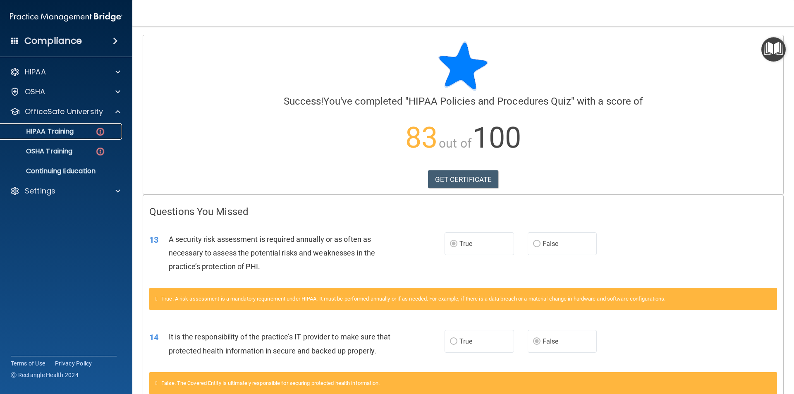
click at [72, 135] on p "HIPAA Training" at bounding box center [39, 131] width 68 height 8
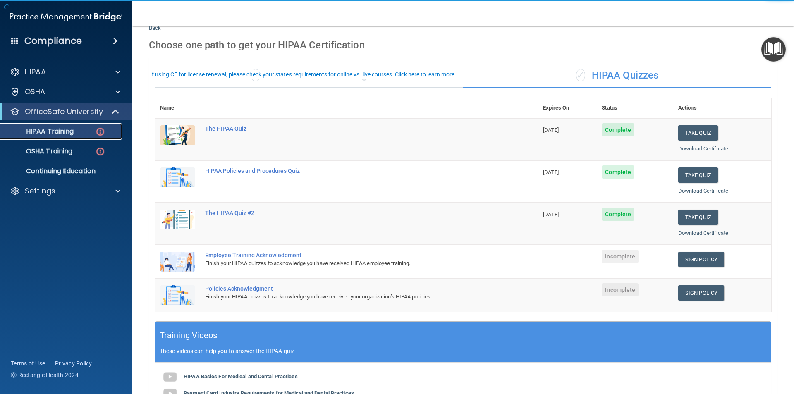
scroll to position [41, 0]
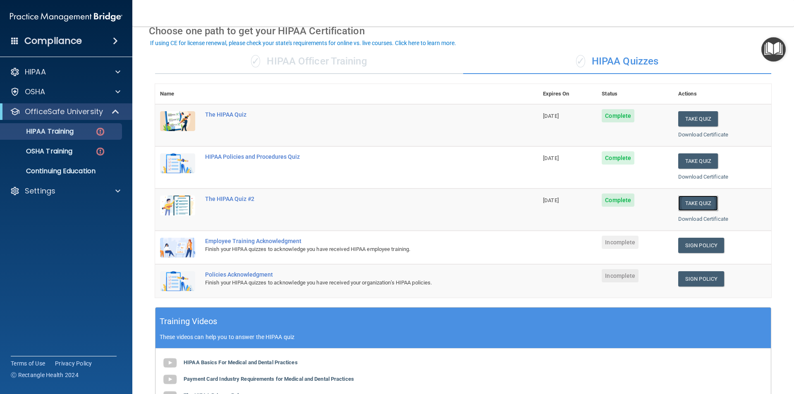
click at [701, 204] on button "Take Quiz" at bounding box center [698, 203] width 40 height 15
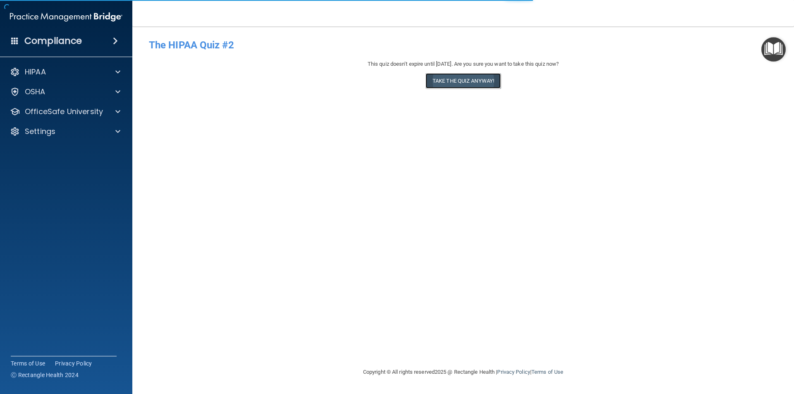
click at [470, 84] on button "Take the quiz anyway!" at bounding box center [463, 80] width 75 height 15
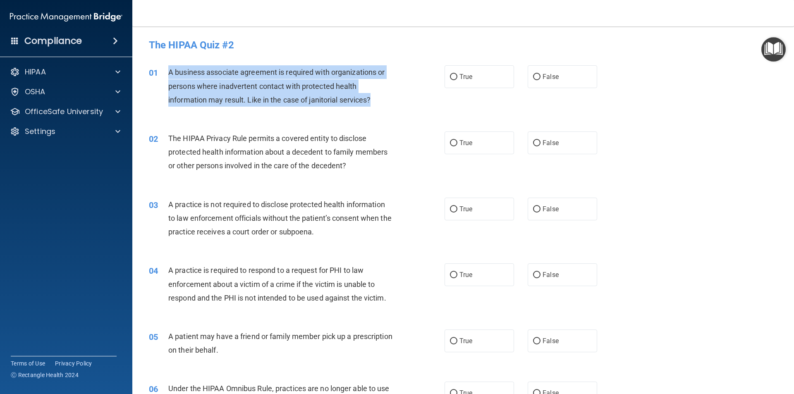
drag, startPoint x: 372, startPoint y: 101, endPoint x: 169, endPoint y: 72, distance: 205.1
click at [169, 72] on div "A business associate agreement is required with organizations or persons where …" at bounding box center [283, 85] width 231 height 41
click at [533, 76] on input "False" at bounding box center [536, 77] width 7 height 6
radio input "true"
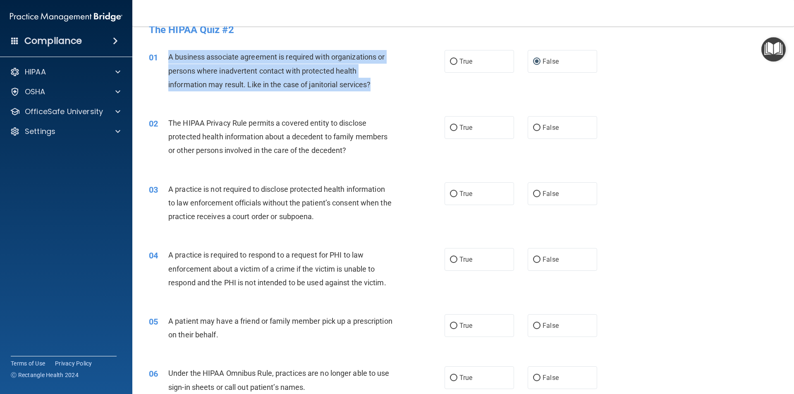
scroll to position [41, 0]
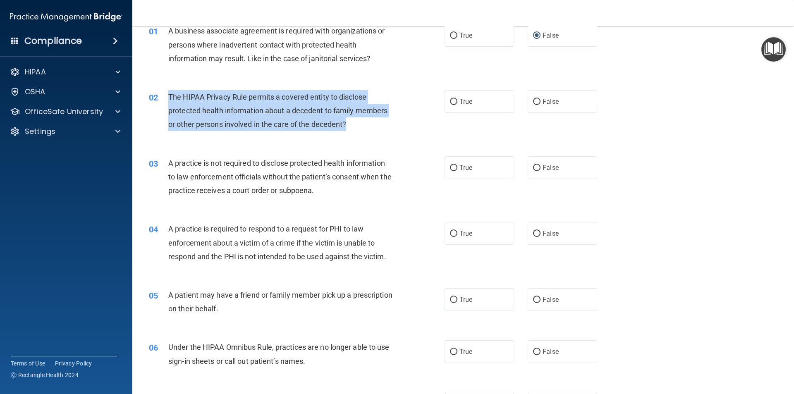
drag, startPoint x: 359, startPoint y: 124, endPoint x: 166, endPoint y: 96, distance: 194.8
click at [166, 96] on div "02 The HIPAA Privacy Rule permits a covered entity to disclose protected health…" at bounding box center [296, 112] width 321 height 45
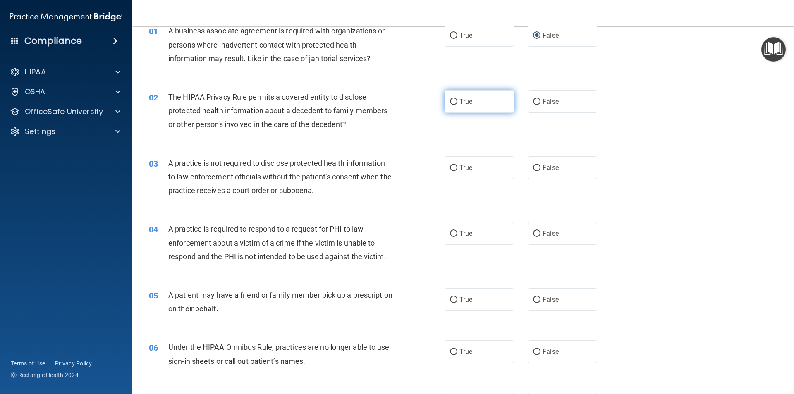
click at [474, 93] on label "True" at bounding box center [479, 101] width 69 height 23
click at [457, 99] on input "True" at bounding box center [453, 102] width 7 height 6
radio input "true"
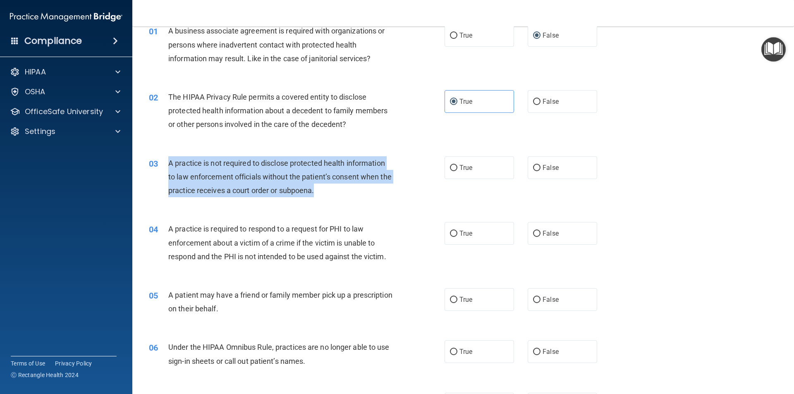
drag, startPoint x: 343, startPoint y: 191, endPoint x: 166, endPoint y: 170, distance: 178.7
click at [166, 170] on div "03 A practice is not required to disclose protected health information to law e…" at bounding box center [296, 178] width 321 height 45
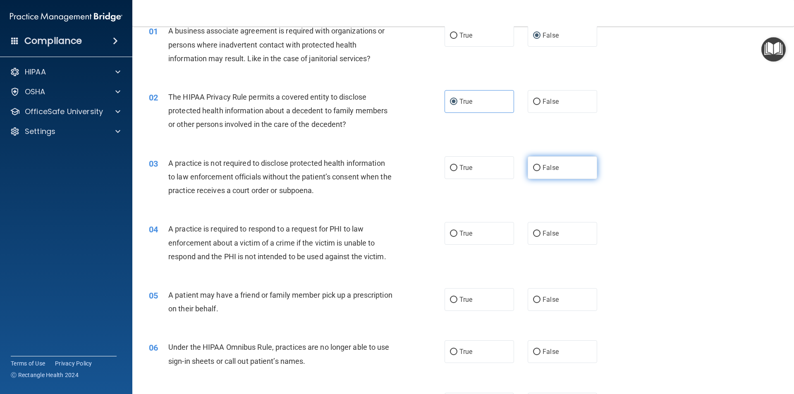
click at [567, 166] on label "False" at bounding box center [562, 167] width 69 height 23
click at [541, 166] on input "False" at bounding box center [536, 168] width 7 height 6
radio input "true"
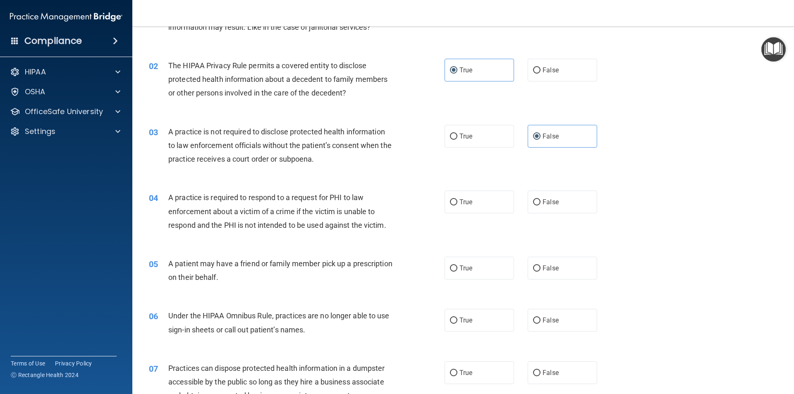
scroll to position [124, 0]
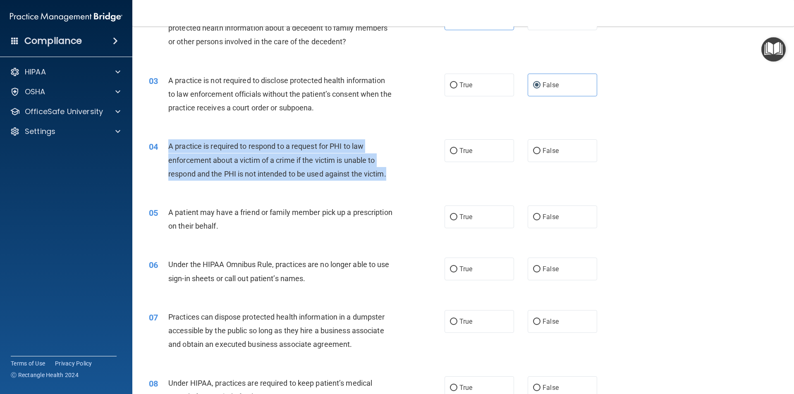
drag, startPoint x: 394, startPoint y: 176, endPoint x: 169, endPoint y: 149, distance: 226.2
click at [169, 149] on div "A practice is required to respond to a request for PHI to law enforcement about…" at bounding box center [283, 159] width 231 height 41
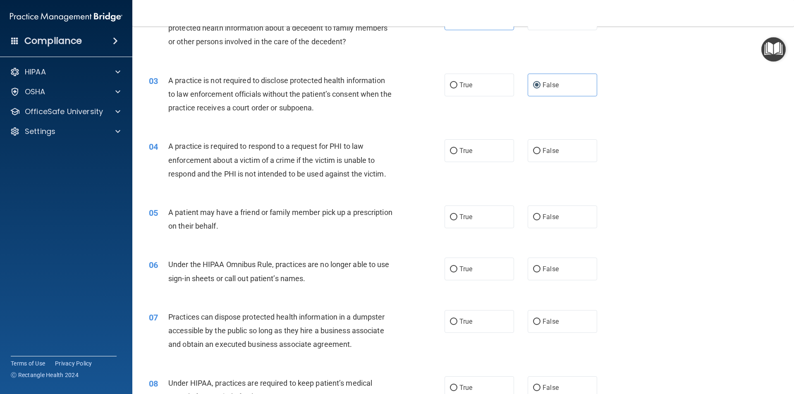
drag, startPoint x: 559, startPoint y: 149, endPoint x: 506, endPoint y: 186, distance: 64.5
click at [558, 149] on label "False" at bounding box center [562, 150] width 69 height 23
click at [541, 149] on input "False" at bounding box center [536, 151] width 7 height 6
radio input "true"
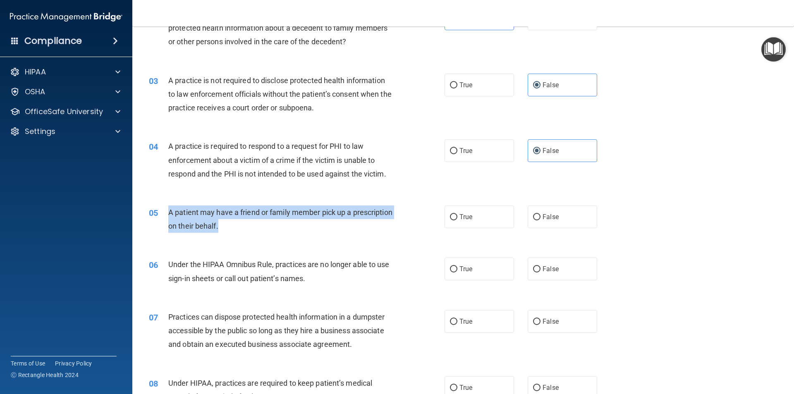
drag, startPoint x: 269, startPoint y: 229, endPoint x: 164, endPoint y: 213, distance: 106.6
click at [164, 213] on div "05 A patient may have a friend or family member pick up a prescription on their…" at bounding box center [296, 221] width 321 height 31
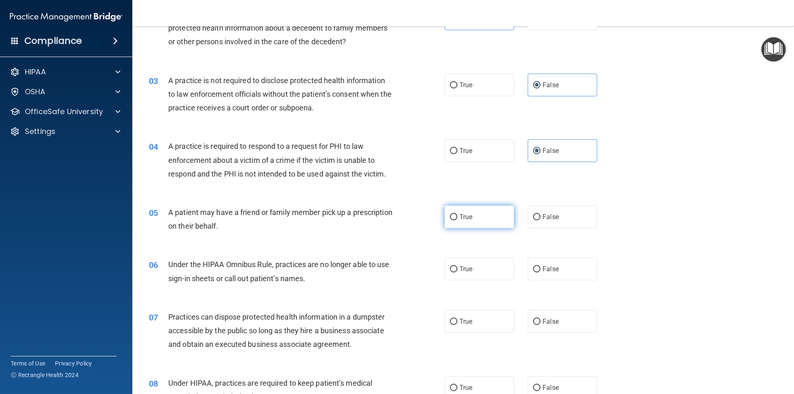
click at [469, 220] on span "True" at bounding box center [465, 217] width 13 height 8
click at [457, 220] on input "True" at bounding box center [453, 217] width 7 height 6
radio input "true"
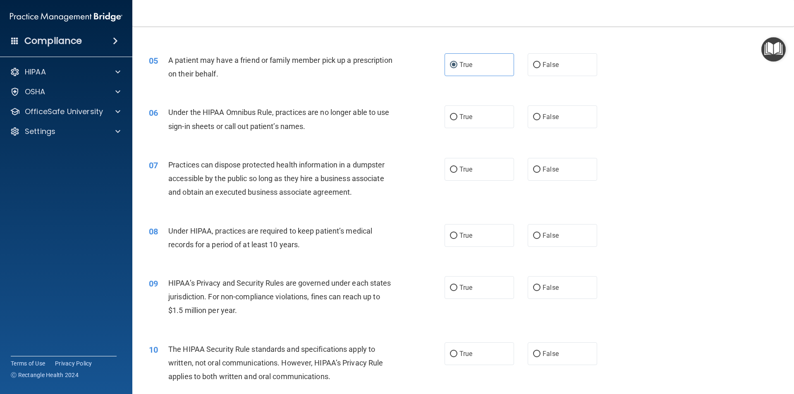
scroll to position [289, 0]
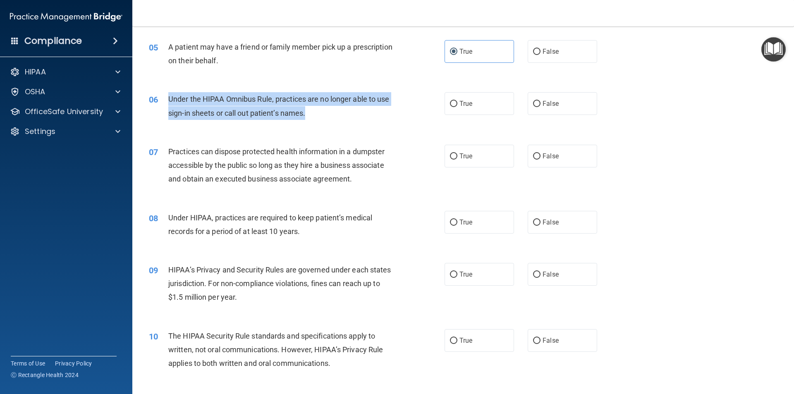
drag, startPoint x: 311, startPoint y: 112, endPoint x: 167, endPoint y: 100, distance: 145.2
click at [167, 100] on div "06 Under the HIPAA Omnibus Rule, practices are no longer able to use sign-in sh…" at bounding box center [296, 107] width 321 height 31
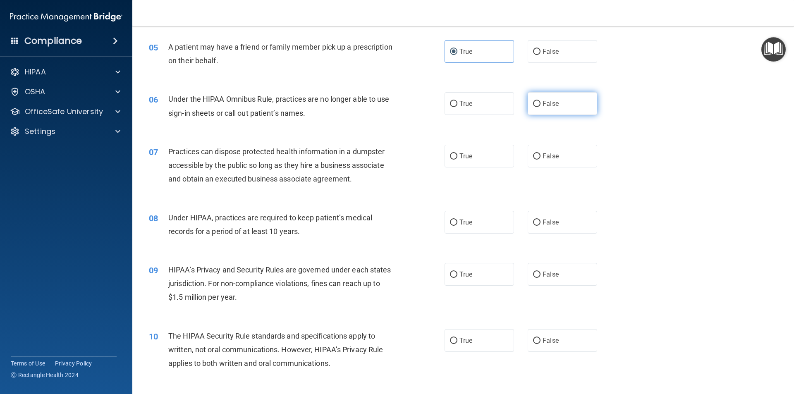
click at [555, 112] on label "False" at bounding box center [562, 103] width 69 height 23
click at [541, 107] on input "False" at bounding box center [536, 104] width 7 height 6
radio input "true"
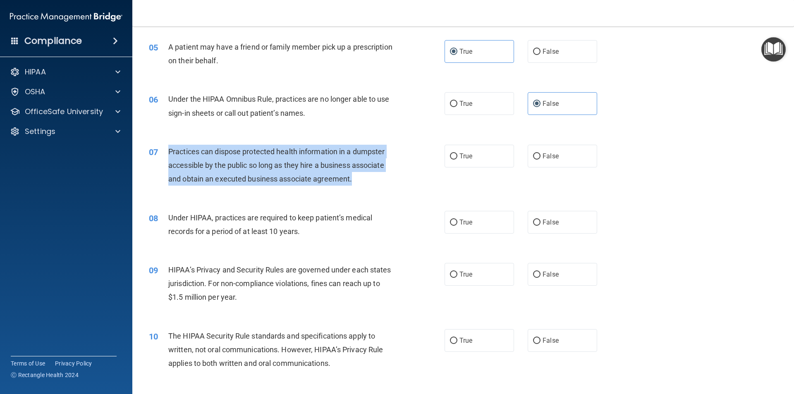
drag, startPoint x: 341, startPoint y: 182, endPoint x: 170, endPoint y: 153, distance: 173.6
click at [170, 153] on div "Practices can dispose protected health information in a dumpster accessible by …" at bounding box center [283, 165] width 231 height 41
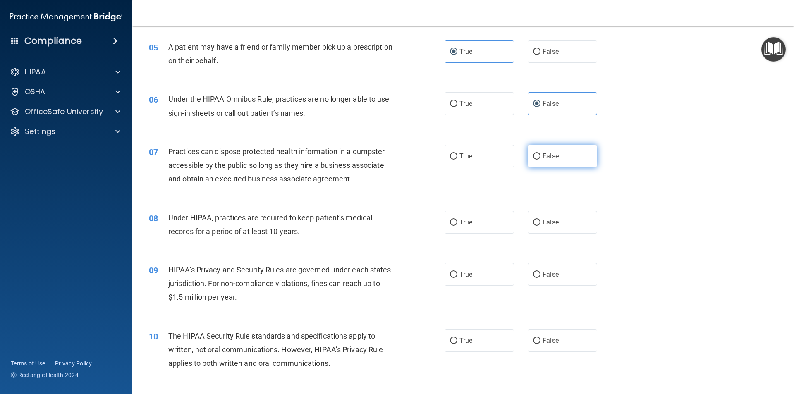
click at [548, 159] on span "False" at bounding box center [551, 156] width 16 height 8
click at [541, 159] on input "False" at bounding box center [536, 156] width 7 height 6
radio input "true"
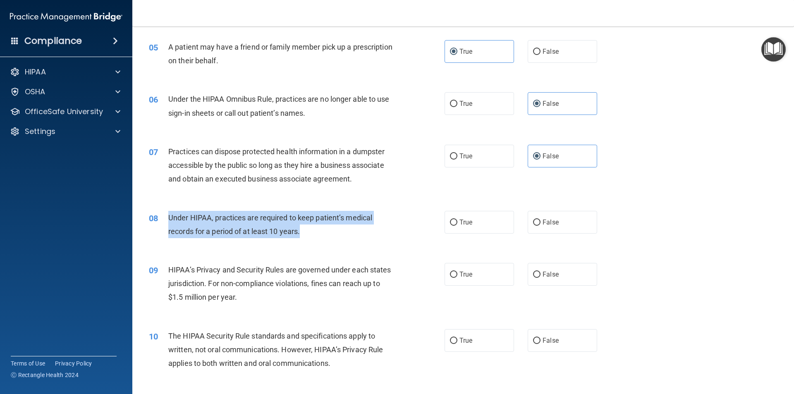
drag, startPoint x: 285, startPoint y: 234, endPoint x: 169, endPoint y: 220, distance: 117.4
click at [169, 220] on div "Under HIPAA, practices are required to keep patient’s medical records for a per…" at bounding box center [283, 224] width 231 height 27
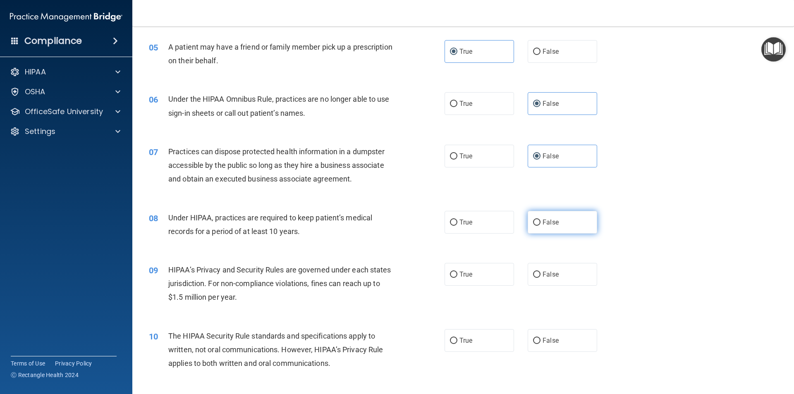
click at [545, 219] on span "False" at bounding box center [551, 222] width 16 height 8
click at [541, 220] on input "False" at bounding box center [536, 223] width 7 height 6
radio input "true"
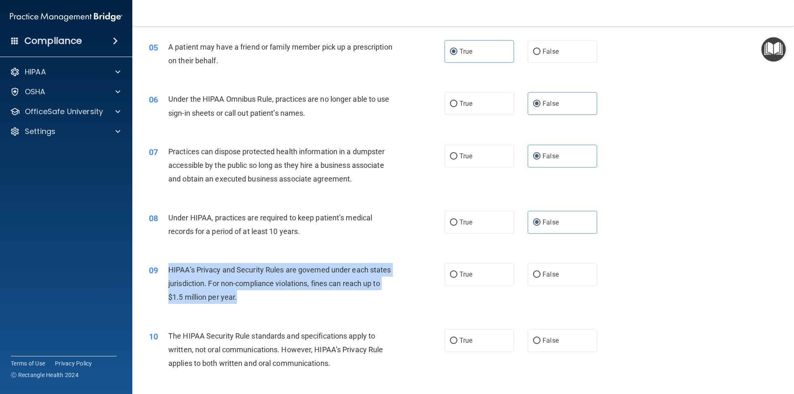
drag, startPoint x: 277, startPoint y: 299, endPoint x: 167, endPoint y: 274, distance: 113.3
click at [167, 274] on div "09 HIPAA’s Privacy and Security Rules are governed under each states jurisdicti…" at bounding box center [296, 285] width 321 height 45
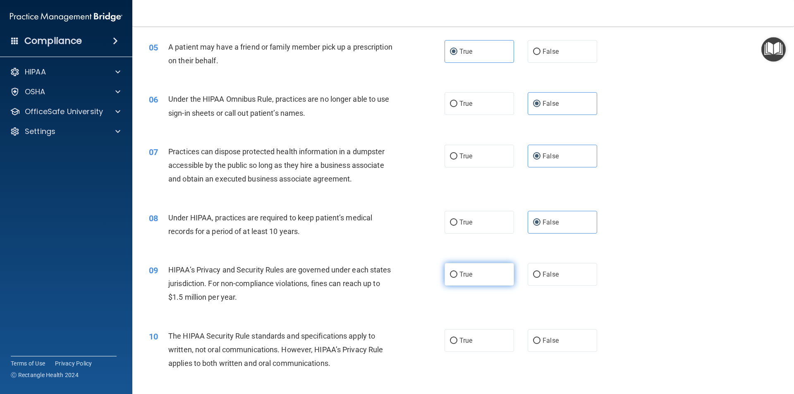
click at [467, 276] on span "True" at bounding box center [465, 274] width 13 height 8
click at [457, 276] on input "True" at bounding box center [453, 275] width 7 height 6
radio input "true"
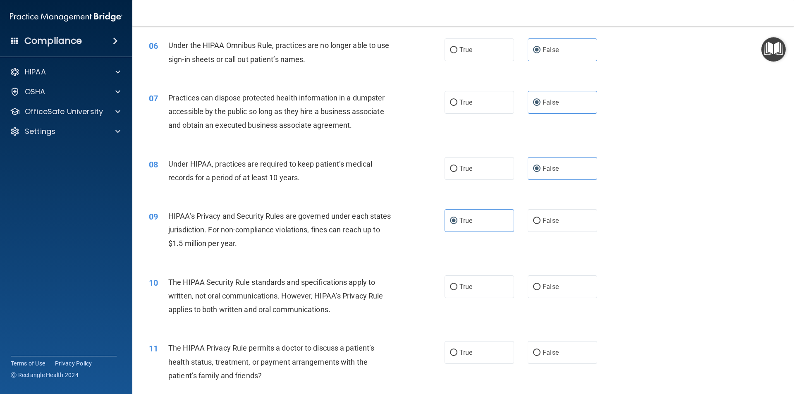
scroll to position [538, 0]
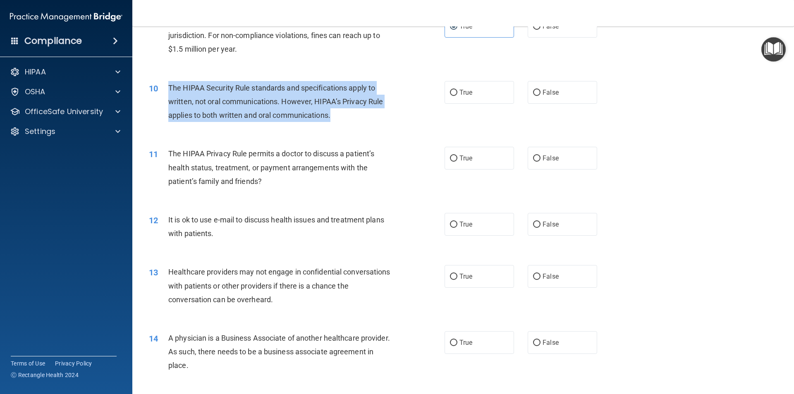
drag, startPoint x: 348, startPoint y: 118, endPoint x: 169, endPoint y: 91, distance: 180.7
click at [169, 91] on div "The HIPAA Security Rule standards and specifications apply to written, not oral…" at bounding box center [283, 101] width 231 height 41
click at [450, 90] on input "True" at bounding box center [453, 93] width 7 height 6
radio input "true"
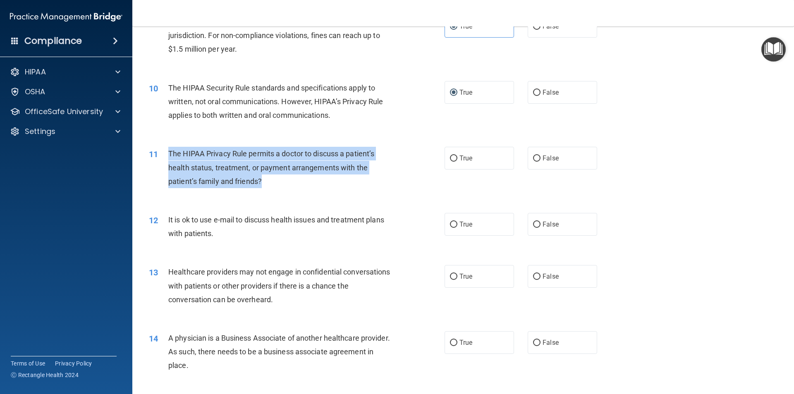
drag, startPoint x: 269, startPoint y: 182, endPoint x: 169, endPoint y: 155, distance: 103.8
click at [169, 155] on div "The HIPAA Privacy Rule permits a doctor to discuss a patient’s health status, t…" at bounding box center [283, 167] width 231 height 41
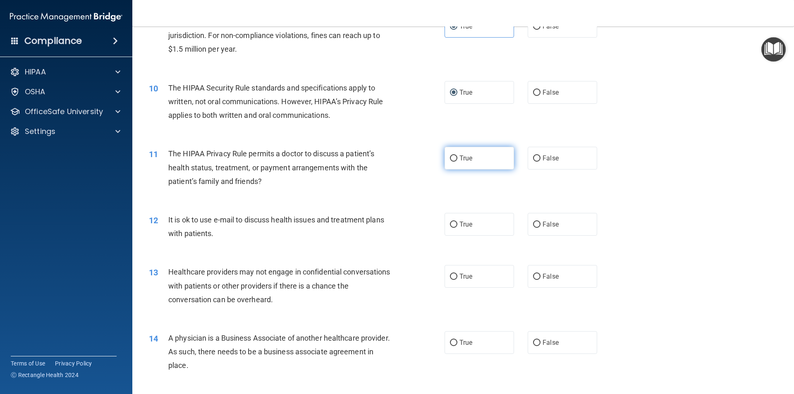
click at [457, 162] on label "True" at bounding box center [479, 158] width 69 height 23
click at [457, 162] on input "True" at bounding box center [453, 158] width 7 height 6
radio input "true"
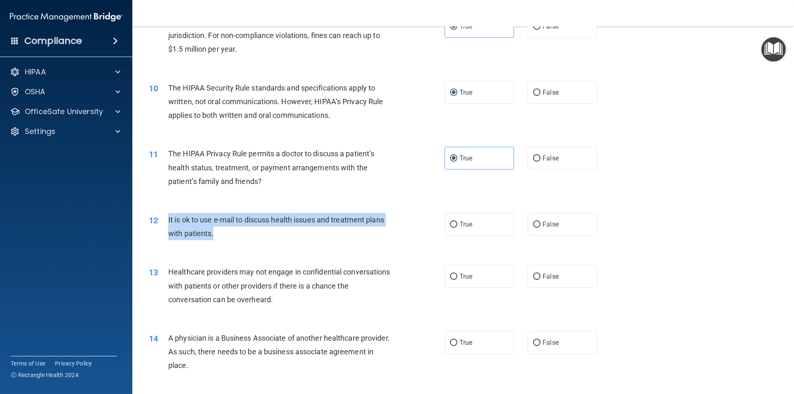
drag, startPoint x: 225, startPoint y: 235, endPoint x: 163, endPoint y: 225, distance: 62.6
click at [163, 225] on div "12 It is ok to use e-mail to discuss health issues and treatment plans with pat…" at bounding box center [296, 228] width 321 height 31
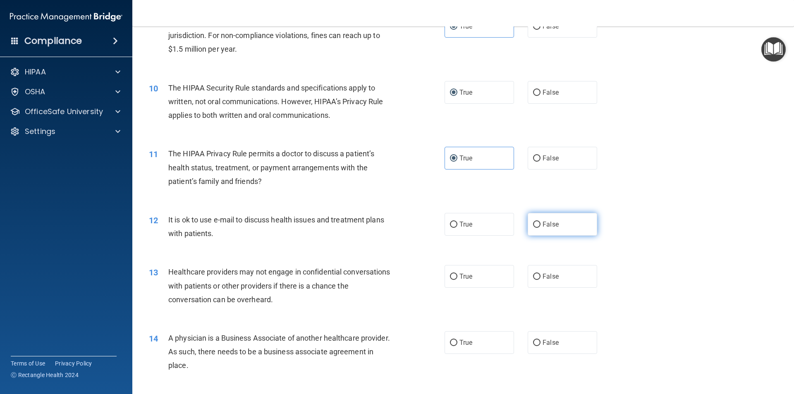
click at [560, 232] on label "False" at bounding box center [562, 224] width 69 height 23
click at [541, 228] on input "False" at bounding box center [536, 225] width 7 height 6
radio input "true"
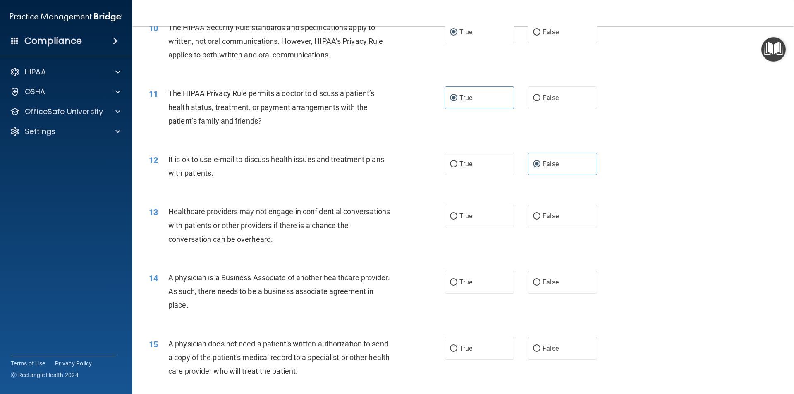
scroll to position [703, 0]
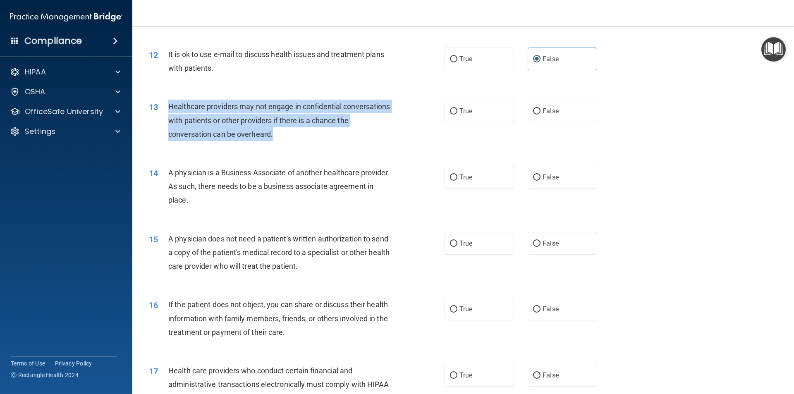
drag, startPoint x: 288, startPoint y: 134, endPoint x: 166, endPoint y: 108, distance: 124.3
click at [166, 108] on div "13 Healthcare providers may not engage in confidential conversations with patie…" at bounding box center [296, 122] width 321 height 45
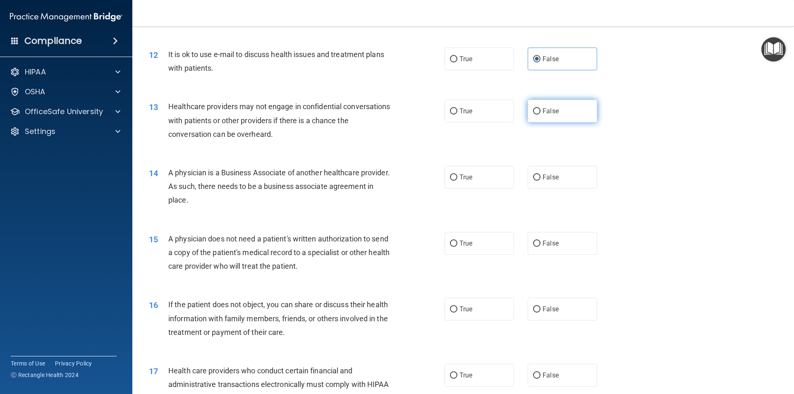
click at [554, 110] on span "False" at bounding box center [551, 111] width 16 height 8
click at [541, 110] on input "False" at bounding box center [536, 111] width 7 height 6
radio input "true"
drag, startPoint x: 246, startPoint y: 200, endPoint x: 170, endPoint y: 175, distance: 80.0
click at [170, 175] on div "A physician is a Business Associate of another healthcare provider. As such, th…" at bounding box center [283, 186] width 231 height 41
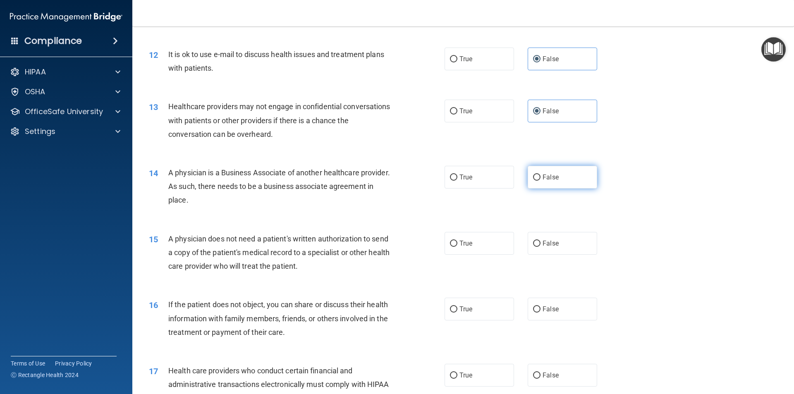
click at [559, 184] on label "False" at bounding box center [562, 177] width 69 height 23
click at [541, 181] on input "False" at bounding box center [536, 178] width 7 height 6
radio input "true"
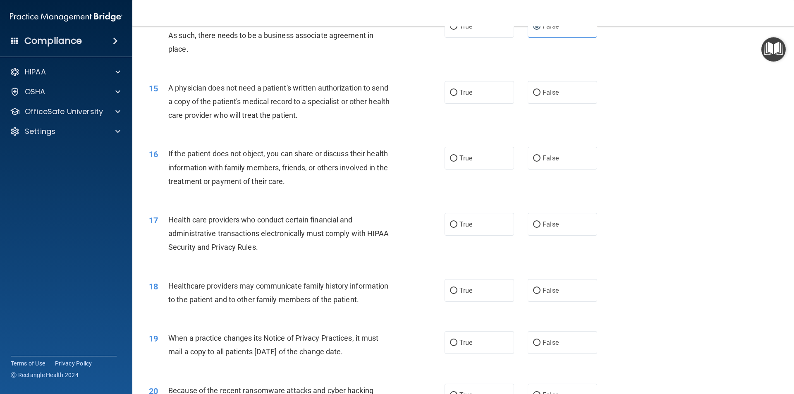
scroll to position [868, 0]
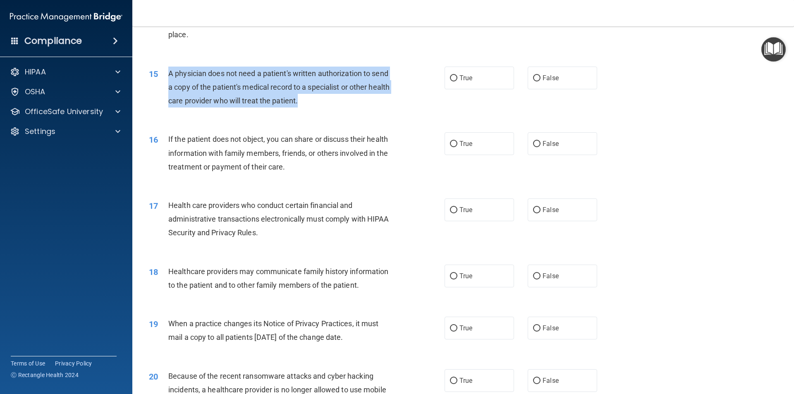
drag, startPoint x: 339, startPoint y: 98, endPoint x: 165, endPoint y: 76, distance: 175.5
click at [165, 76] on div "15 A physician does not need a patient's written authorization to send a copy o…" at bounding box center [296, 89] width 321 height 45
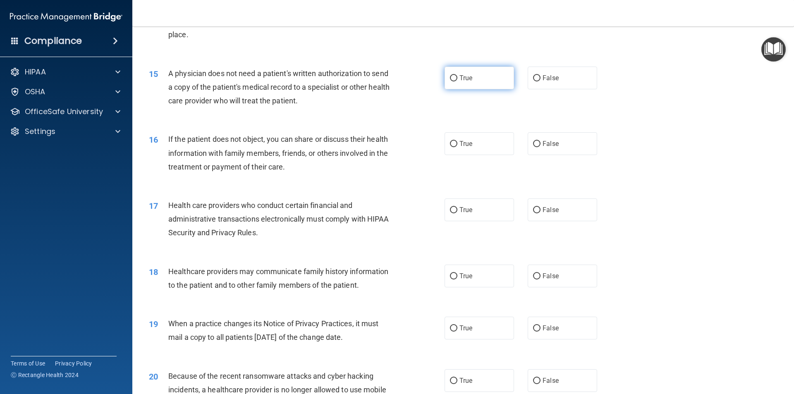
click at [471, 86] on label "True" at bounding box center [479, 78] width 69 height 23
click at [457, 81] on input "True" at bounding box center [453, 78] width 7 height 6
radio input "true"
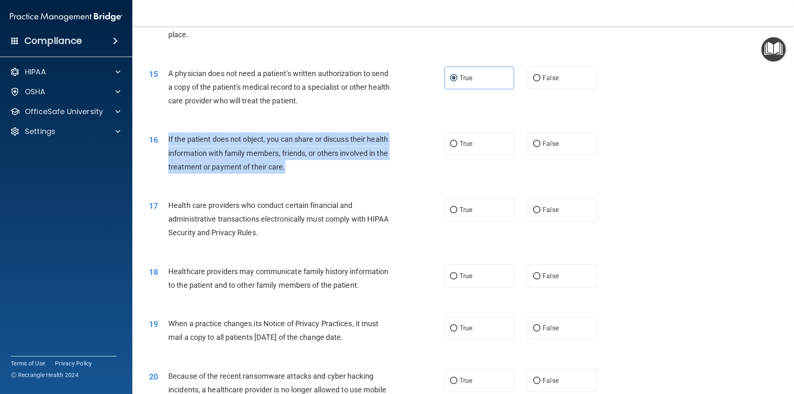
drag, startPoint x: 294, startPoint y: 170, endPoint x: 160, endPoint y: 146, distance: 136.5
click at [160, 146] on div "16 If the patient does not object, you can share or discuss their health inform…" at bounding box center [296, 154] width 321 height 45
click at [450, 143] on input "True" at bounding box center [453, 144] width 7 height 6
radio input "true"
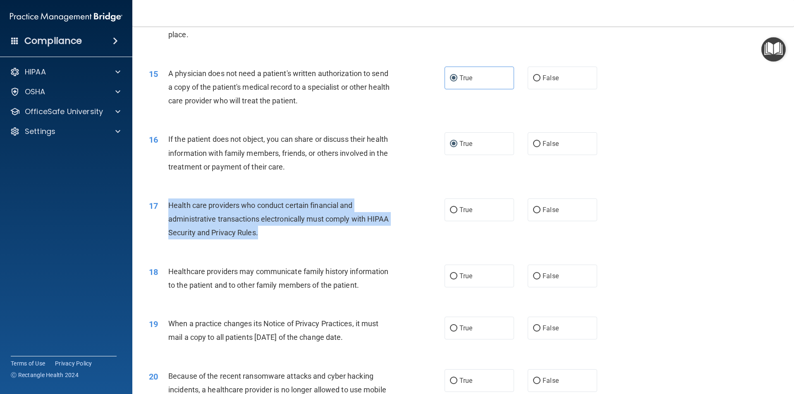
drag, startPoint x: 262, startPoint y: 232, endPoint x: 165, endPoint y: 208, distance: 99.9
click at [165, 208] on div "17 Health care providers who conduct certain financial and administrative trans…" at bounding box center [296, 221] width 321 height 45
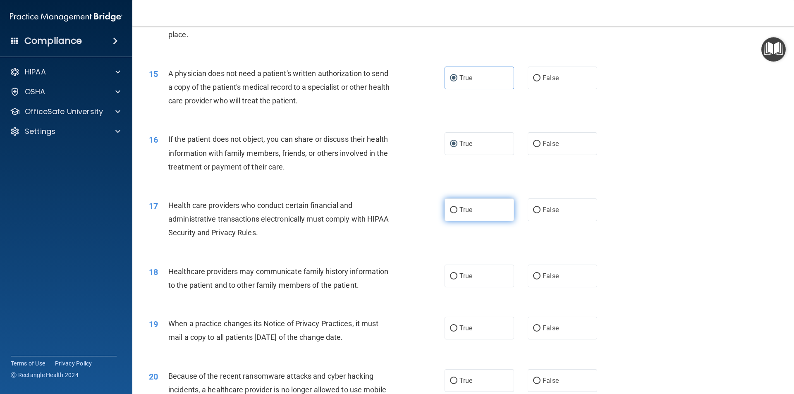
click at [468, 212] on span "True" at bounding box center [465, 210] width 13 height 8
click at [457, 212] on input "True" at bounding box center [453, 210] width 7 height 6
radio input "true"
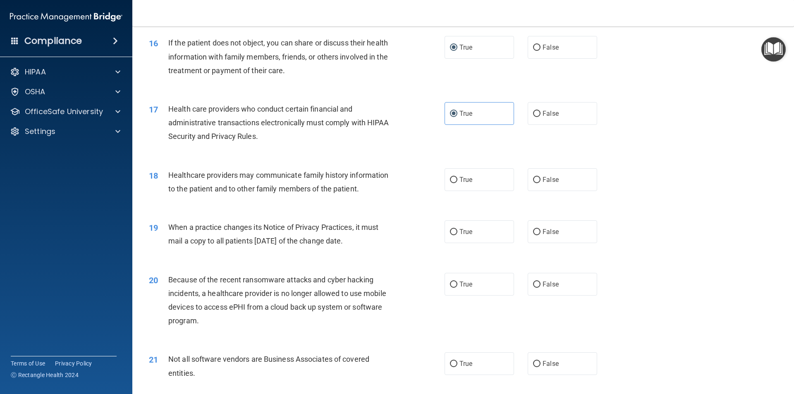
scroll to position [993, 0]
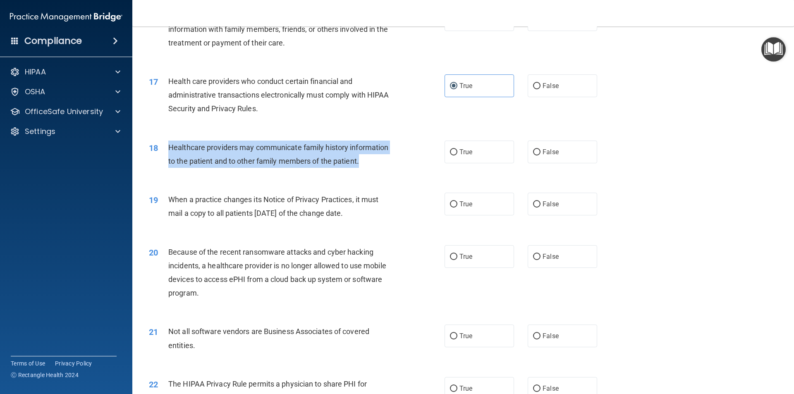
drag, startPoint x: 368, startPoint y: 163, endPoint x: 162, endPoint y: 153, distance: 206.6
click at [162, 153] on div "18 Healthcare providers may communicate family history information to the patie…" at bounding box center [296, 156] width 321 height 31
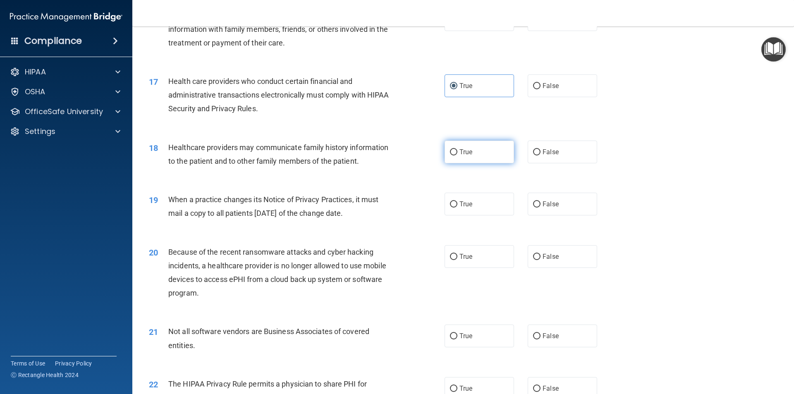
click at [474, 158] on label "True" at bounding box center [479, 152] width 69 height 23
click at [457, 155] on input "True" at bounding box center [453, 152] width 7 height 6
radio input "true"
drag, startPoint x: 376, startPoint y: 212, endPoint x: 164, endPoint y: 203, distance: 211.5
click at [164, 203] on div "19 When a practice changes its Notice of Privacy Practices, it must mail a copy…" at bounding box center [296, 208] width 321 height 31
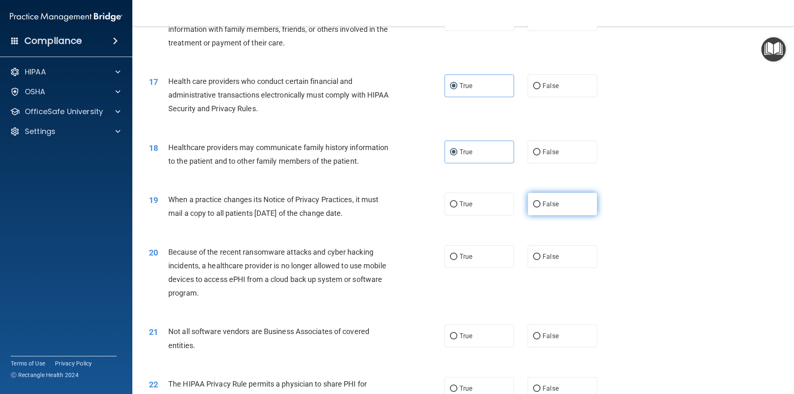
drag, startPoint x: 555, startPoint y: 217, endPoint x: 551, endPoint y: 212, distance: 6.8
click at [555, 217] on div "19 When a practice changes its Notice of Privacy Practices, it must mail a copy…" at bounding box center [463, 208] width 641 height 52
click at [550, 207] on span "False" at bounding box center [551, 204] width 16 height 8
click at [541, 207] on input "False" at bounding box center [536, 204] width 7 height 6
radio input "true"
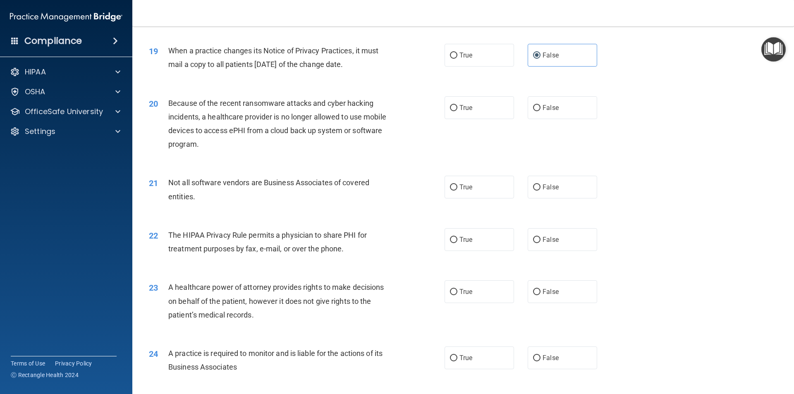
scroll to position [1158, 0]
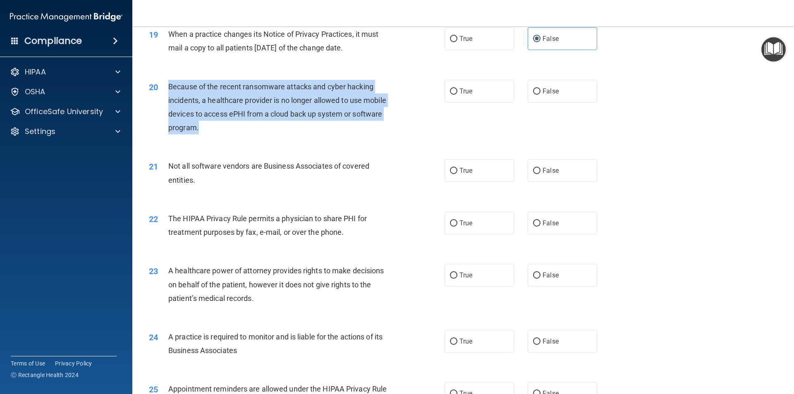
drag, startPoint x: 209, startPoint y: 127, endPoint x: 168, endPoint y: 89, distance: 56.5
click at [168, 89] on div "Because of the recent ransomware attacks and cyber hacking incidents, a healthc…" at bounding box center [283, 107] width 231 height 55
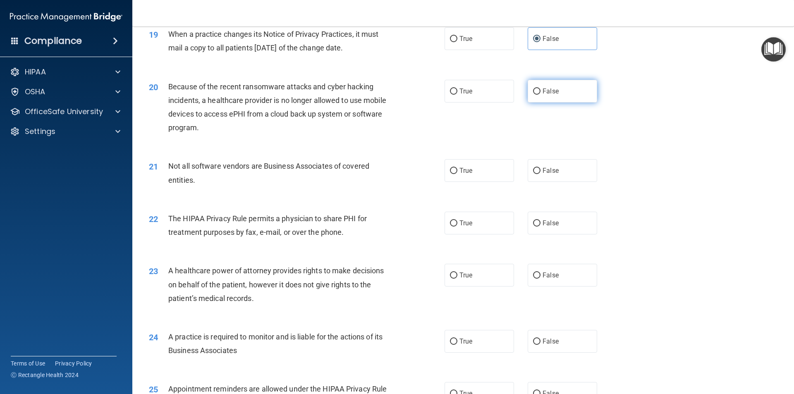
click at [543, 83] on label "False" at bounding box center [562, 91] width 69 height 23
click at [541, 89] on input "False" at bounding box center [536, 92] width 7 height 6
radio input "true"
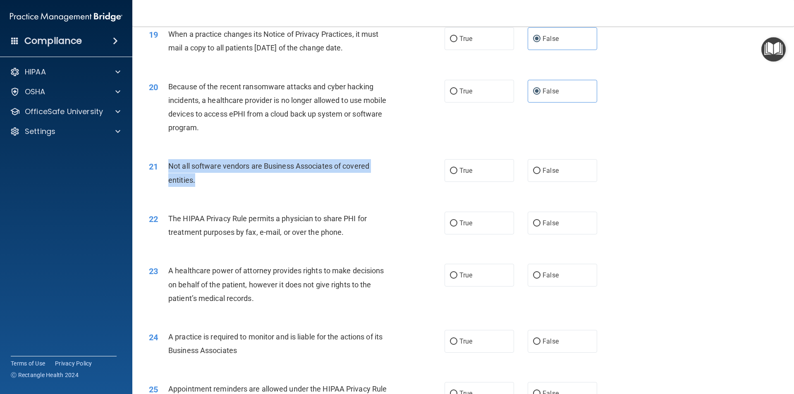
drag, startPoint x: 197, startPoint y: 181, endPoint x: 170, endPoint y: 168, distance: 30.3
click at [170, 168] on div "Not all software vendors are Business Associates of covered entities." at bounding box center [283, 172] width 231 height 27
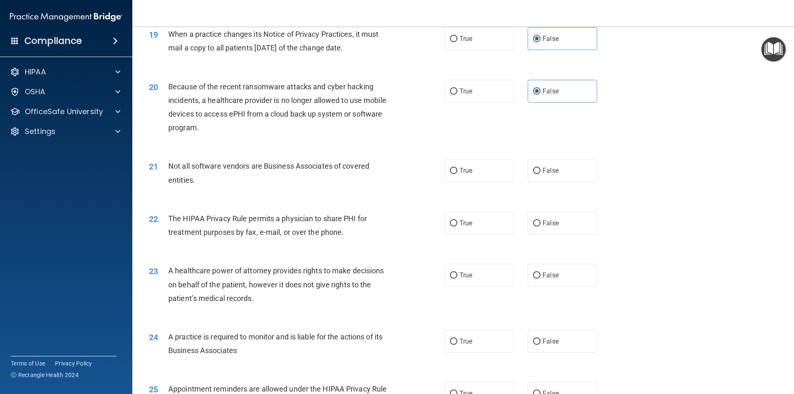
drag, startPoint x: 467, startPoint y: 172, endPoint x: 428, endPoint y: 203, distance: 50.6
click at [462, 173] on span "True" at bounding box center [465, 171] width 13 height 8
drag, startPoint x: 462, startPoint y: 173, endPoint x: 419, endPoint y: 222, distance: 65.4
click at [461, 174] on span "True" at bounding box center [465, 171] width 13 height 8
click at [457, 174] on input "True" at bounding box center [453, 171] width 7 height 6
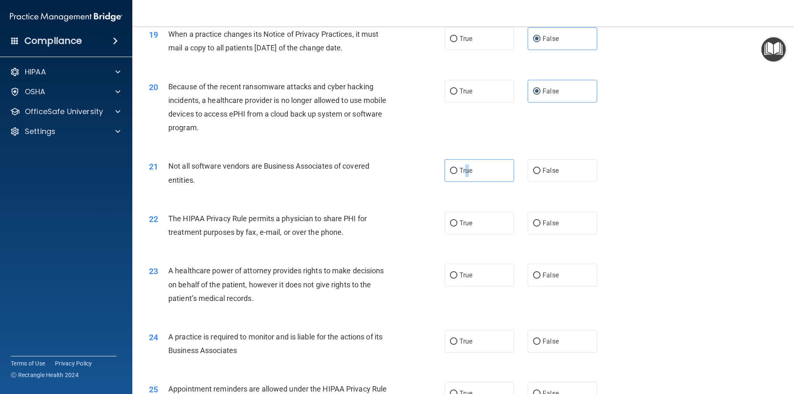
radio input "true"
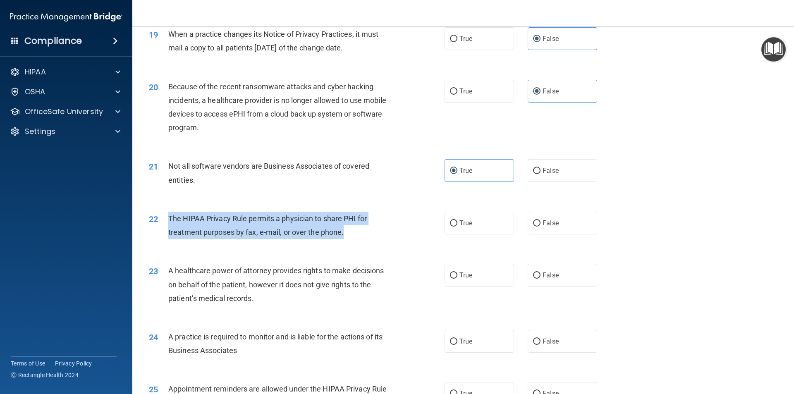
drag, startPoint x: 356, startPoint y: 231, endPoint x: 166, endPoint y: 220, distance: 190.1
click at [166, 220] on div "22 The HIPAA Privacy Rule permits a physician to share PHI for treatment purpos…" at bounding box center [296, 227] width 321 height 31
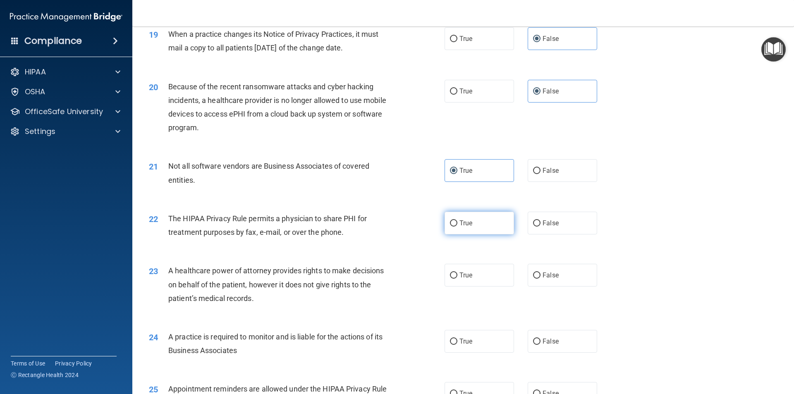
click at [486, 223] on label "True" at bounding box center [479, 223] width 69 height 23
click at [457, 223] on input "True" at bounding box center [453, 223] width 7 height 6
radio input "true"
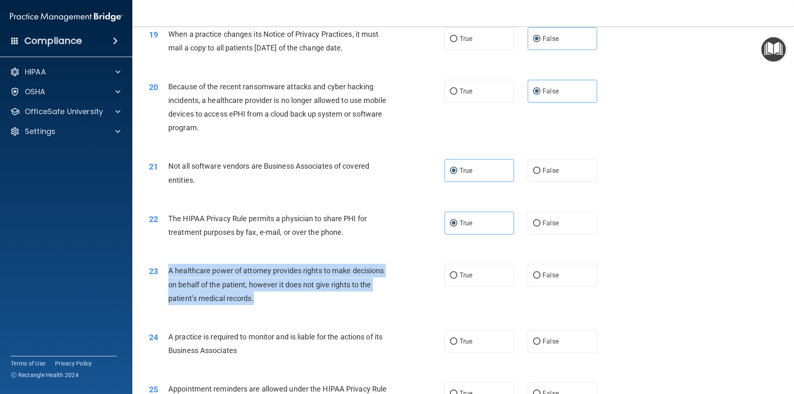
drag, startPoint x: 269, startPoint y: 297, endPoint x: 165, endPoint y: 275, distance: 106.0
click at [165, 275] on div "23 A healthcare power of attorney provides rights to make decisions on behalf o…" at bounding box center [296, 286] width 321 height 45
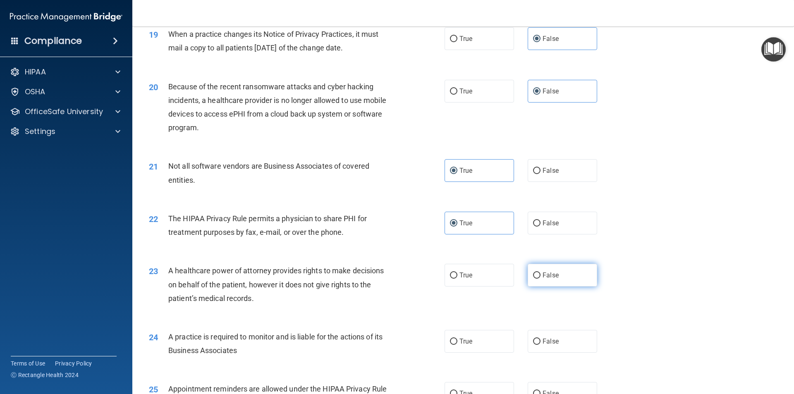
click at [550, 280] on label "False" at bounding box center [562, 275] width 69 height 23
click at [541, 279] on input "False" at bounding box center [536, 276] width 7 height 6
radio input "true"
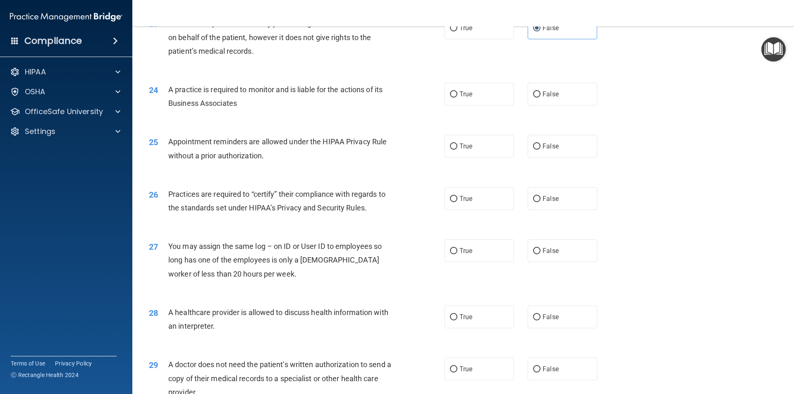
scroll to position [1406, 0]
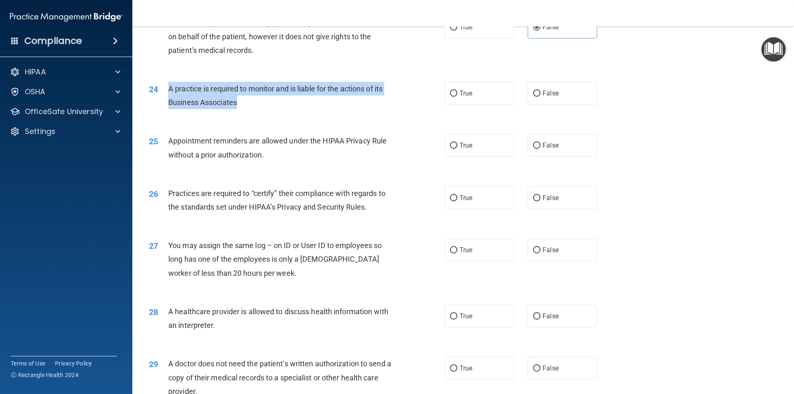
drag, startPoint x: 251, startPoint y: 99, endPoint x: 167, endPoint y: 84, distance: 85.3
click at [167, 84] on div "24 A practice is required to monitor and is liable for the actions of its Busin…" at bounding box center [296, 97] width 321 height 31
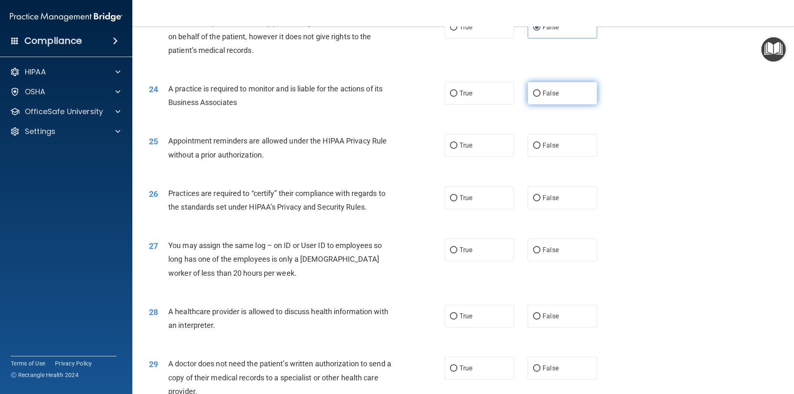
click at [571, 101] on label "False" at bounding box center [562, 93] width 69 height 23
click at [541, 97] on input "False" at bounding box center [536, 94] width 7 height 6
radio input "true"
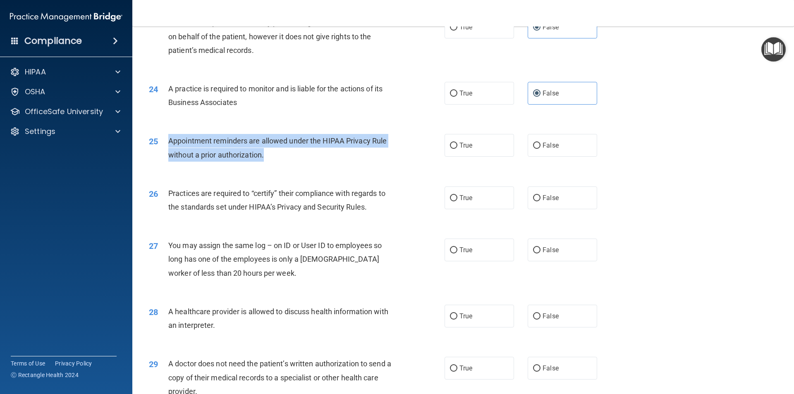
drag, startPoint x: 281, startPoint y: 156, endPoint x: 166, endPoint y: 140, distance: 116.6
click at [166, 140] on div "25 Appointment reminders are allowed under the HIPAA Privacy Rule without a pri…" at bounding box center [296, 149] width 321 height 31
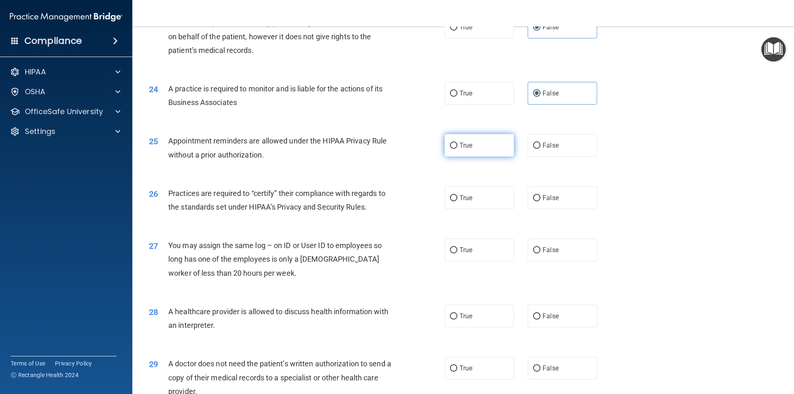
click at [472, 146] on label "True" at bounding box center [479, 145] width 69 height 23
click at [457, 146] on input "True" at bounding box center [453, 146] width 7 height 6
radio input "true"
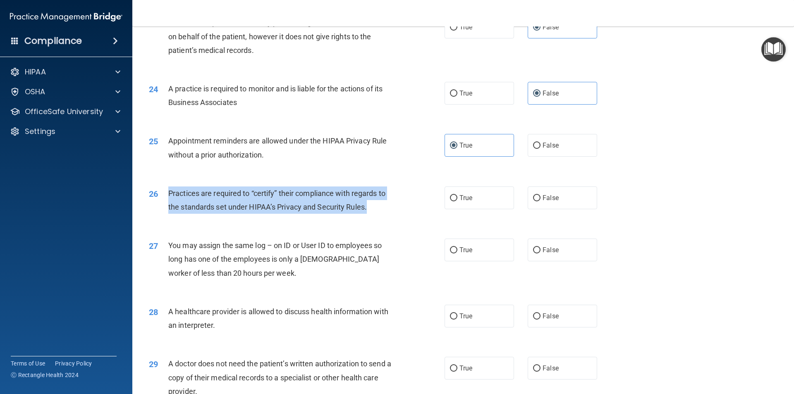
drag, startPoint x: 378, startPoint y: 206, endPoint x: 183, endPoint y: 191, distance: 195.7
click at [167, 194] on div "26 Practices are required to “certify” their compliance with regards to the sta…" at bounding box center [296, 202] width 321 height 31
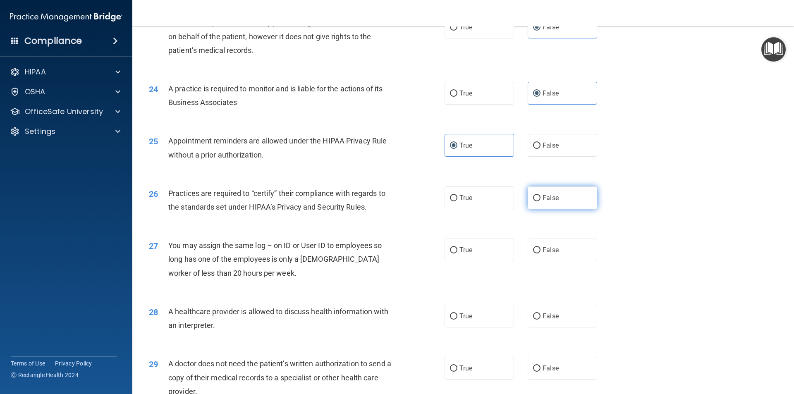
click at [547, 200] on span "False" at bounding box center [551, 198] width 16 height 8
click at [541, 200] on input "False" at bounding box center [536, 198] width 7 height 6
radio input "true"
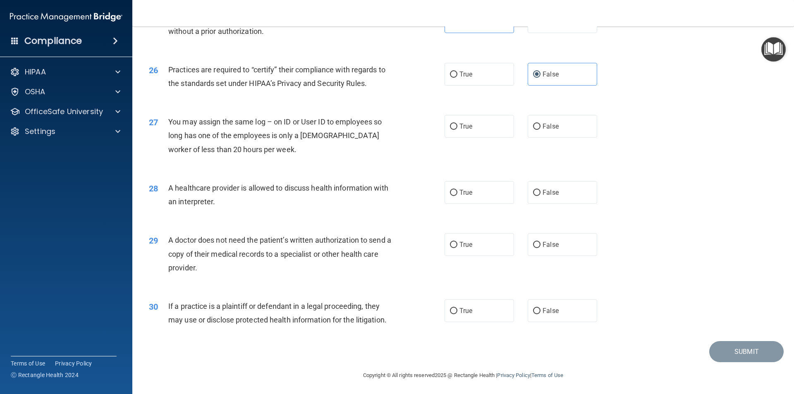
scroll to position [1530, 0]
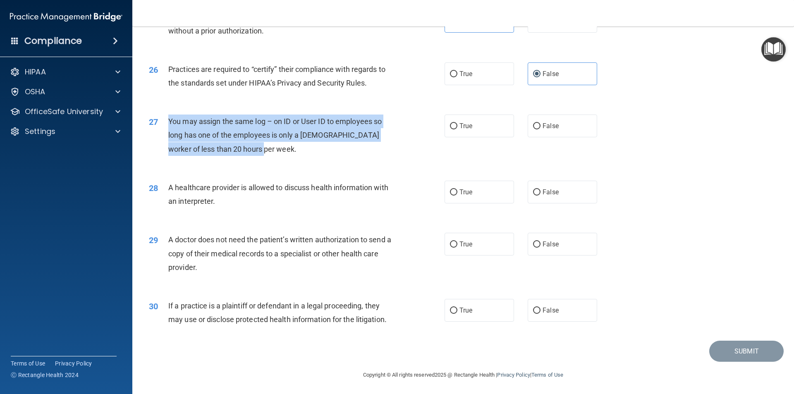
drag, startPoint x: 257, startPoint y: 147, endPoint x: 167, endPoint y: 127, distance: 91.9
click at [167, 127] on div "27 You may assign the same log – on ID or User ID to employees so long has one …" at bounding box center [296, 137] width 321 height 45
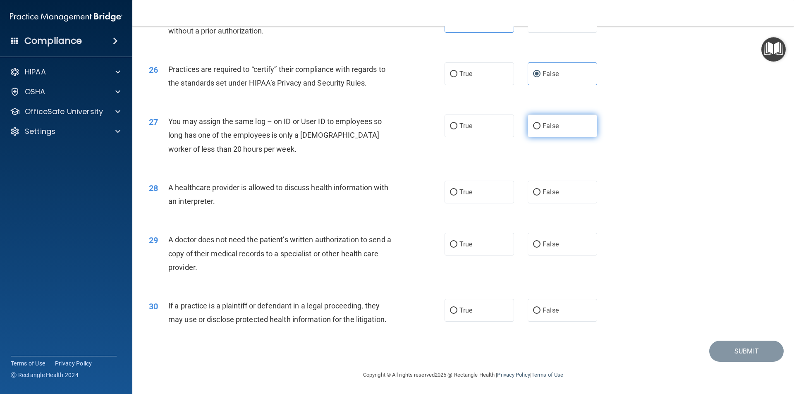
click at [571, 122] on label "False" at bounding box center [562, 126] width 69 height 23
click at [541, 123] on input "False" at bounding box center [536, 126] width 7 height 6
radio input "true"
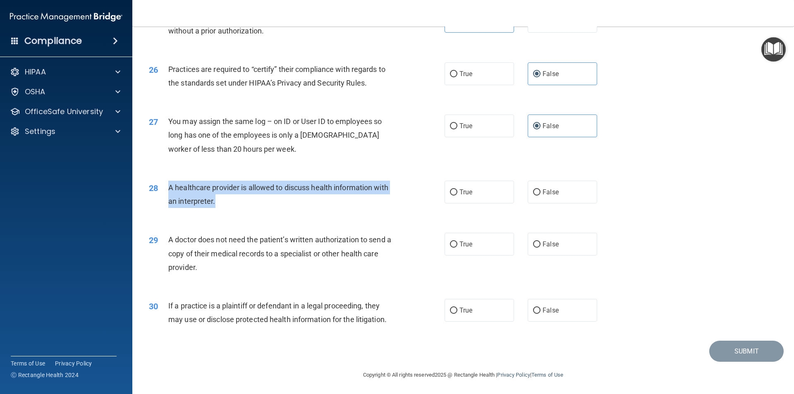
drag, startPoint x: 224, startPoint y: 206, endPoint x: 168, endPoint y: 190, distance: 58.4
click at [168, 190] on div "A healthcare provider is allowed to discuss health information with an interpre…" at bounding box center [283, 194] width 231 height 27
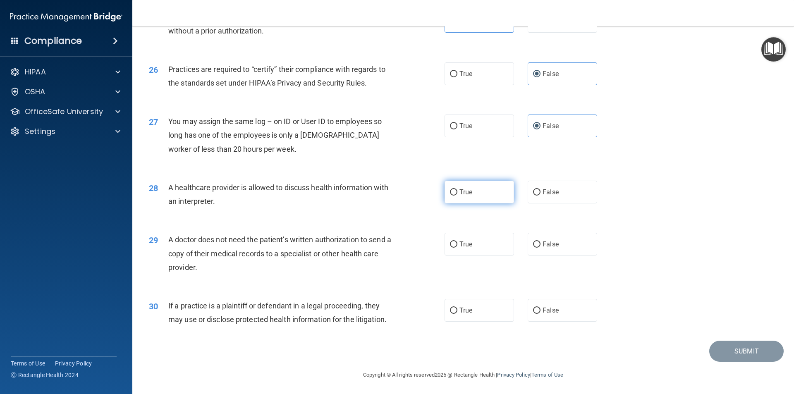
click at [487, 190] on label "True" at bounding box center [479, 192] width 69 height 23
click at [457, 190] on input "True" at bounding box center [453, 192] width 7 height 6
radio input "true"
drag, startPoint x: 206, startPoint y: 272, endPoint x: 168, endPoint y: 242, distance: 47.7
click at [168, 242] on div "A doctor does not need the patient’s written authorization to send a copy of th…" at bounding box center [283, 253] width 231 height 41
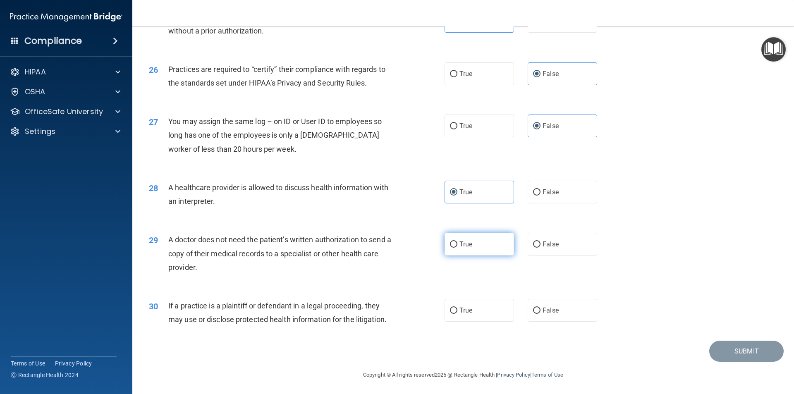
click at [476, 242] on label "True" at bounding box center [479, 244] width 69 height 23
click at [457, 242] on input "True" at bounding box center [453, 245] width 7 height 6
radio input "true"
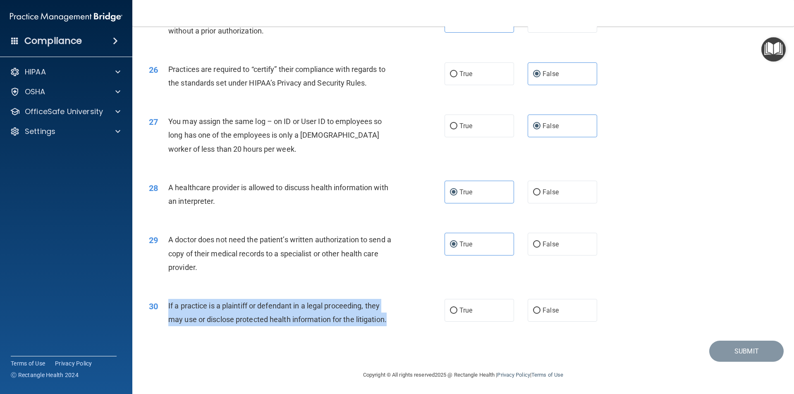
drag, startPoint x: 393, startPoint y: 319, endPoint x: 168, endPoint y: 304, distance: 225.9
click at [168, 304] on div "If a practice is a plaintiff or defendant in a legal proceeding, they may use o…" at bounding box center [283, 312] width 231 height 27
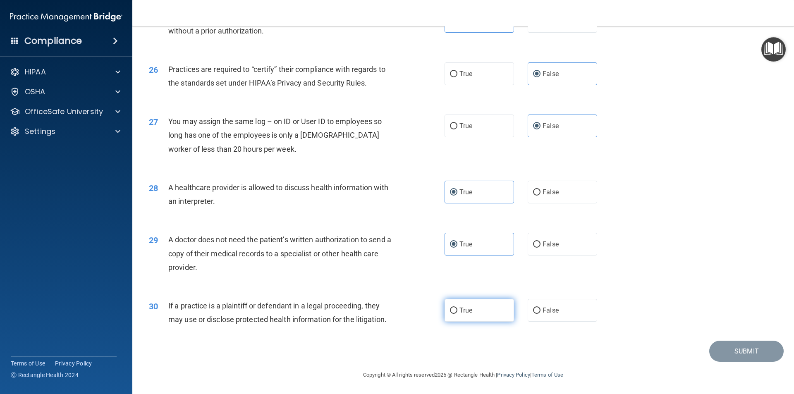
click at [460, 317] on label "True" at bounding box center [479, 310] width 69 height 23
click at [457, 314] on input "True" at bounding box center [453, 311] width 7 height 6
radio input "true"
click at [753, 352] on button "Submit" at bounding box center [746, 351] width 74 height 21
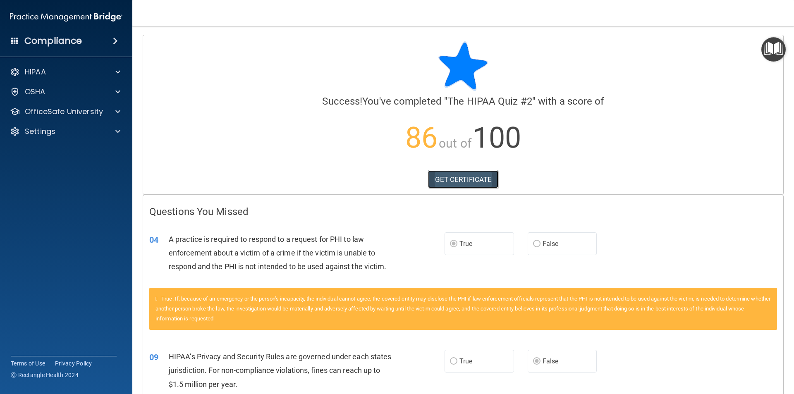
click at [481, 184] on link "GET CERTIFICATE" at bounding box center [463, 179] width 71 height 18
click at [107, 109] on div at bounding box center [116, 112] width 21 height 10
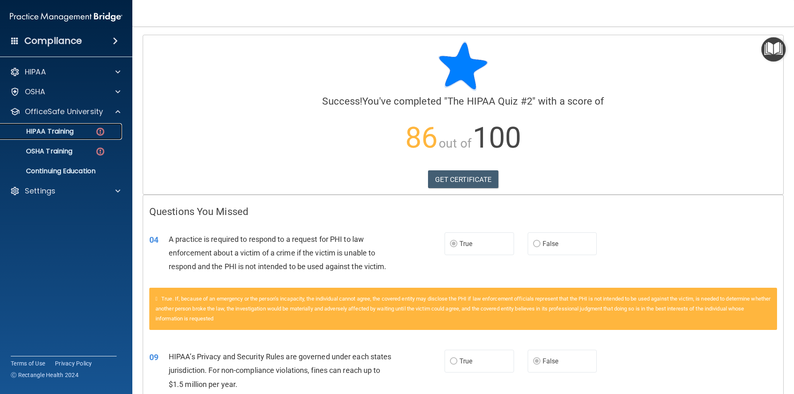
click at [96, 132] on img at bounding box center [100, 132] width 10 height 10
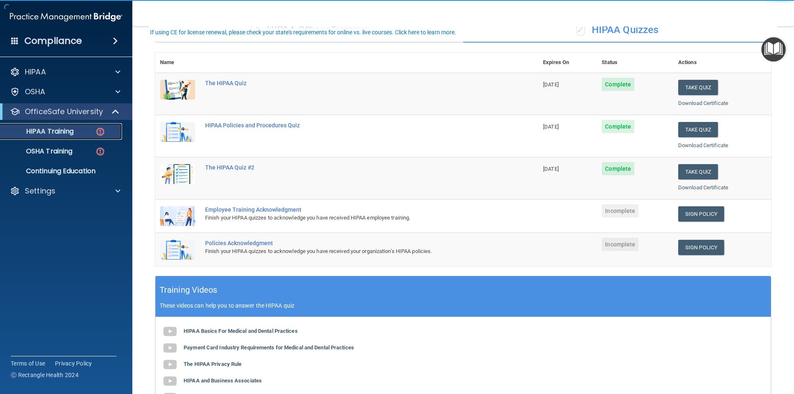
scroll to position [83, 0]
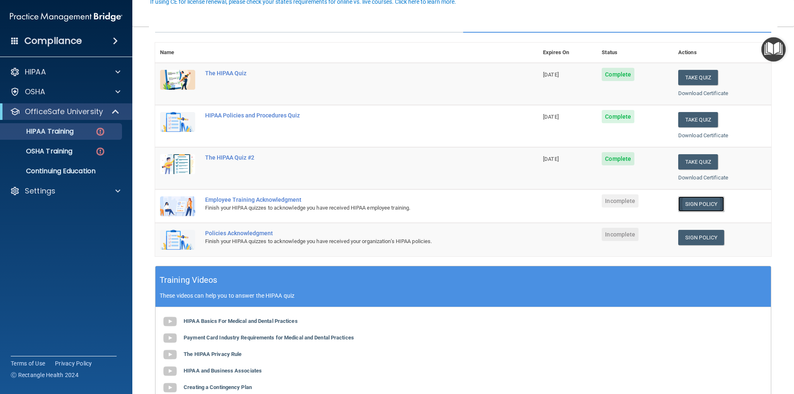
click at [689, 205] on link "Sign Policy" at bounding box center [701, 203] width 46 height 15
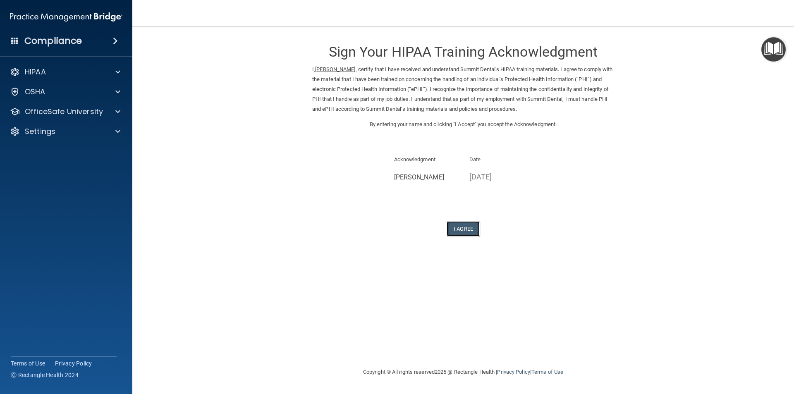
click at [464, 228] on button "I Agree" at bounding box center [463, 228] width 33 height 15
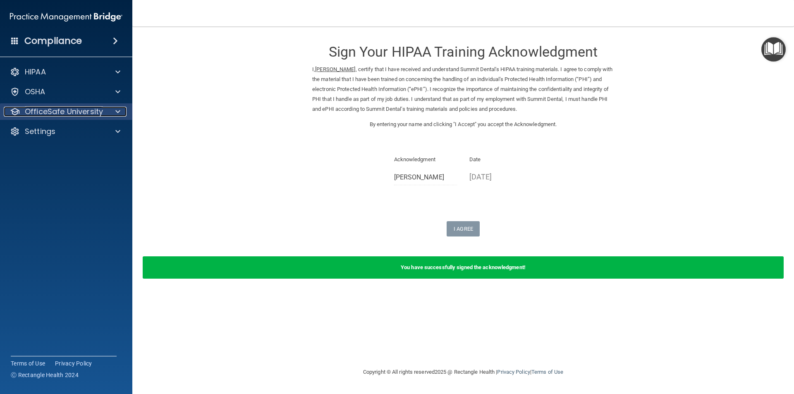
click at [115, 108] on div at bounding box center [116, 112] width 21 height 10
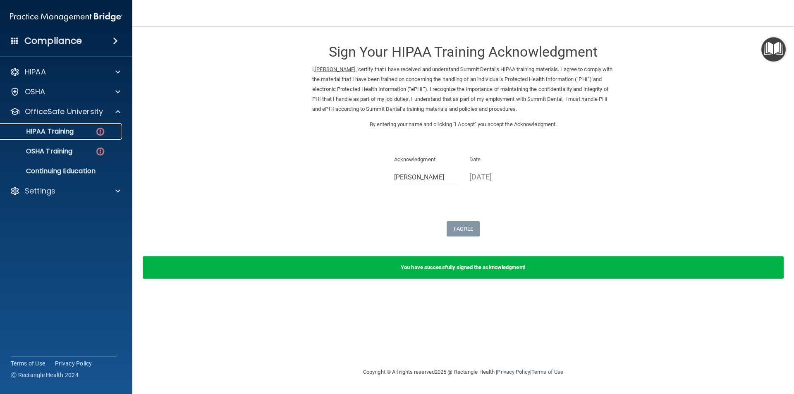
click at [76, 137] on link "HIPAA Training" at bounding box center [57, 131] width 130 height 17
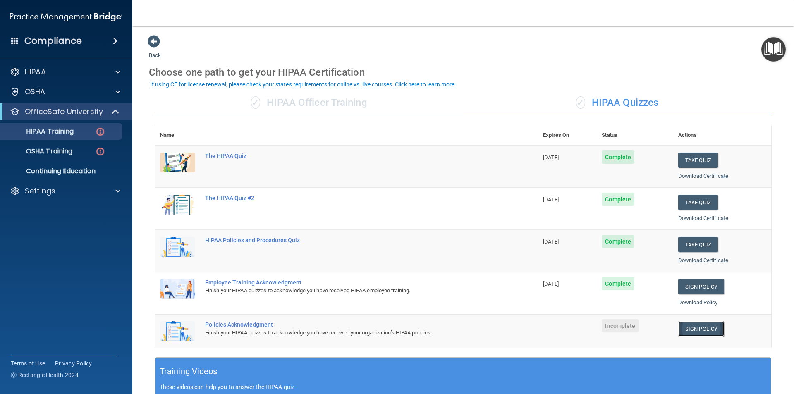
click at [699, 331] on link "Sign Policy" at bounding box center [701, 328] width 46 height 15
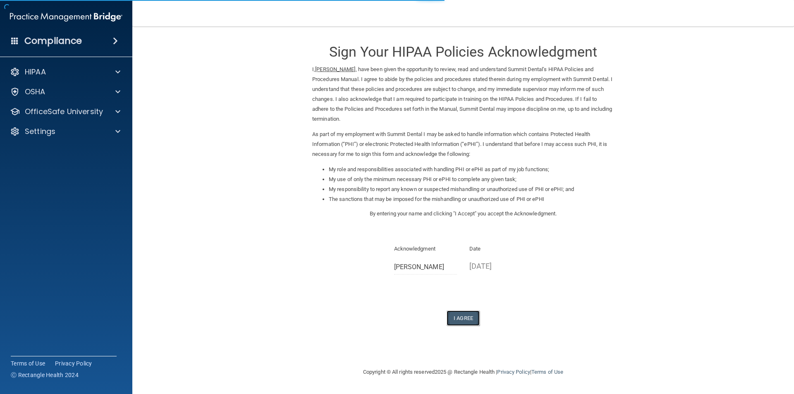
click at [465, 313] on button "I Agree" at bounding box center [463, 318] width 33 height 15
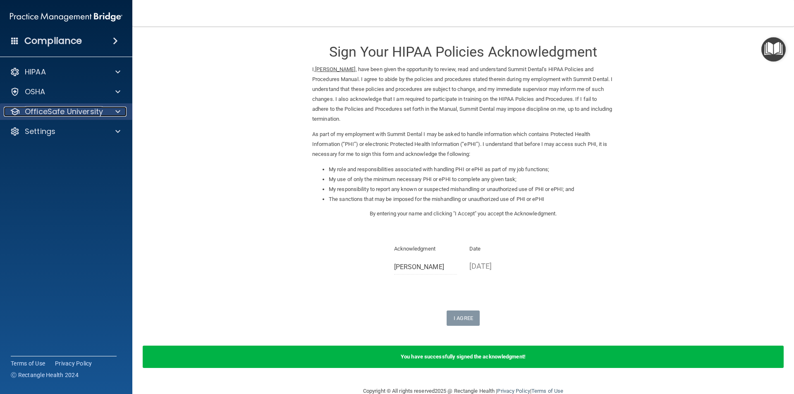
click at [120, 112] on span at bounding box center [117, 112] width 5 height 10
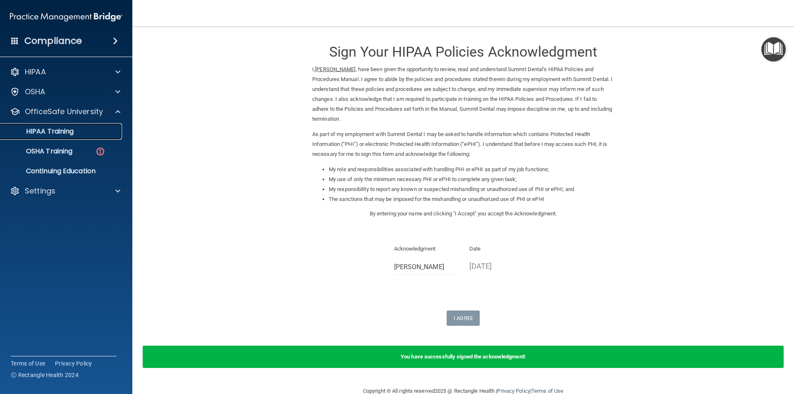
click at [60, 135] on p "HIPAA Training" at bounding box center [39, 131] width 68 height 8
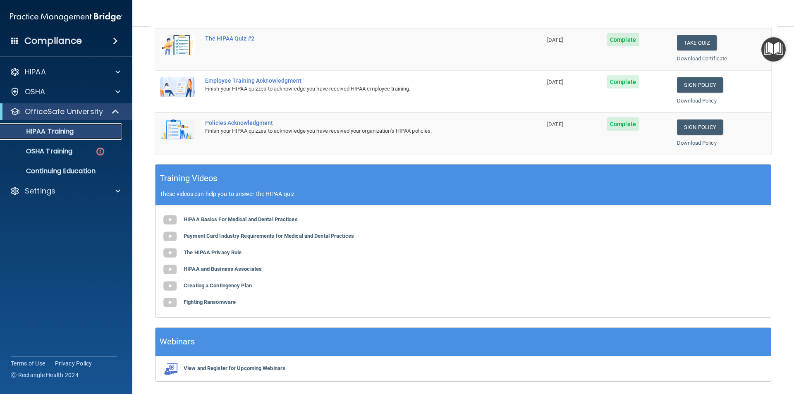
scroll to position [187, 0]
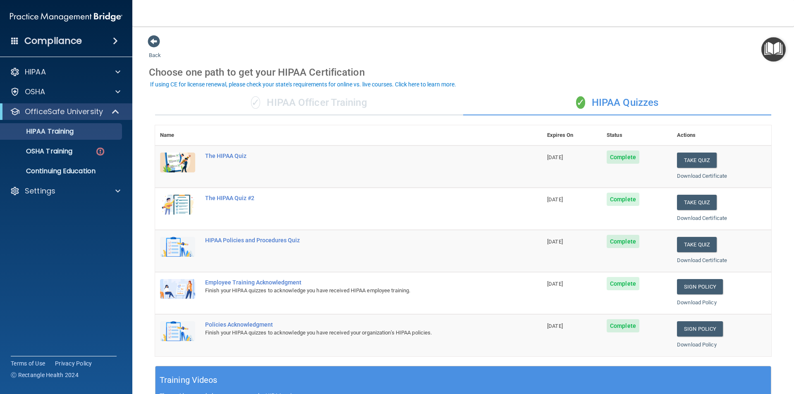
click at [316, 101] on div "✓ HIPAA Officer Training" at bounding box center [309, 103] width 308 height 25
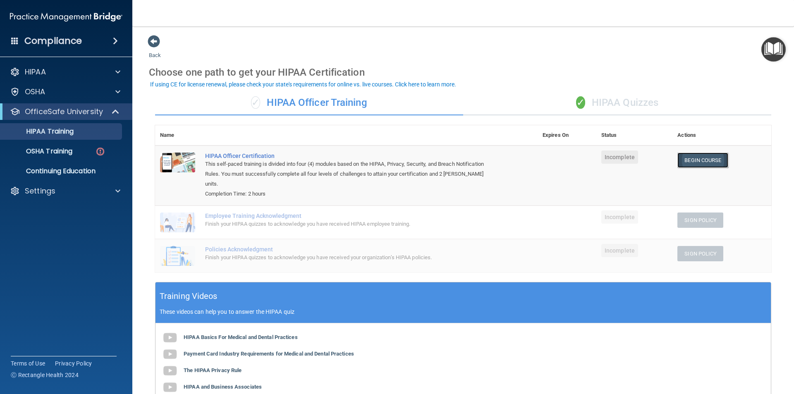
click at [699, 162] on link "Begin Course" at bounding box center [702, 160] width 50 height 15
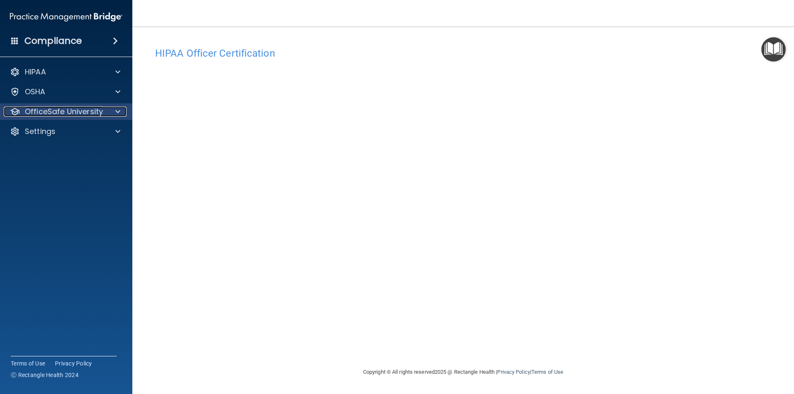
click at [116, 107] on span at bounding box center [117, 112] width 5 height 10
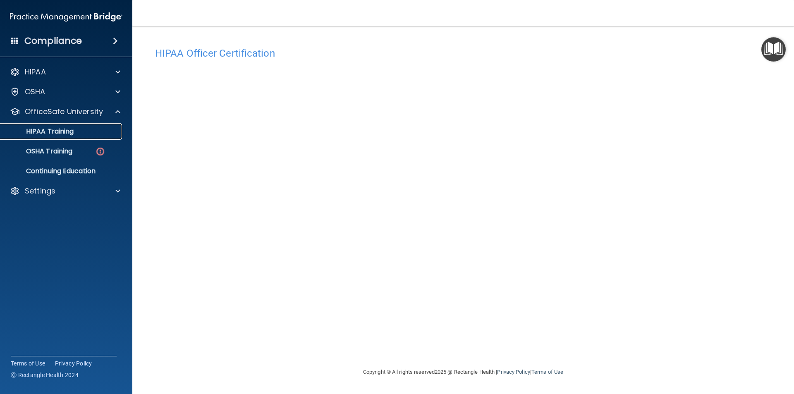
click at [72, 135] on p "HIPAA Training" at bounding box center [39, 131] width 68 height 8
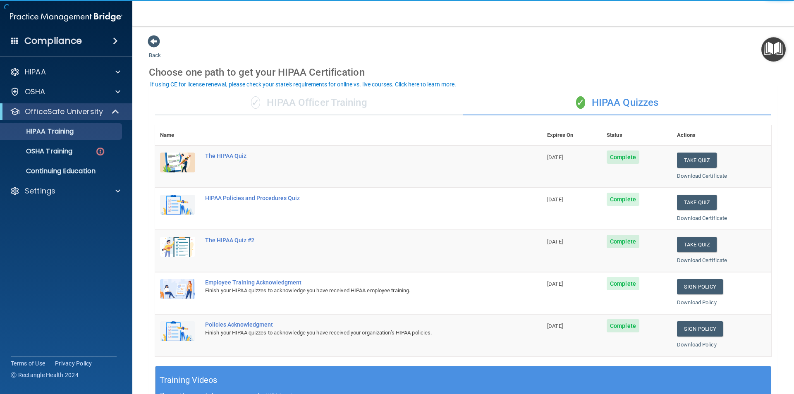
click at [293, 109] on div "✓ HIPAA Officer Training" at bounding box center [309, 103] width 308 height 25
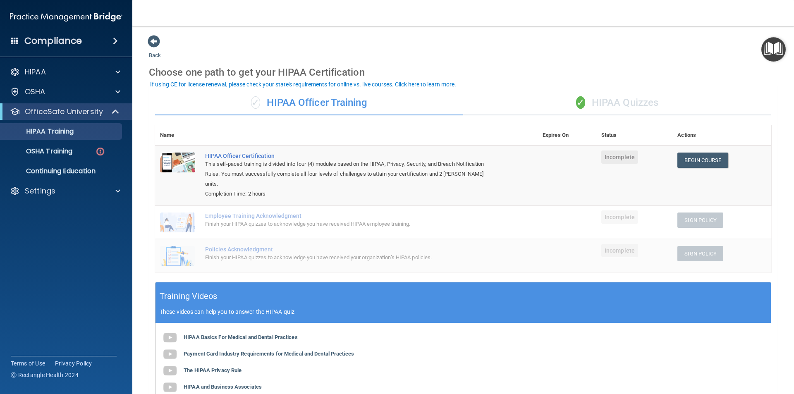
click at [634, 99] on div "✓ HIPAA Quizzes" at bounding box center [617, 103] width 308 height 25
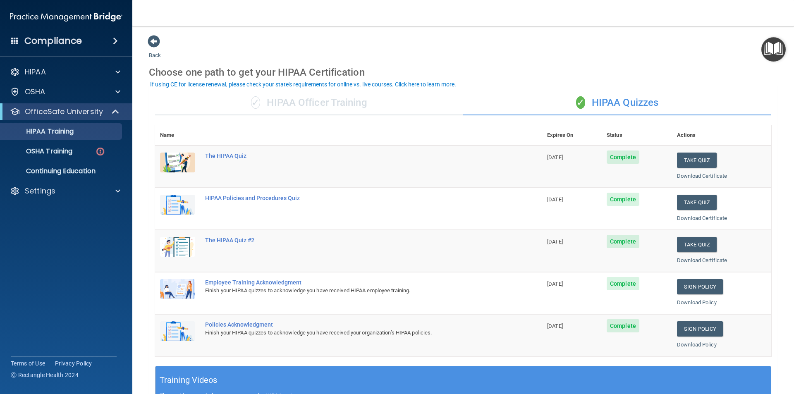
click at [313, 99] on div "✓ HIPAA Officer Training" at bounding box center [309, 103] width 308 height 25
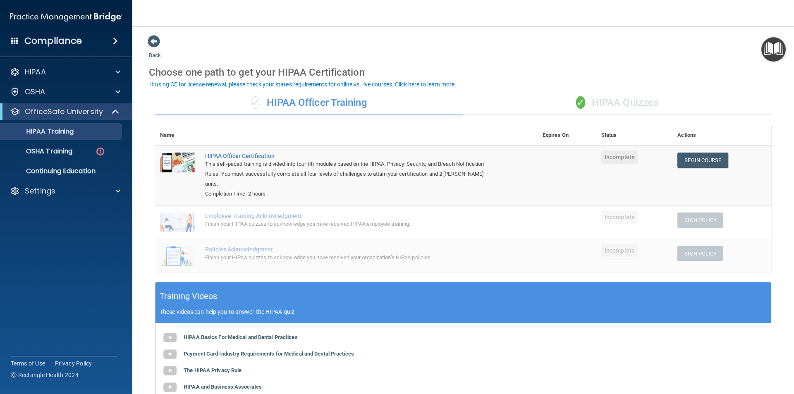
click at [593, 102] on div "✓ HIPAA Quizzes" at bounding box center [617, 103] width 308 height 25
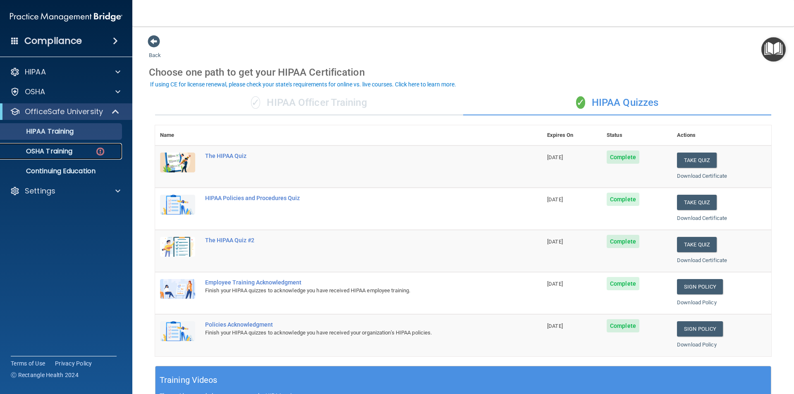
click at [68, 155] on p "OSHA Training" at bounding box center [38, 151] width 67 height 8
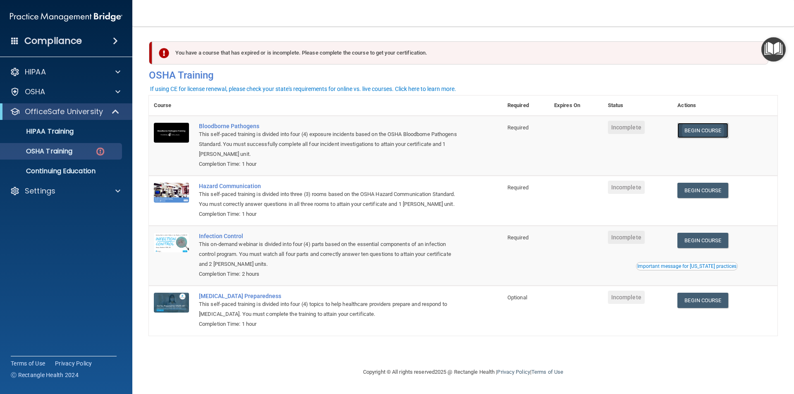
click at [718, 135] on link "Begin Course" at bounding box center [702, 130] width 50 height 15
click at [90, 189] on div "Settings" at bounding box center [55, 191] width 103 height 10
click at [72, 215] on link "My Account" at bounding box center [57, 211] width 130 height 17
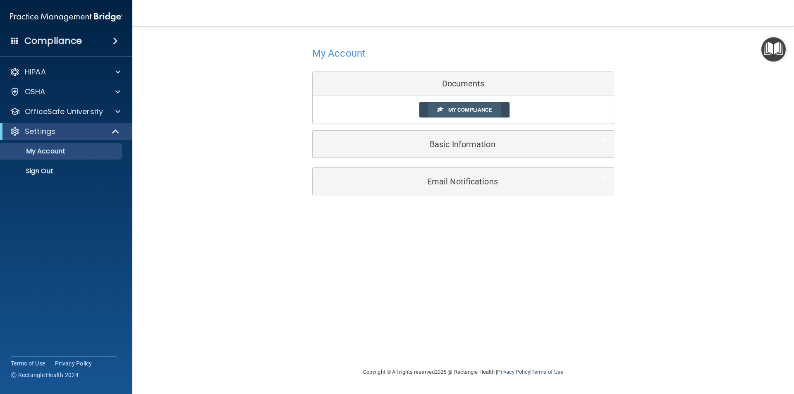
click at [493, 116] on link "My Compliance" at bounding box center [464, 109] width 91 height 15
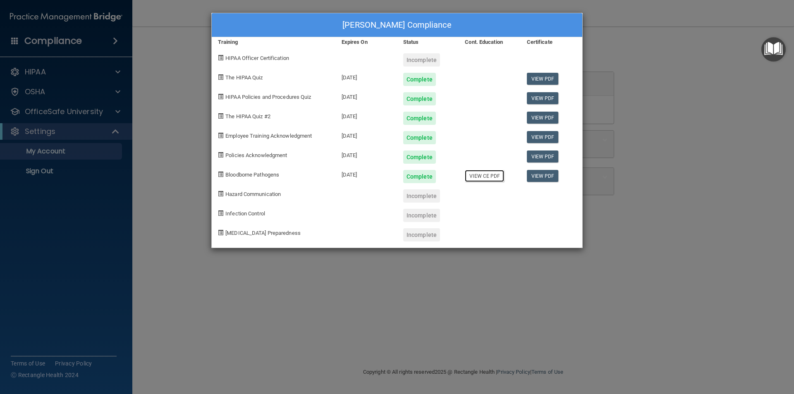
click at [489, 177] on link "View CE PDF" at bounding box center [484, 176] width 39 height 12
click at [550, 177] on link "View PDF" at bounding box center [543, 176] width 32 height 12
click at [706, 79] on div "Emily Imhoff's Compliance Training Expires On Status Cont. Education Certificat…" at bounding box center [397, 197] width 794 height 394
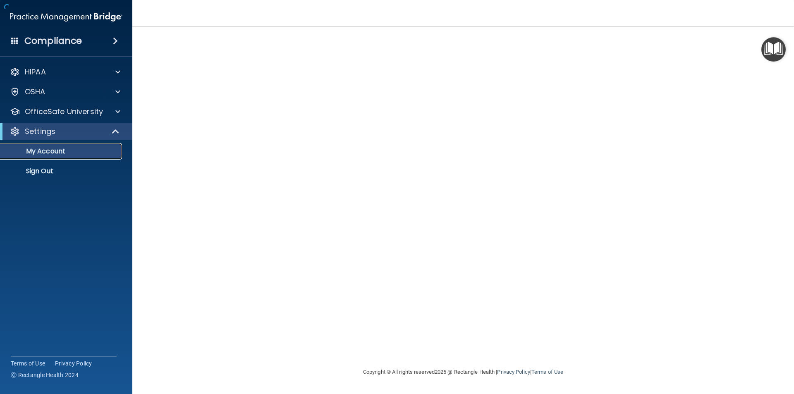
click at [62, 155] on p "My Account" at bounding box center [61, 151] width 113 height 8
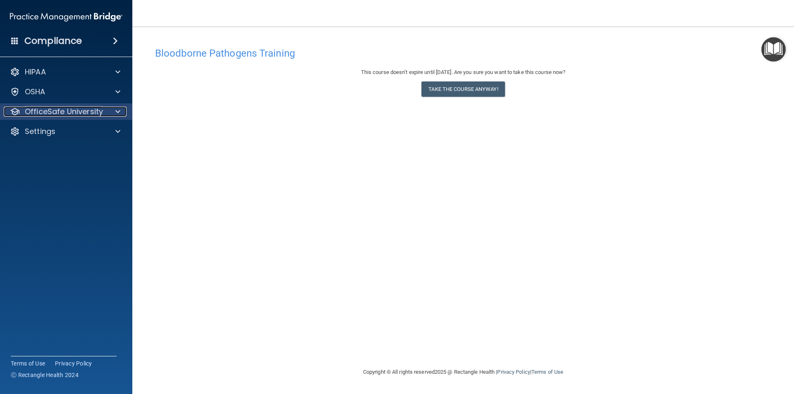
click at [122, 110] on div at bounding box center [116, 112] width 21 height 10
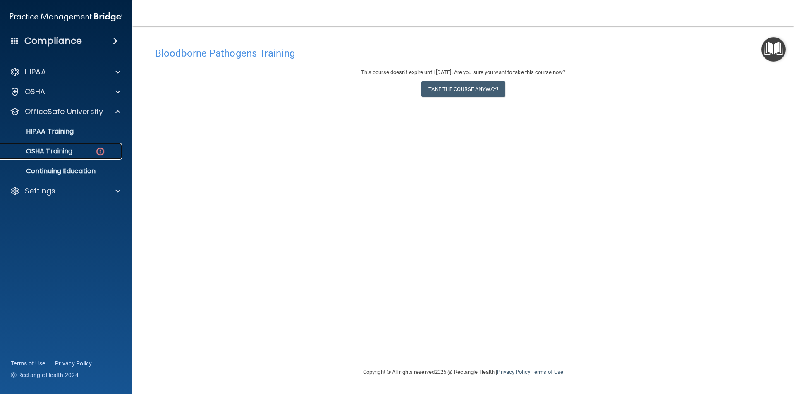
click at [64, 151] on p "OSHA Training" at bounding box center [38, 151] width 67 height 8
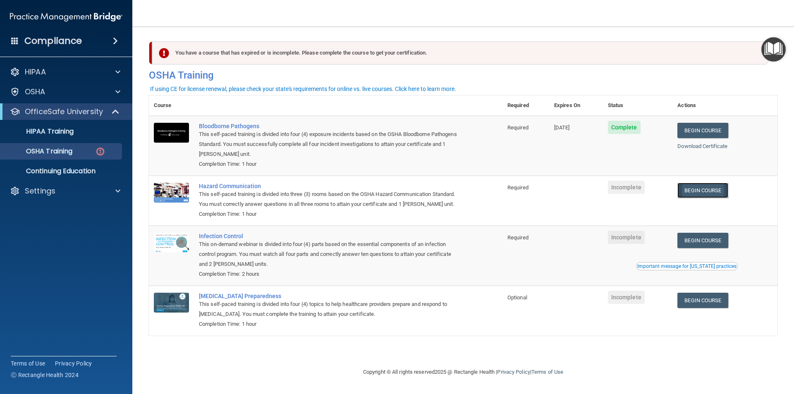
click at [710, 192] on link "Begin Course" at bounding box center [702, 190] width 50 height 15
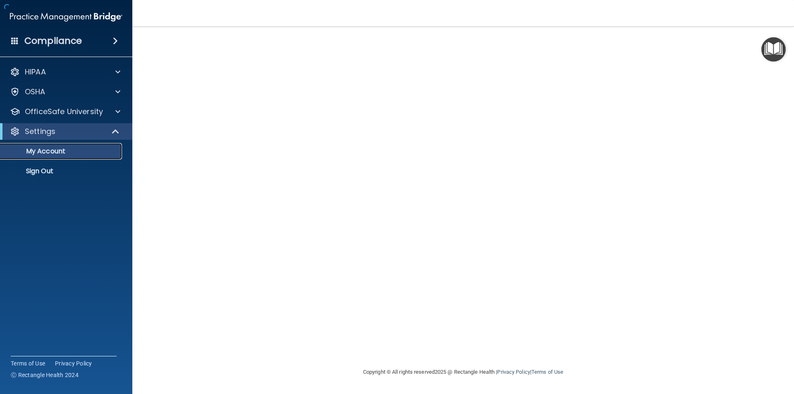
click at [50, 158] on link "My Account" at bounding box center [57, 151] width 130 height 17
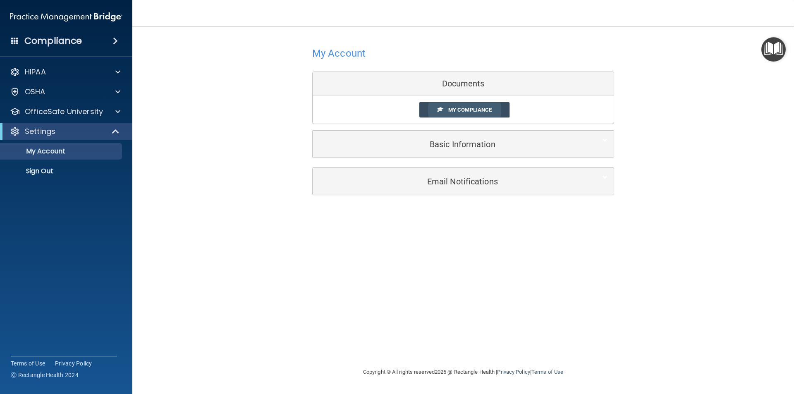
click at [463, 103] on link "My Compliance" at bounding box center [464, 109] width 91 height 15
click at [468, 113] on span "My Compliance" at bounding box center [469, 110] width 43 height 6
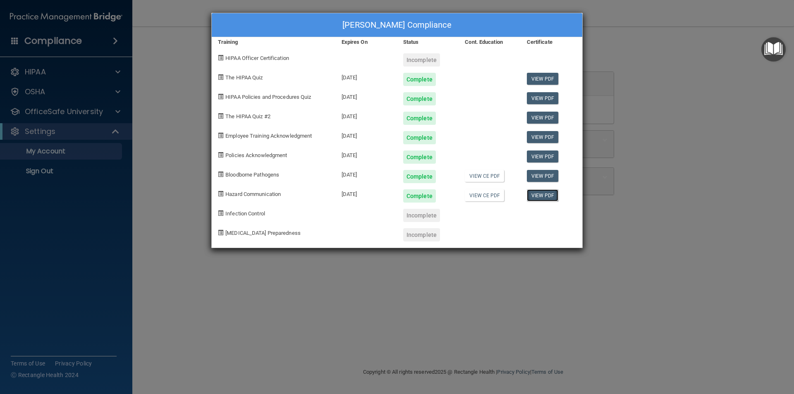
click at [533, 196] on link "View PDF" at bounding box center [543, 195] width 32 height 12
click at [482, 196] on link "View CE PDF" at bounding box center [484, 195] width 39 height 12
click at [702, 256] on div "[PERSON_NAME] Compliance Training Expires On Status Cont. Education Certificate…" at bounding box center [397, 197] width 794 height 394
click at [498, 282] on div "[PERSON_NAME] Compliance Training Expires On Status Cont. Education Certificate…" at bounding box center [397, 197] width 794 height 394
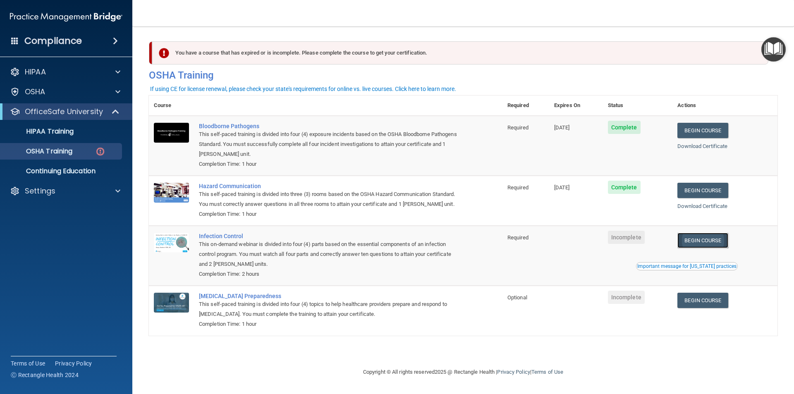
click at [689, 244] on link "Begin Course" at bounding box center [702, 240] width 50 height 15
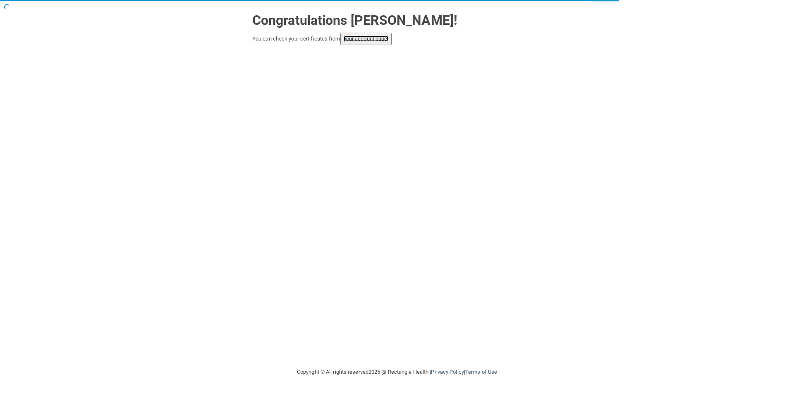
click at [366, 38] on link "your account page!" at bounding box center [366, 39] width 45 height 6
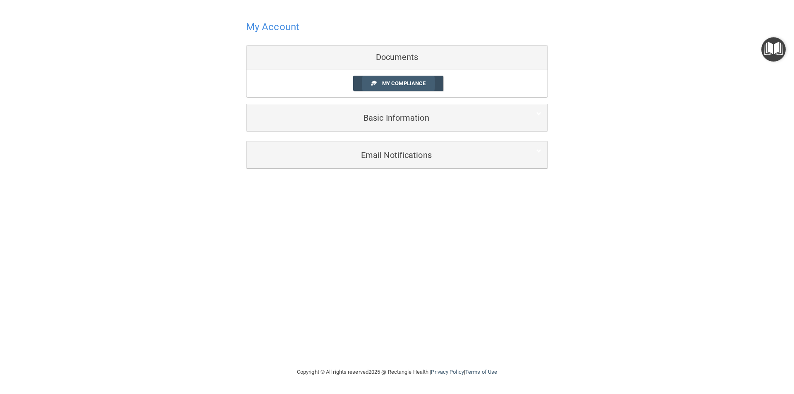
click at [398, 86] on span "My Compliance" at bounding box center [403, 83] width 43 height 6
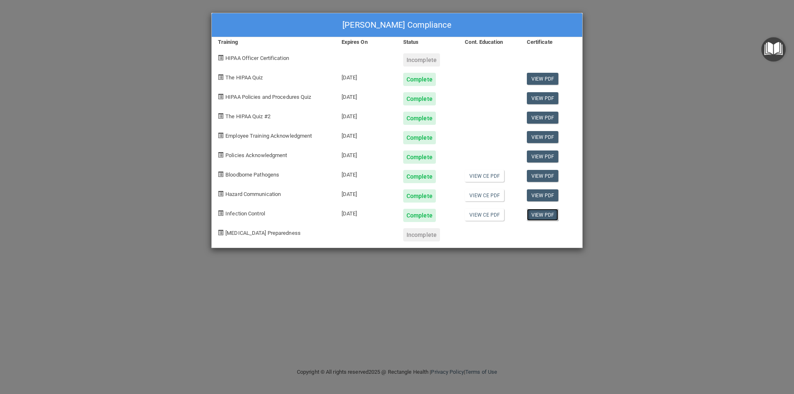
click at [548, 215] on link "View PDF" at bounding box center [543, 215] width 32 height 12
click at [490, 218] on link "View CE PDF" at bounding box center [484, 215] width 39 height 12
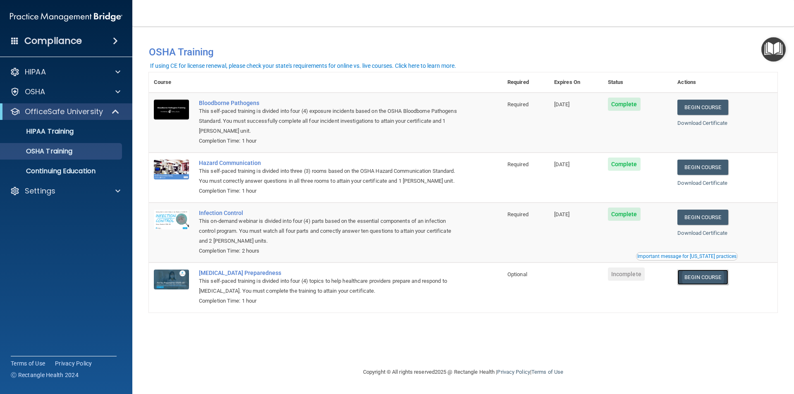
click at [714, 275] on link "Begin Course" at bounding box center [702, 277] width 50 height 15
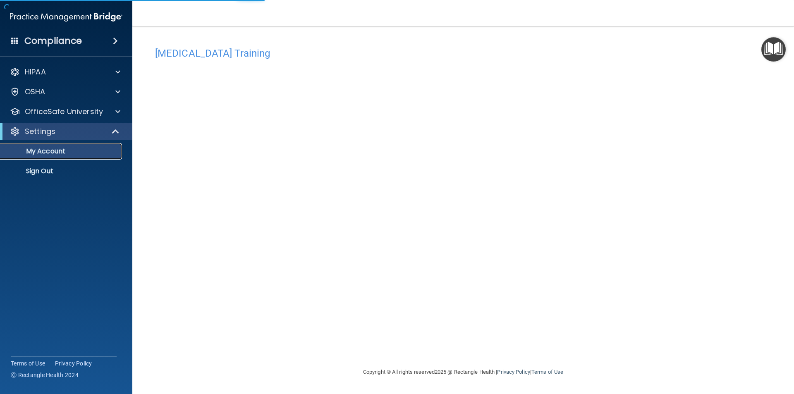
click at [75, 155] on p "My Account" at bounding box center [61, 151] width 113 height 8
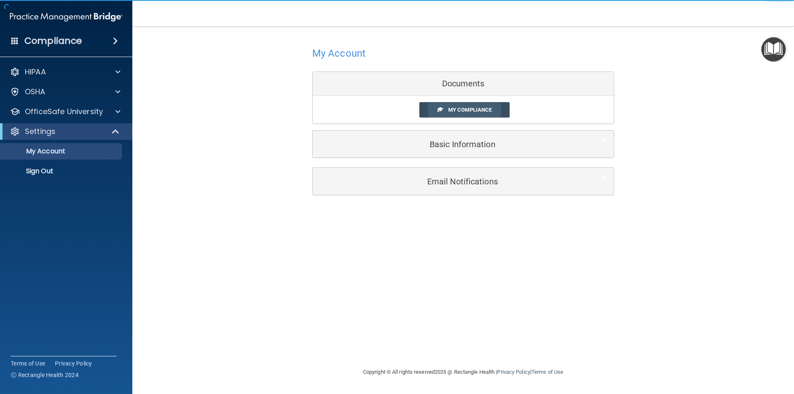
click at [460, 109] on span "My Compliance" at bounding box center [469, 110] width 43 height 6
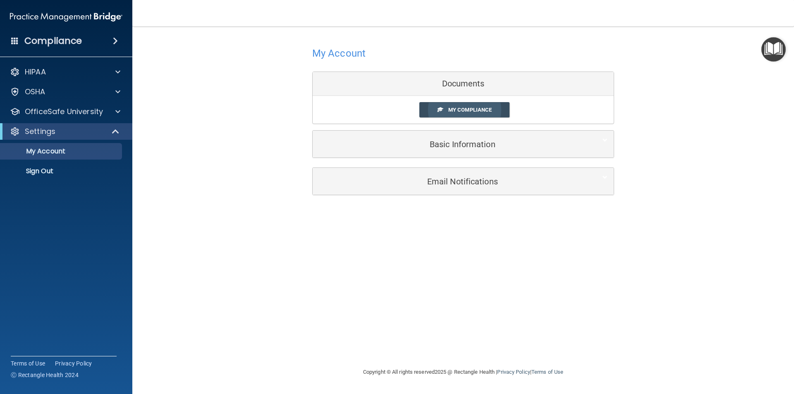
click at [455, 111] on span "My Compliance" at bounding box center [469, 110] width 43 height 6
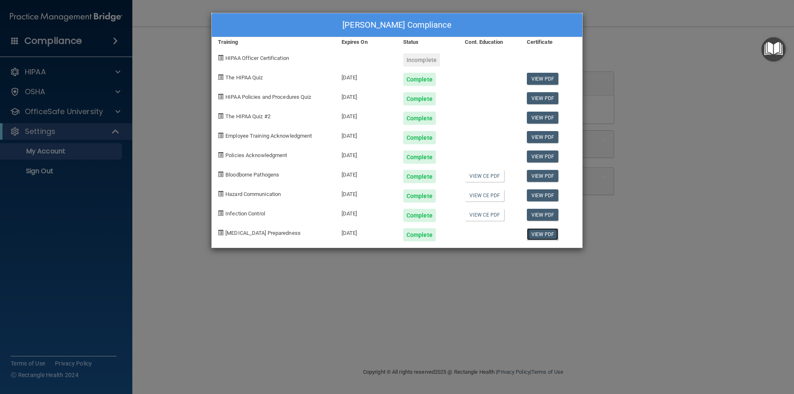
click at [542, 237] on link "View PDF" at bounding box center [543, 234] width 32 height 12
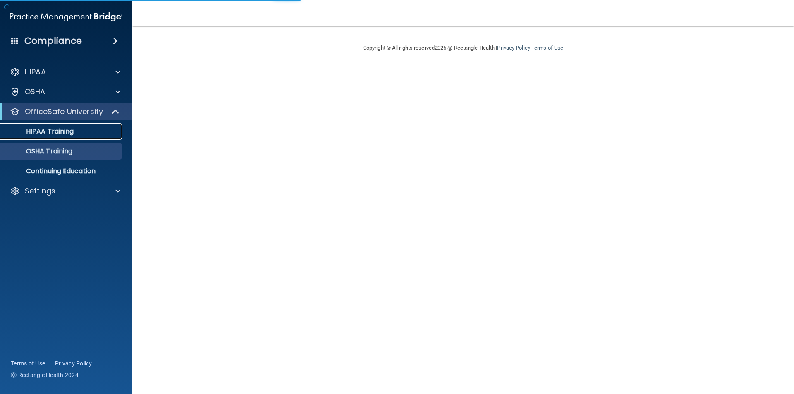
click at [63, 133] on p "HIPAA Training" at bounding box center [39, 131] width 68 height 8
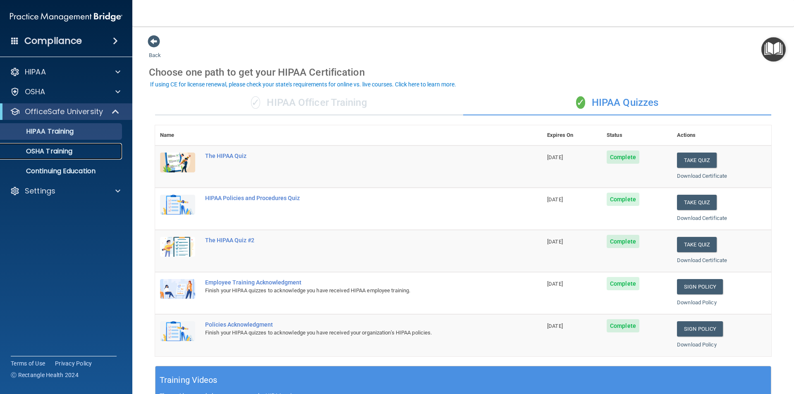
click at [72, 147] on p "OSHA Training" at bounding box center [38, 151] width 67 height 8
